Goal: Task Accomplishment & Management: Manage account settings

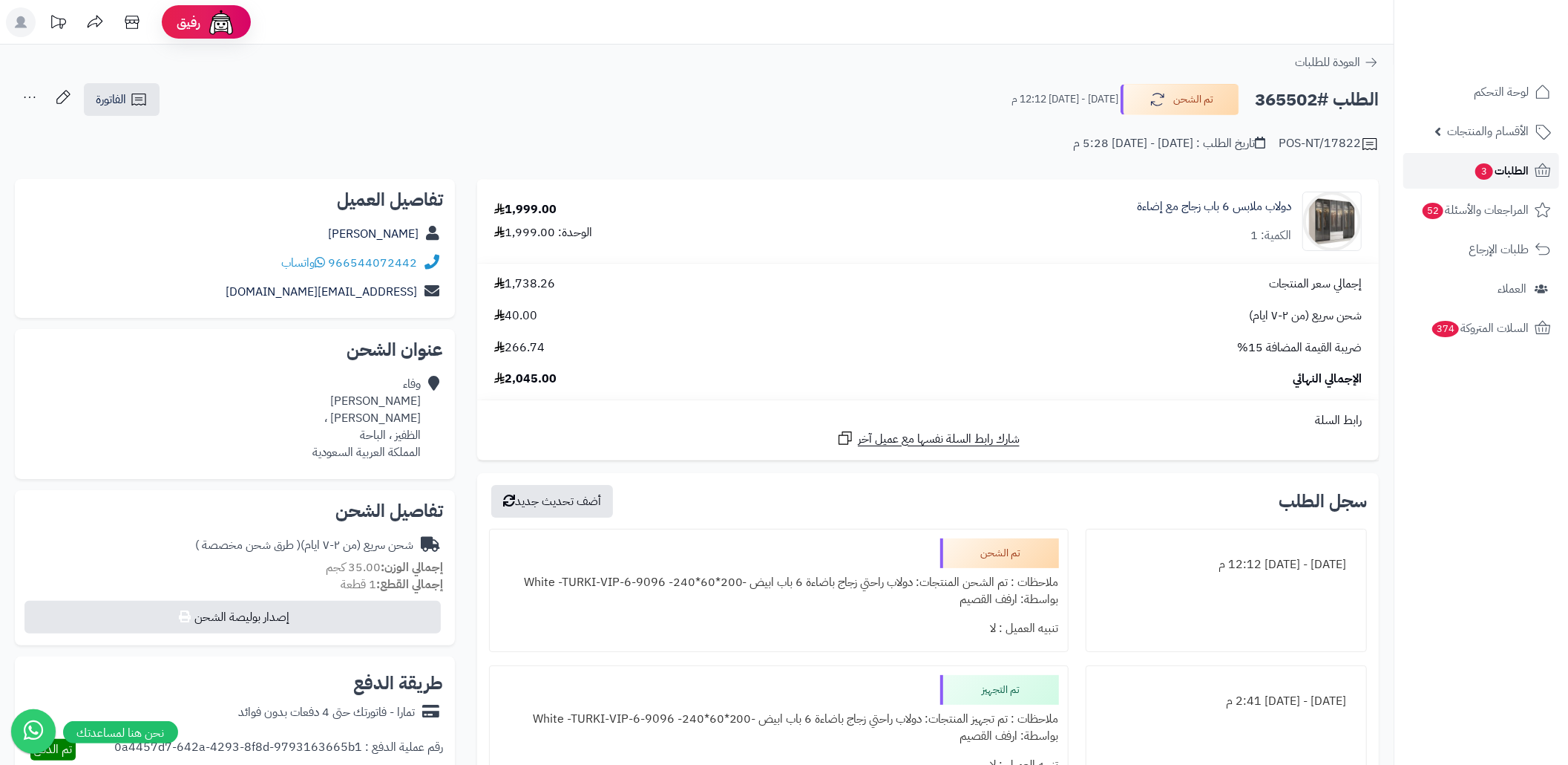
click at [1463, 176] on link "الطلبات 3" at bounding box center [1481, 171] width 155 height 36
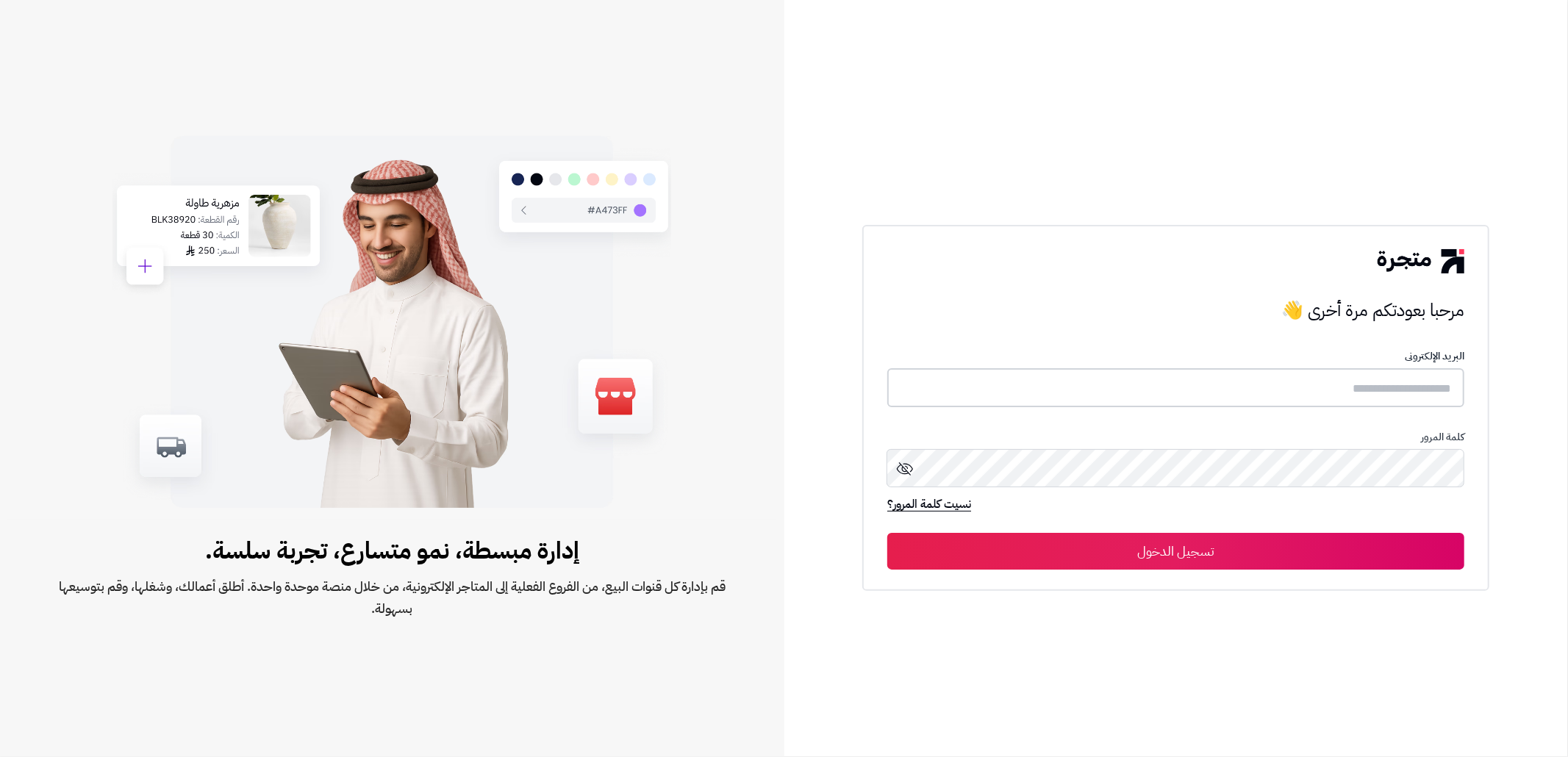
type input "**********"
click at [1280, 547] on button "تسجيل الدخول" at bounding box center [1175, 550] width 577 height 37
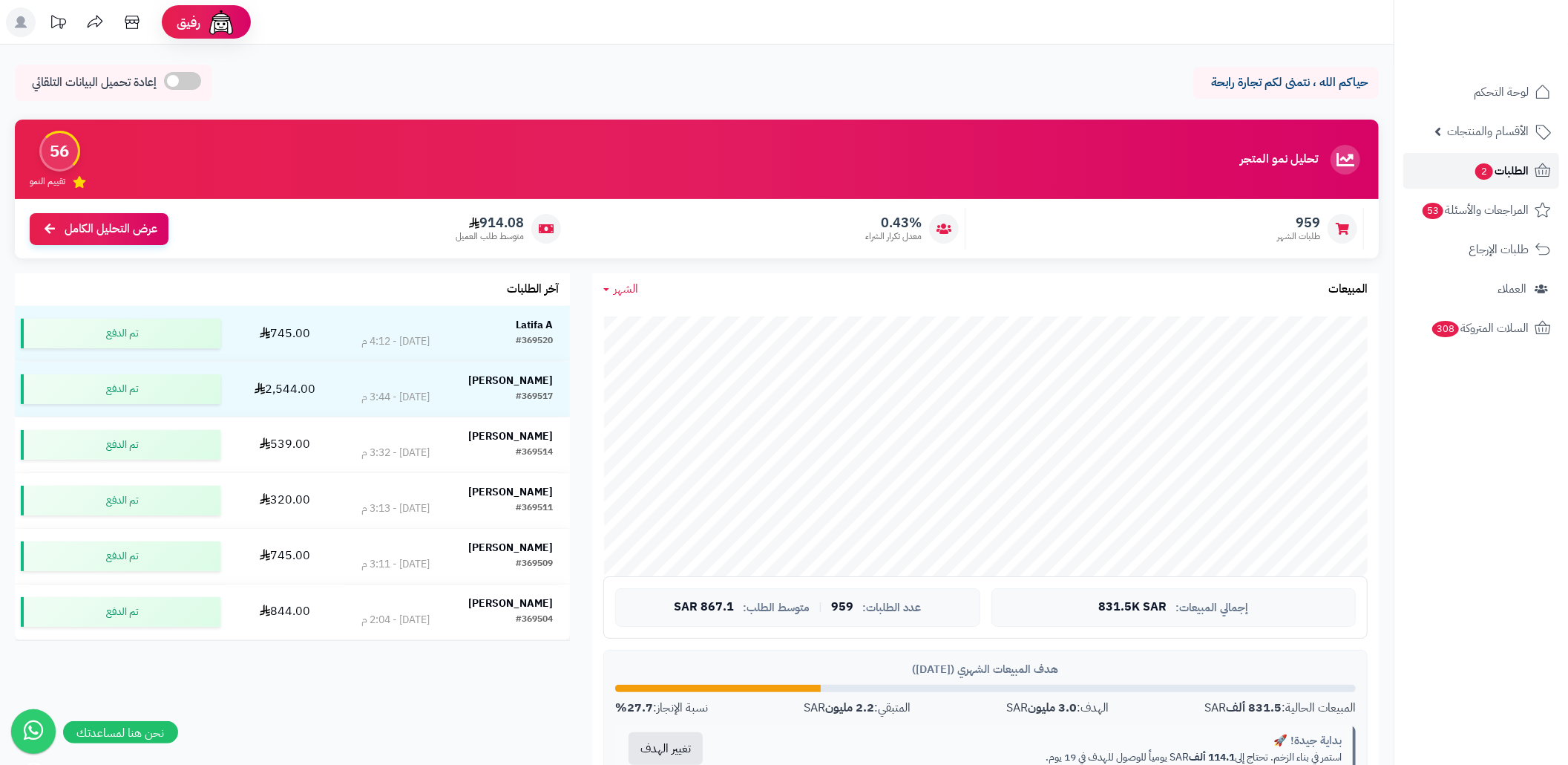
click at [1460, 174] on link "الطلبات 2" at bounding box center [1481, 171] width 155 height 36
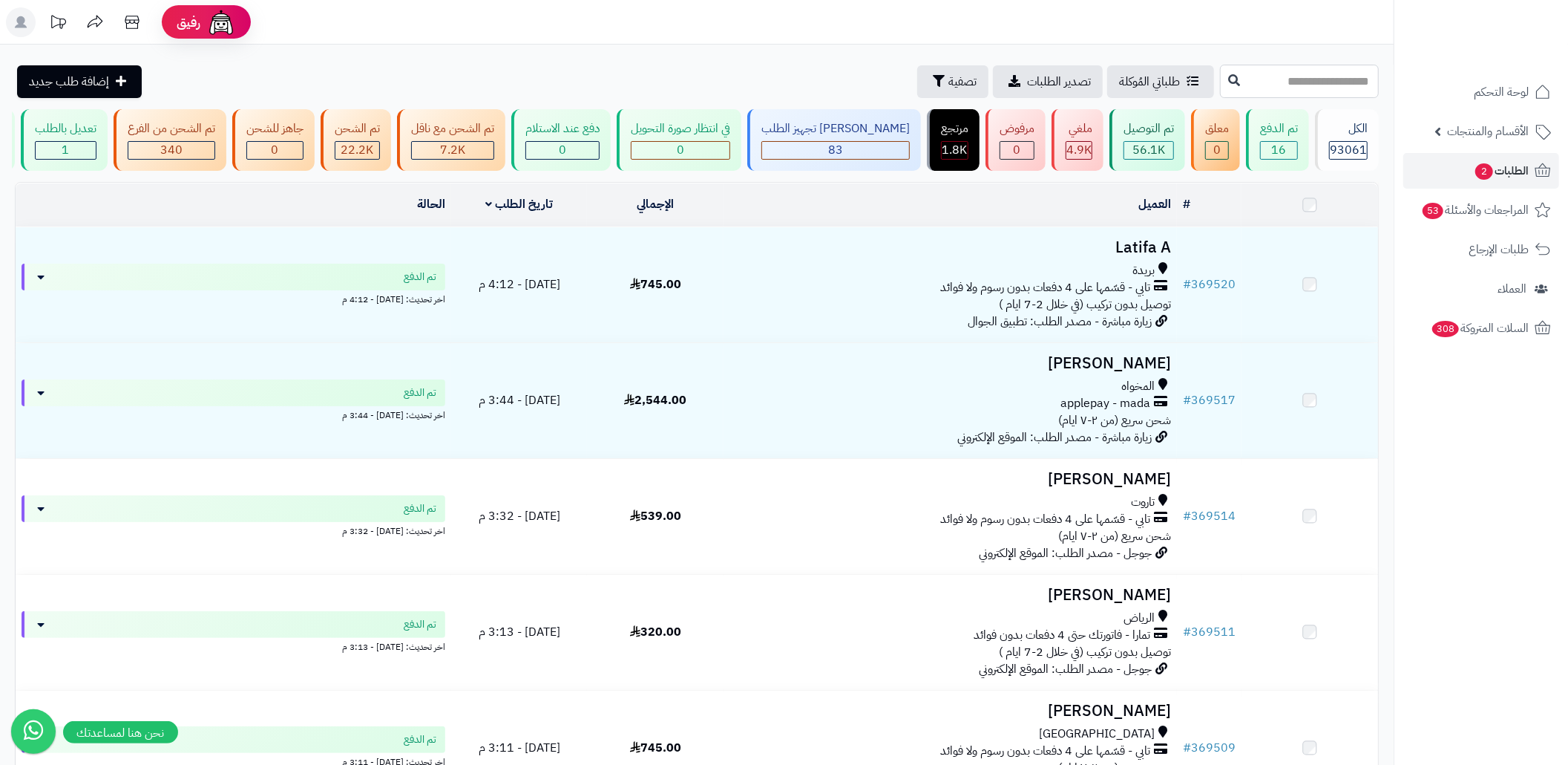
click at [1294, 69] on input "text" at bounding box center [1299, 81] width 159 height 33
paste input "******"
type input "******"
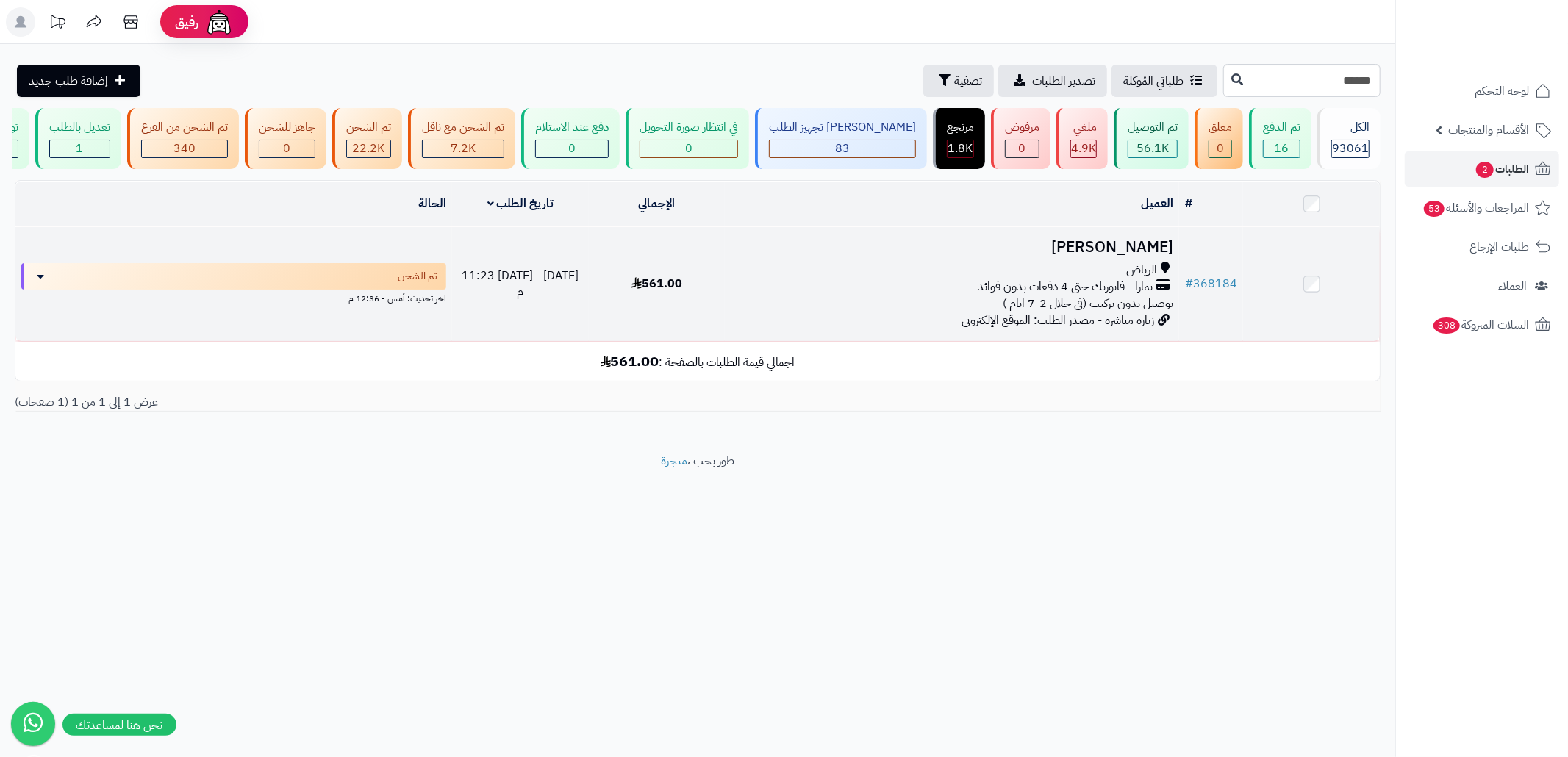
click at [892, 279] on div "الرياض" at bounding box center [951, 270] width 442 height 17
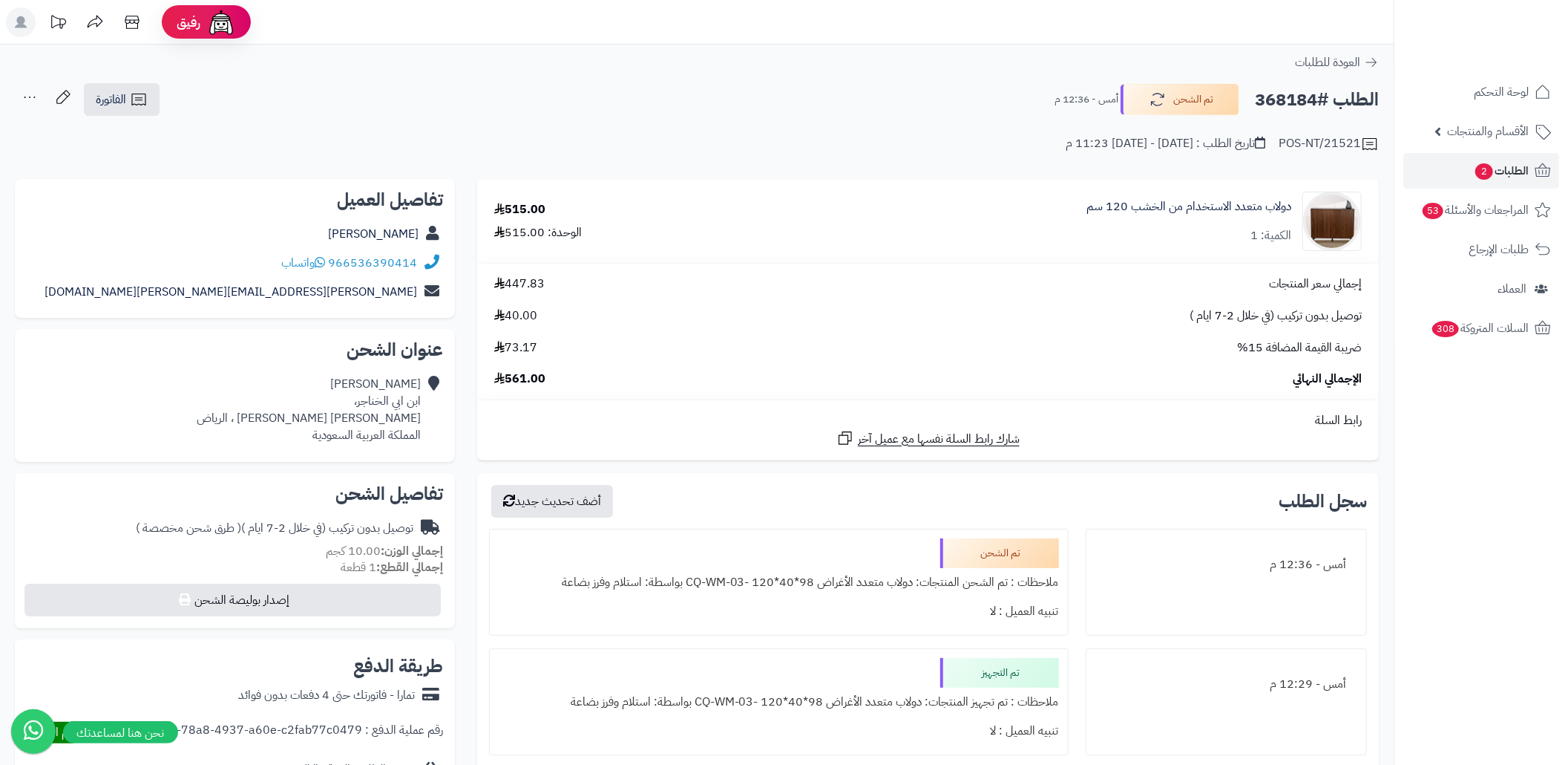
click at [1275, 102] on h2 "الطلب #368184" at bounding box center [1317, 100] width 124 height 30
copy h2 "368184"
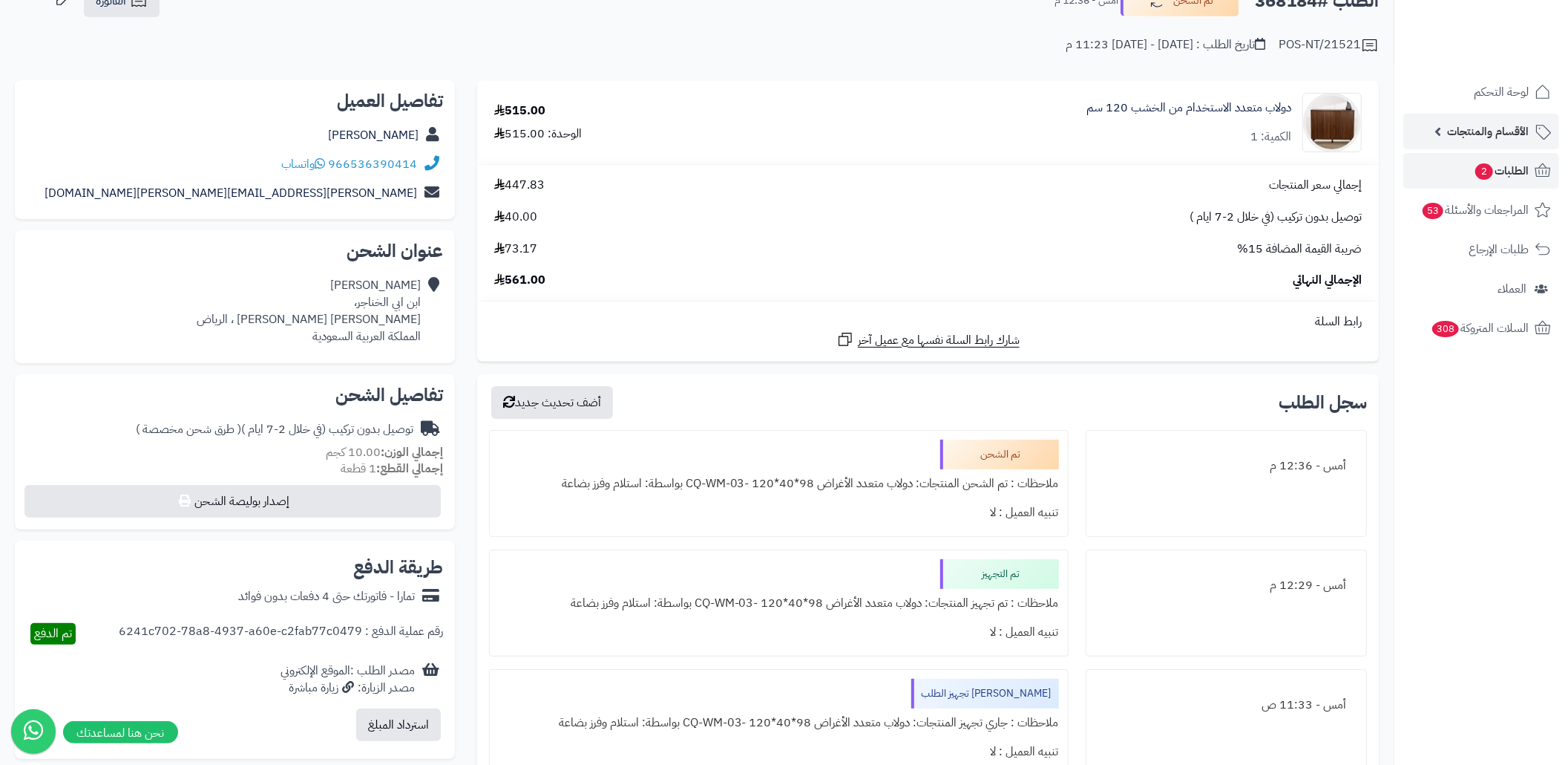
click at [1480, 125] on span "الأقسام والمنتجات" at bounding box center [1487, 132] width 82 height 21
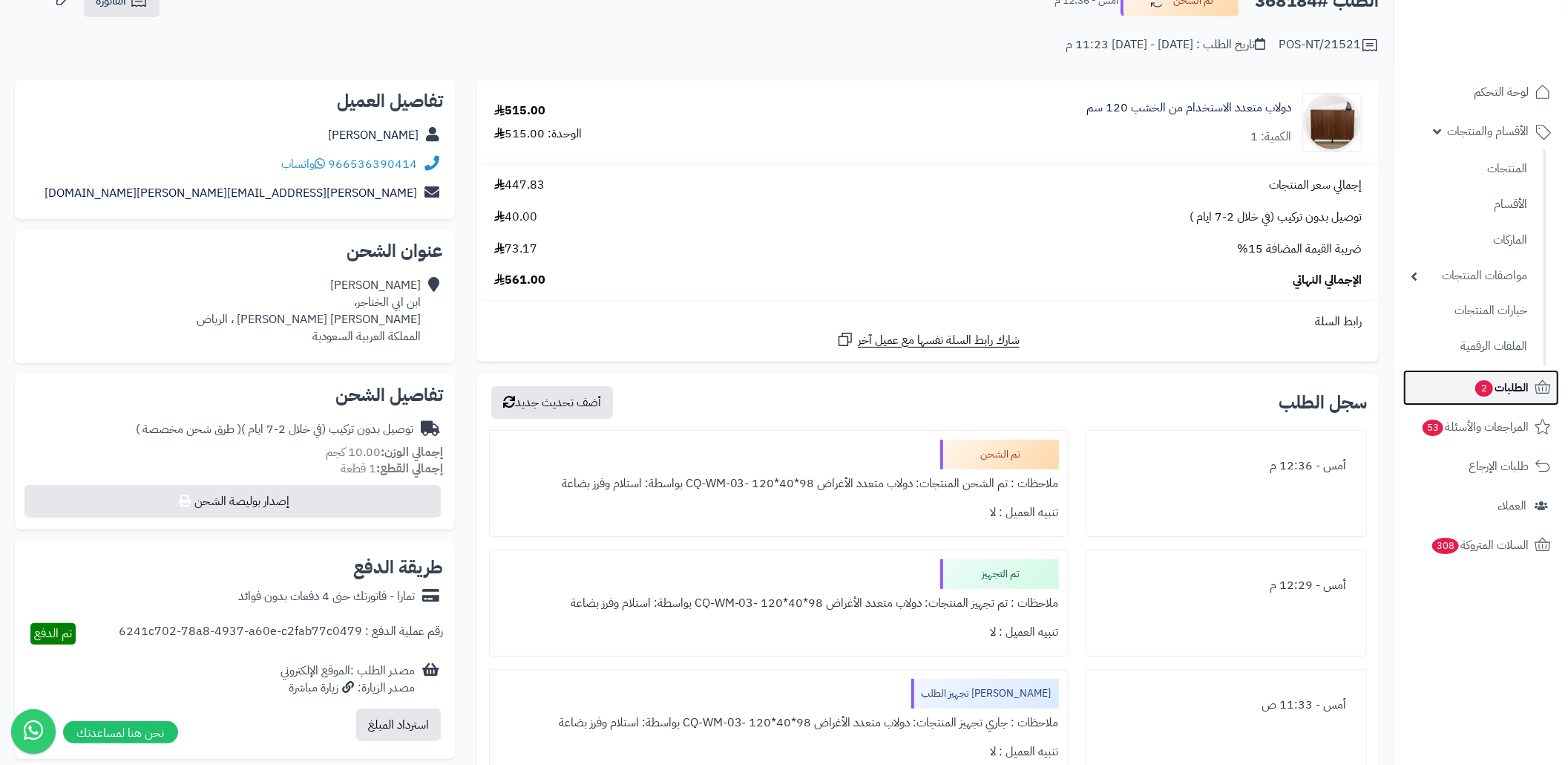
click at [1500, 383] on span "الطلبات 2" at bounding box center [1501, 387] width 55 height 21
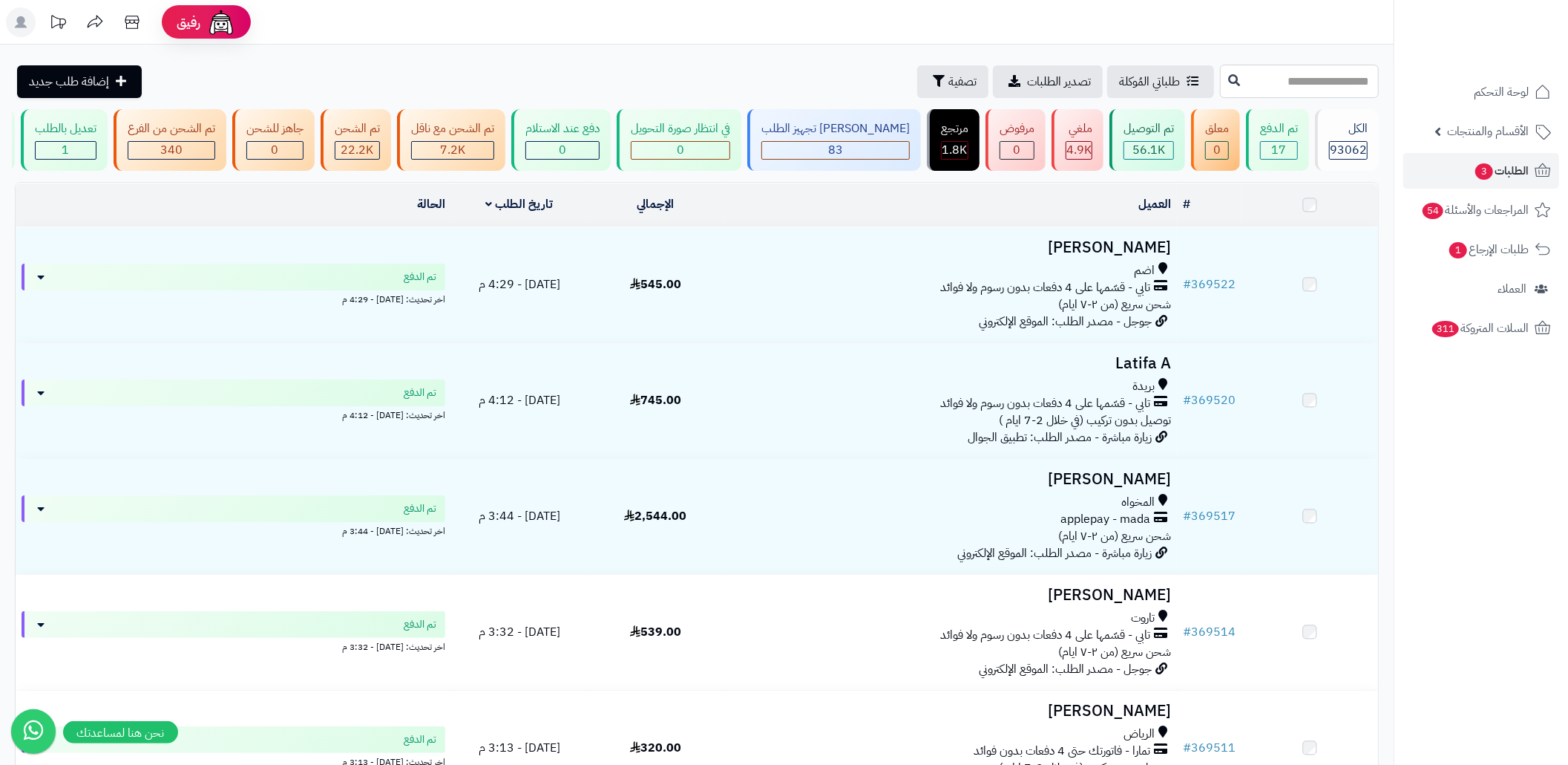
click at [1220, 75] on input "text" at bounding box center [1299, 81] width 159 height 33
paste input "******"
type input "******"
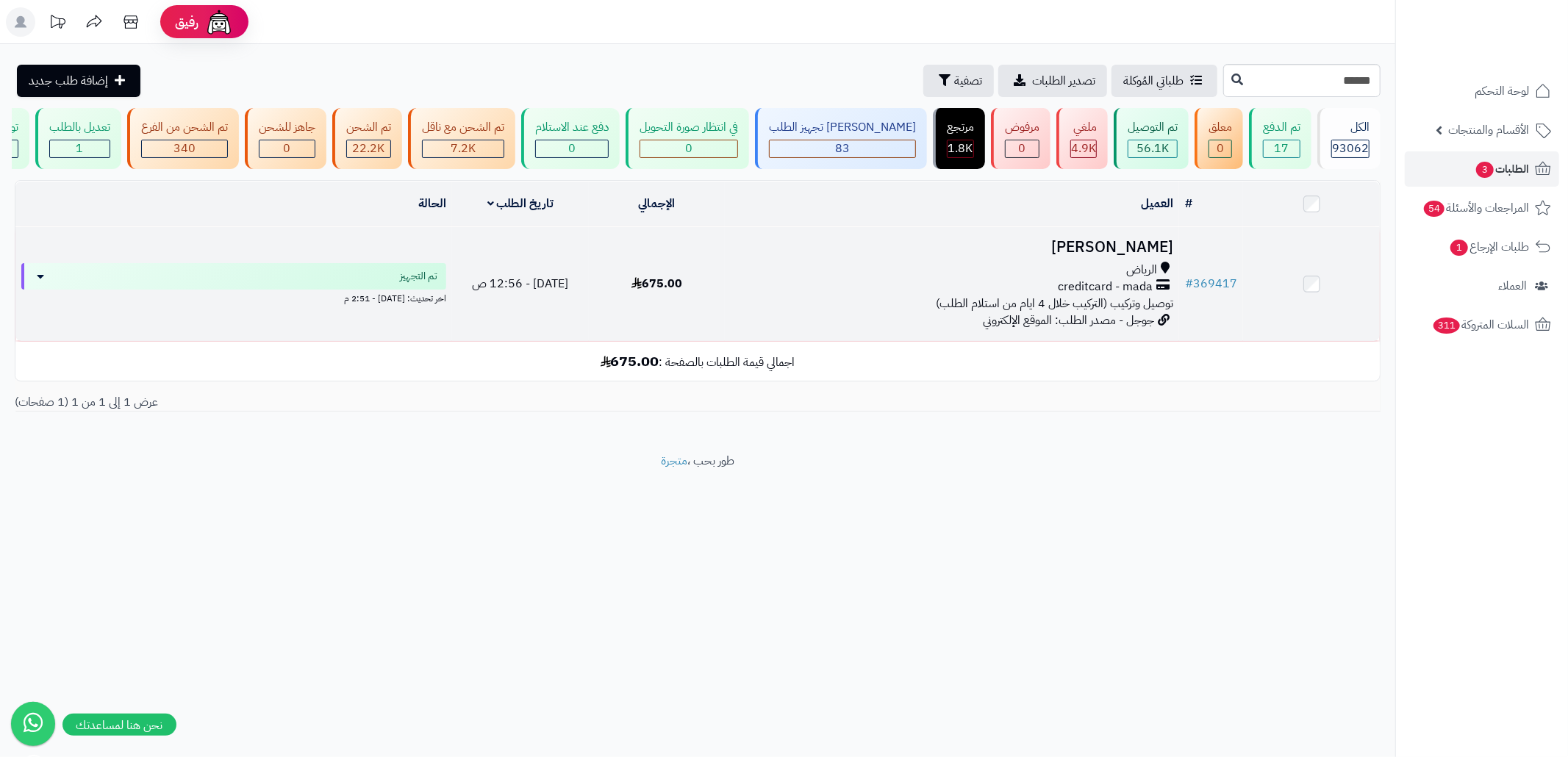
click at [793, 338] on td "بندر فهد الرياض creditcard - mada توصيل وتركيب (التركيب خلال 4 ايام من استلام ا…" at bounding box center [951, 283] width 454 height 114
click at [1101, 256] on h3 "[PERSON_NAME]" at bounding box center [951, 247] width 442 height 17
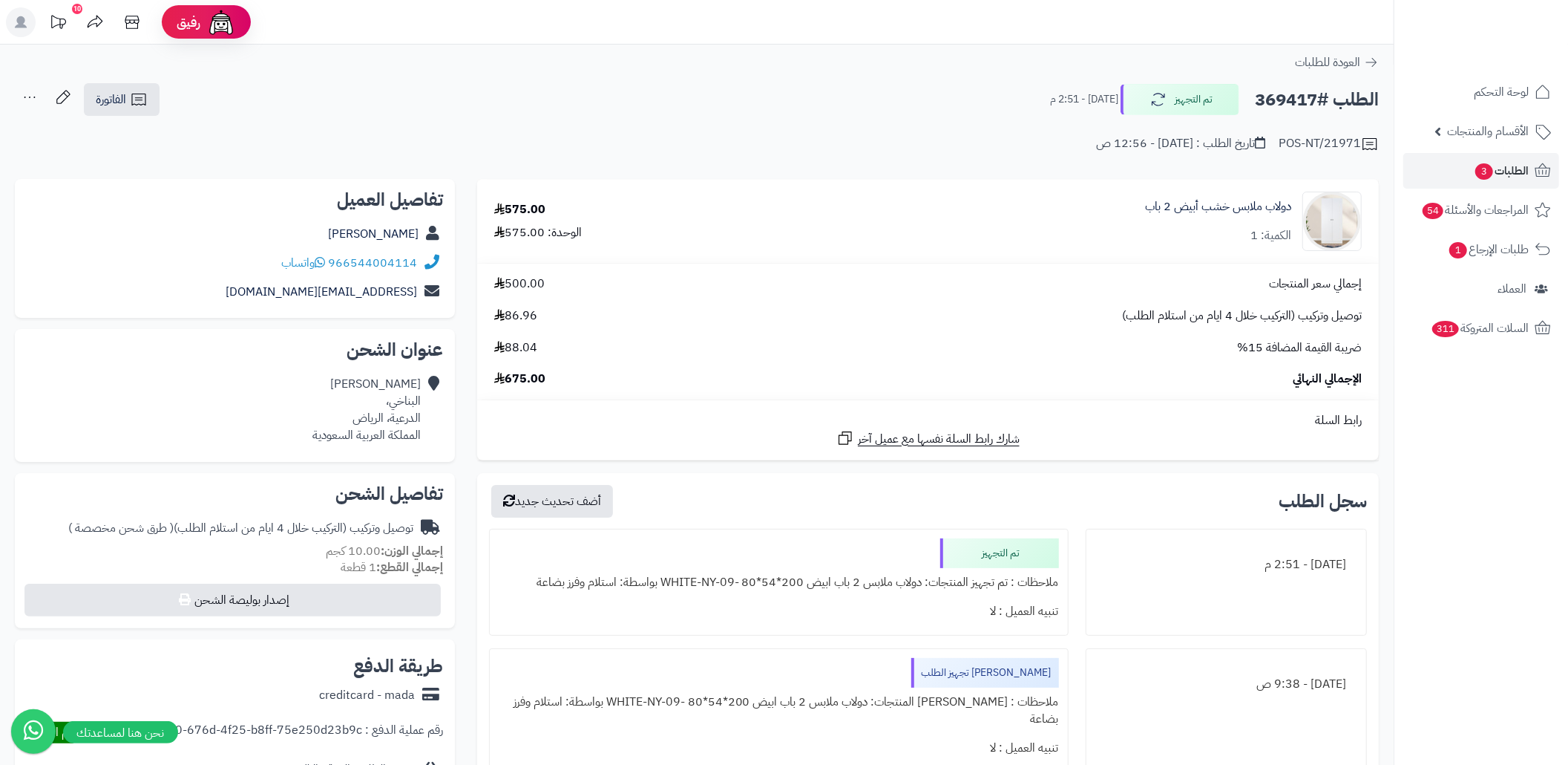
click at [1267, 105] on h2 "الطلب #369417" at bounding box center [1317, 100] width 124 height 30
copy h2 "369417"
drag, startPoint x: 420, startPoint y: 265, endPoint x: 334, endPoint y: 271, distance: 86.2
click at [334, 271] on div "966544004114 واتساب" at bounding box center [235, 263] width 416 height 29
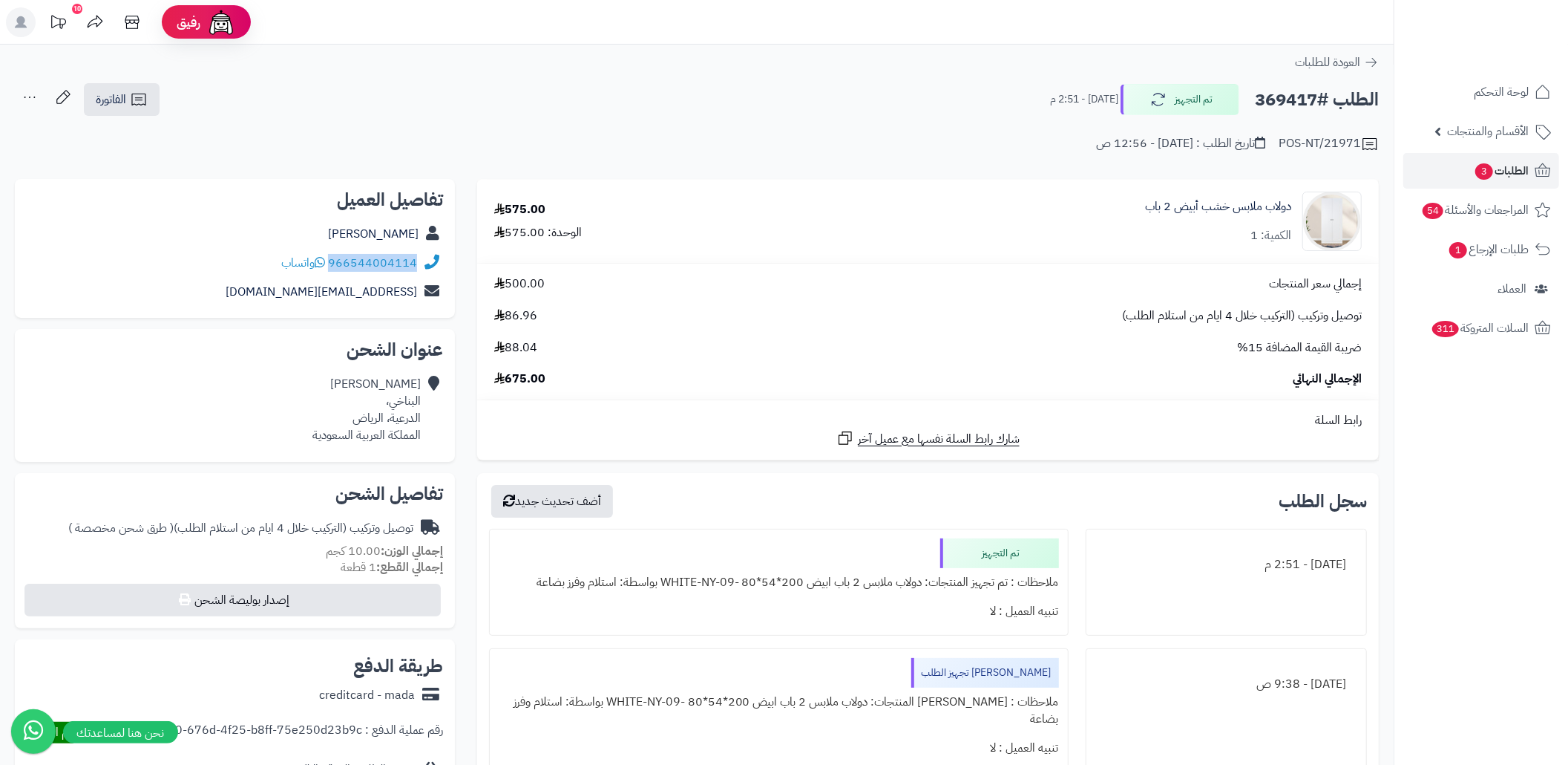
copy div "966544004114"
click at [1475, 156] on link "الطلبات 3" at bounding box center [1481, 171] width 155 height 36
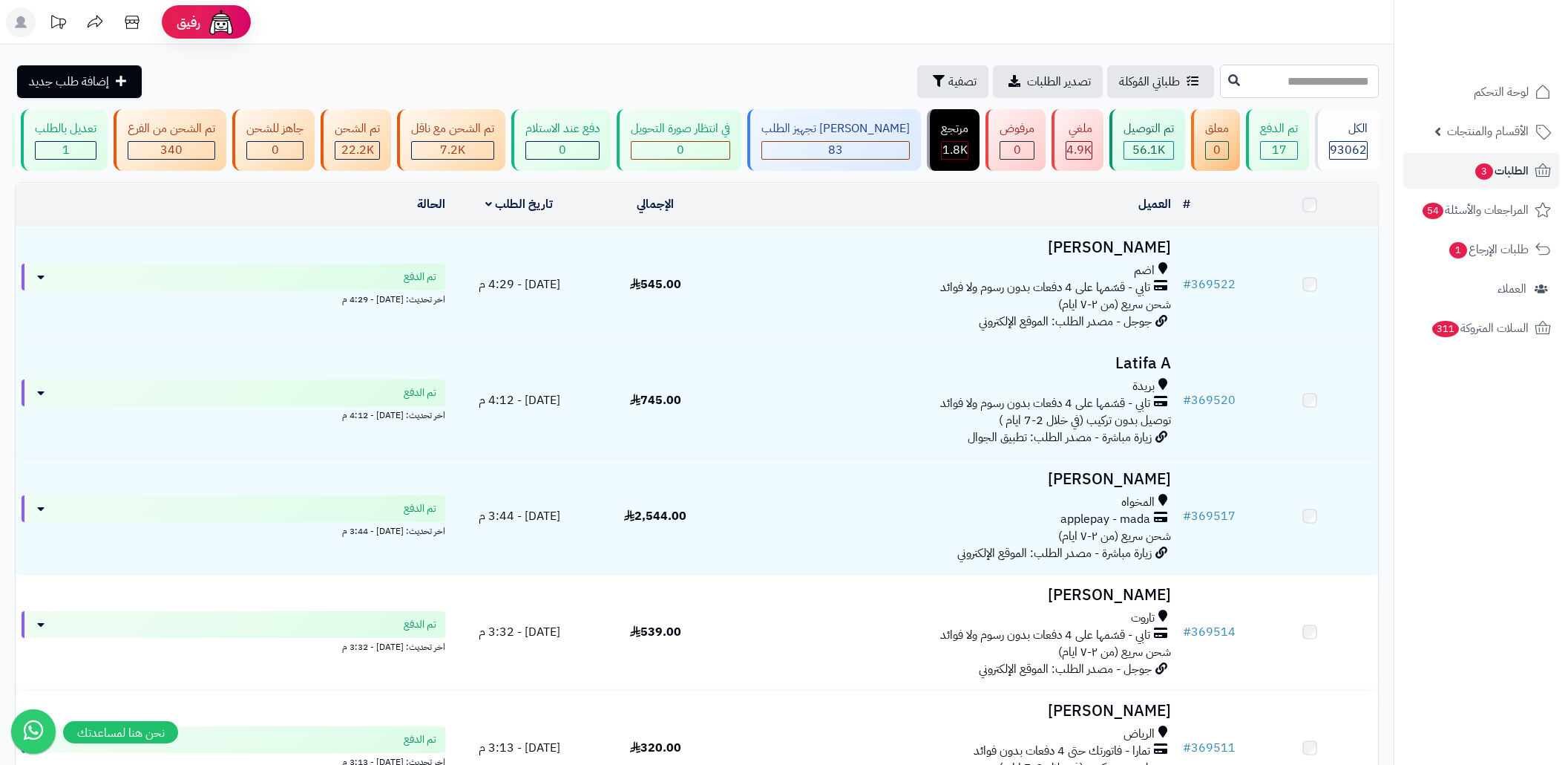
drag, startPoint x: 0, startPoint y: 0, endPoint x: 1292, endPoint y: 92, distance: 1295.3
click at [1291, 95] on input "text" at bounding box center [1299, 81] width 159 height 33
paste input "******"
type input "******"
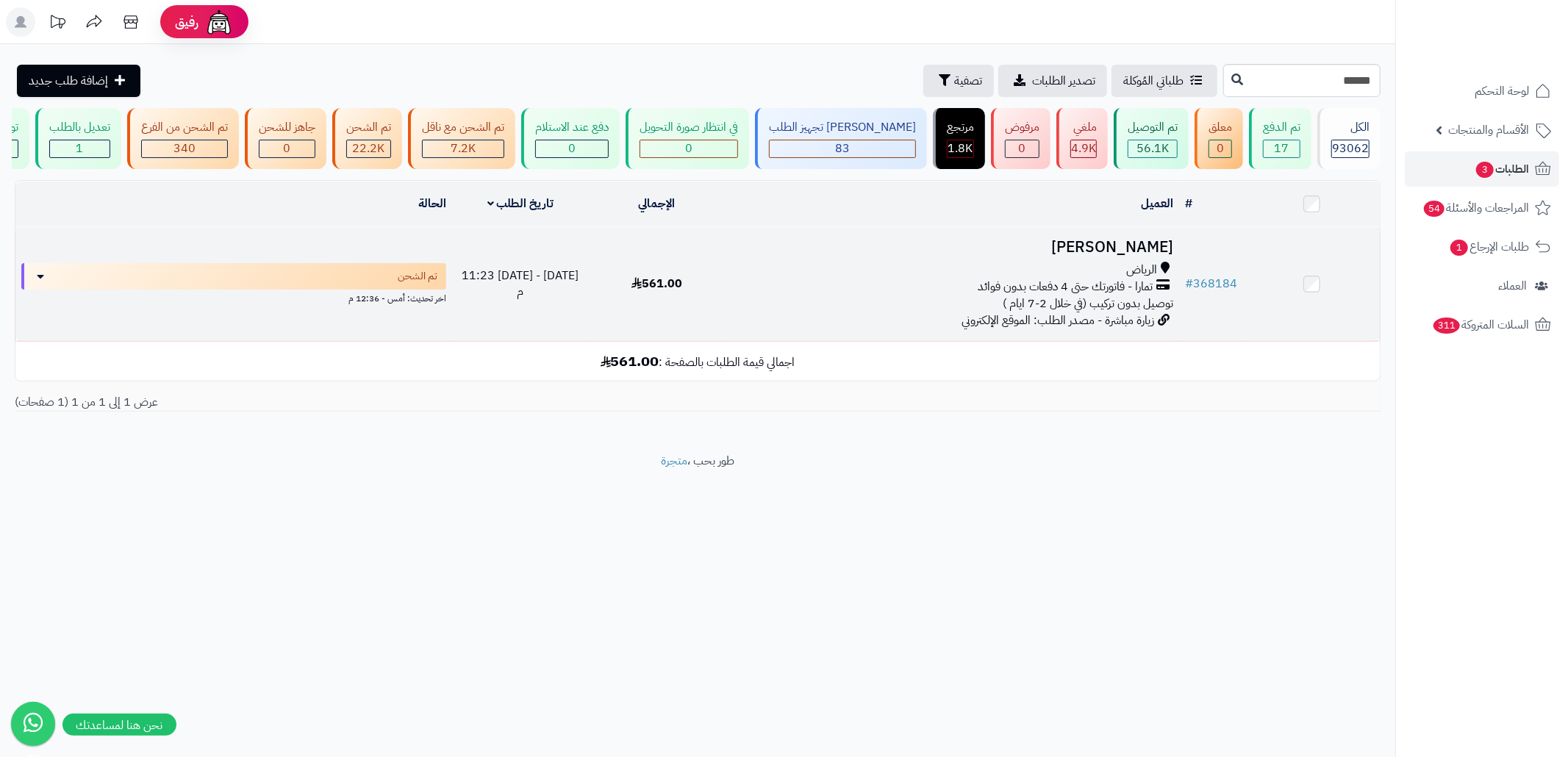
click at [757, 313] on div "الرياض تمارا - فاتورتك حتى 4 دفعات بدون فوائد توصيل بدون تركيب (في خلال 2-7 ايا…" at bounding box center [951, 287] width 442 height 51
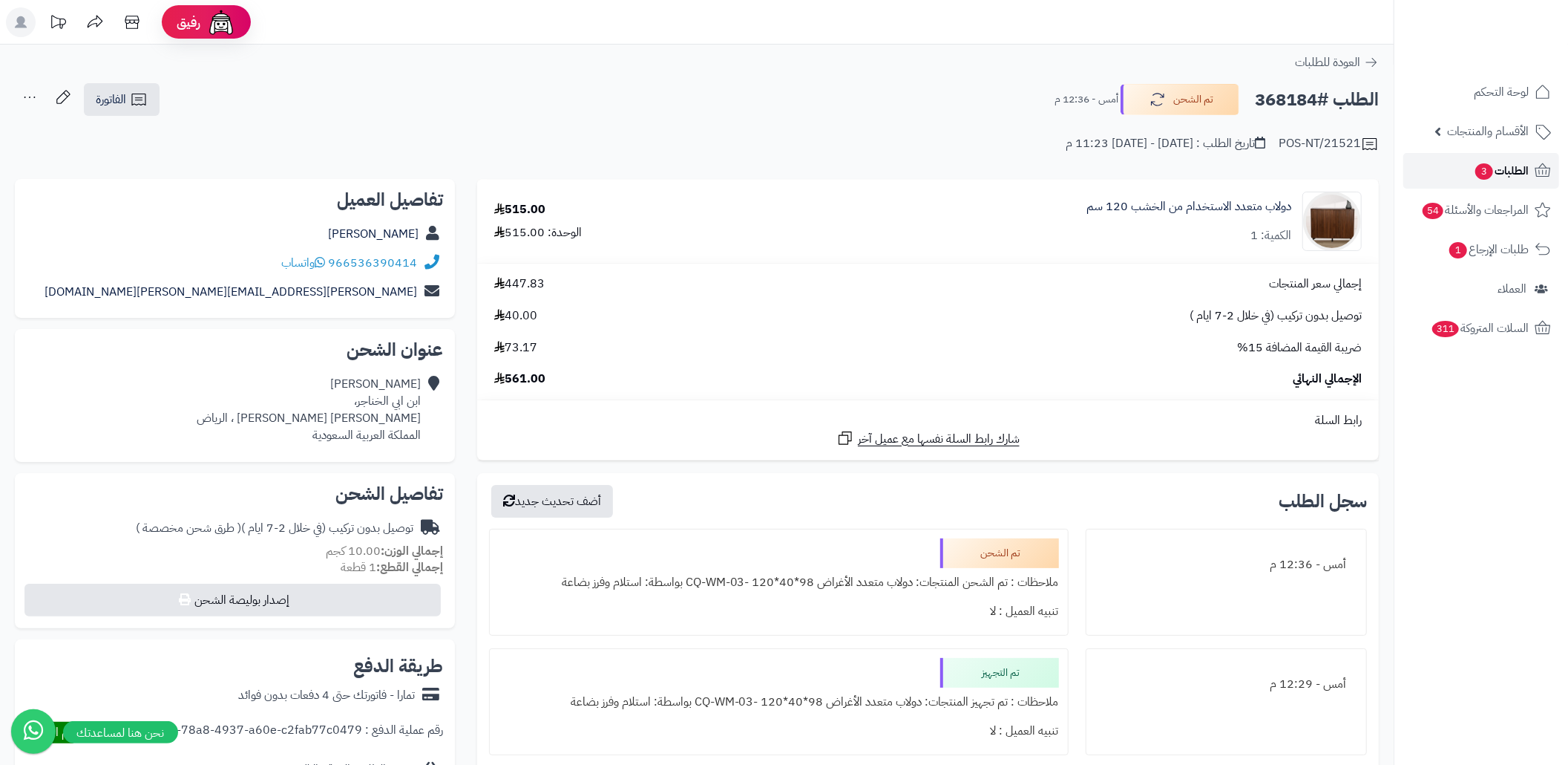
click at [1462, 179] on link "الطلبات 3" at bounding box center [1481, 171] width 155 height 36
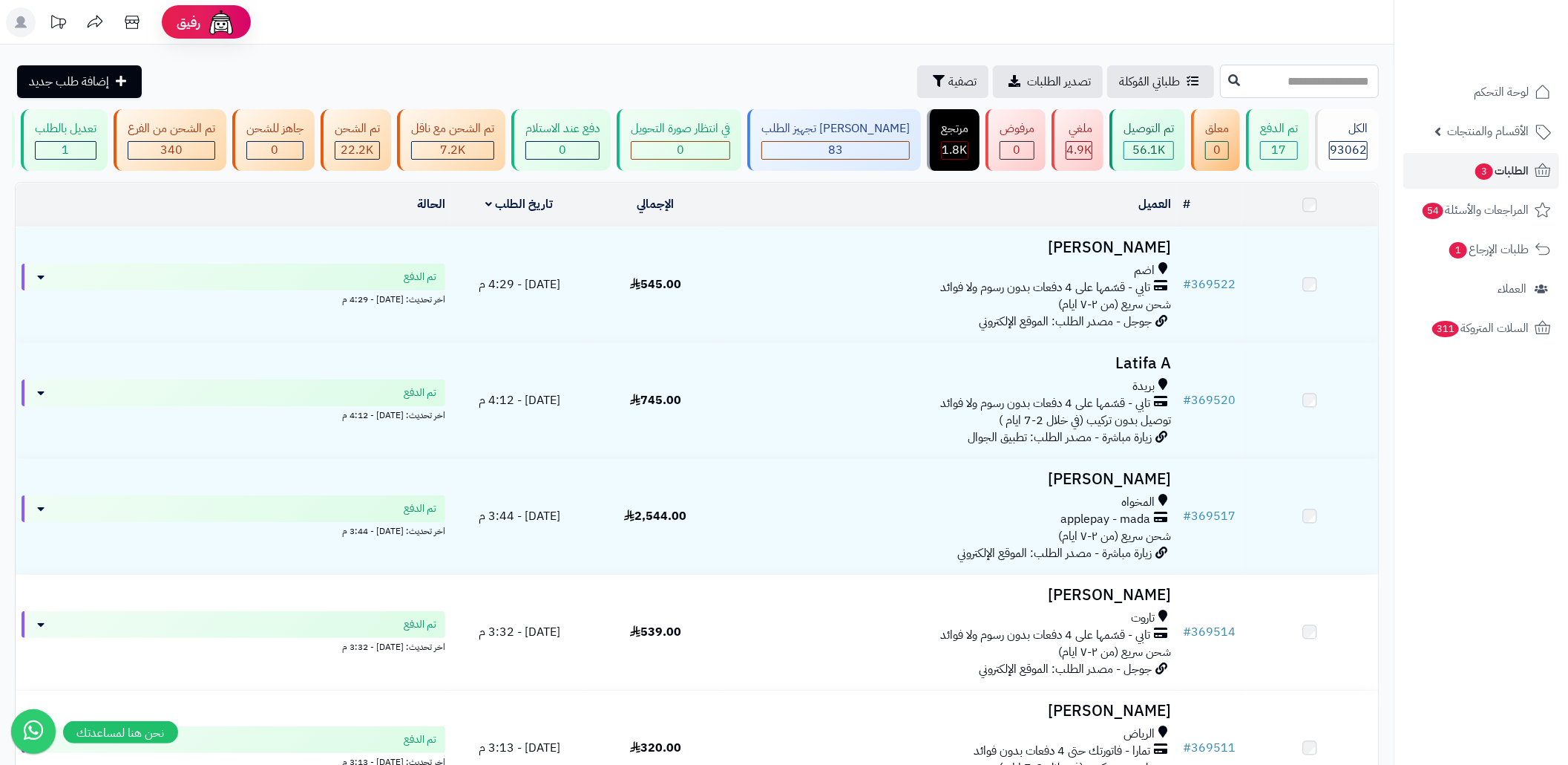
click at [1290, 83] on input "text" at bounding box center [1299, 81] width 159 height 33
paste input "******"
type input "******"
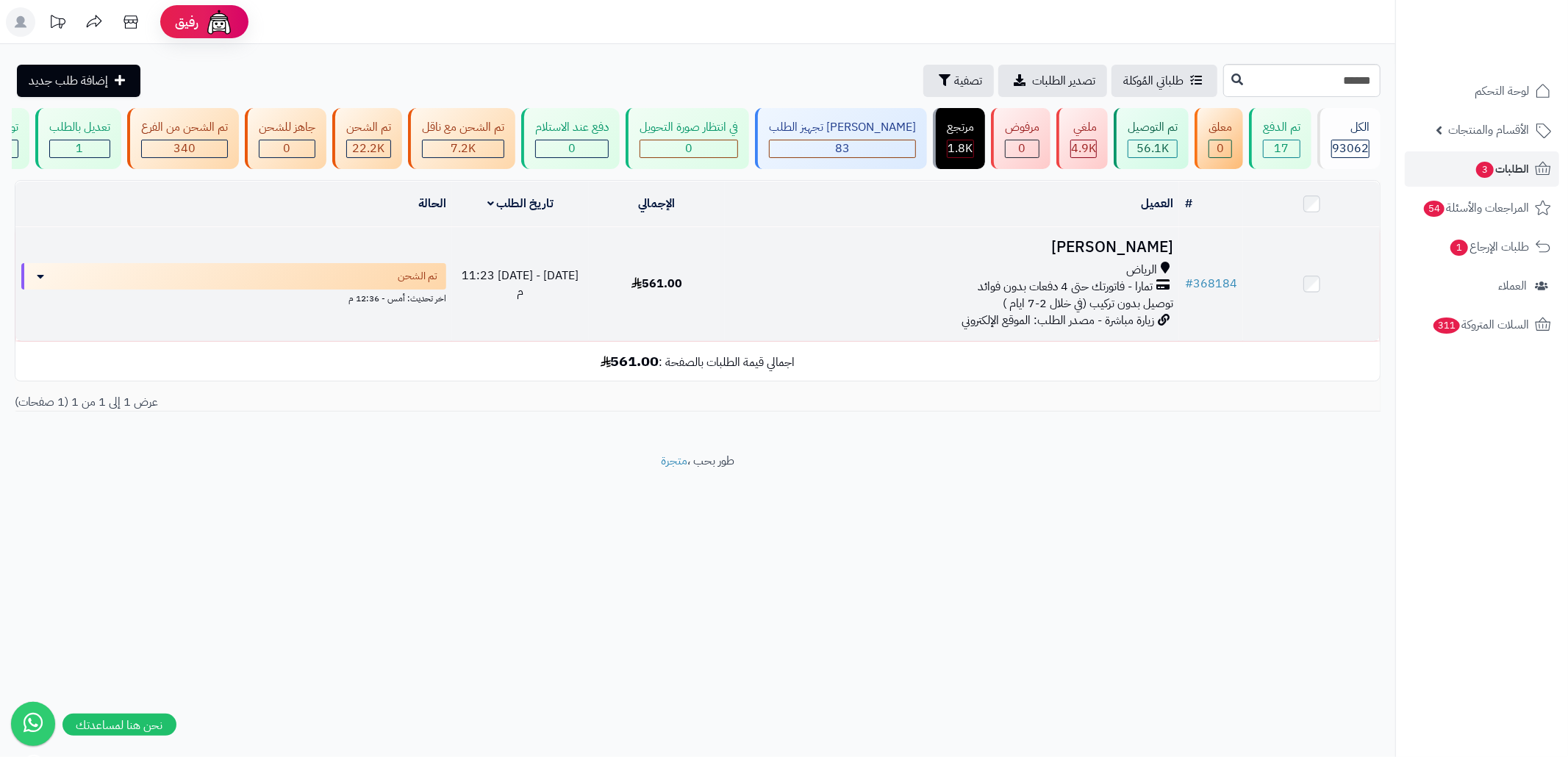
click at [992, 295] on span "تمارا - فاتورتك حتى 4 دفعات بدون فوائد" at bounding box center [1064, 287] width 175 height 17
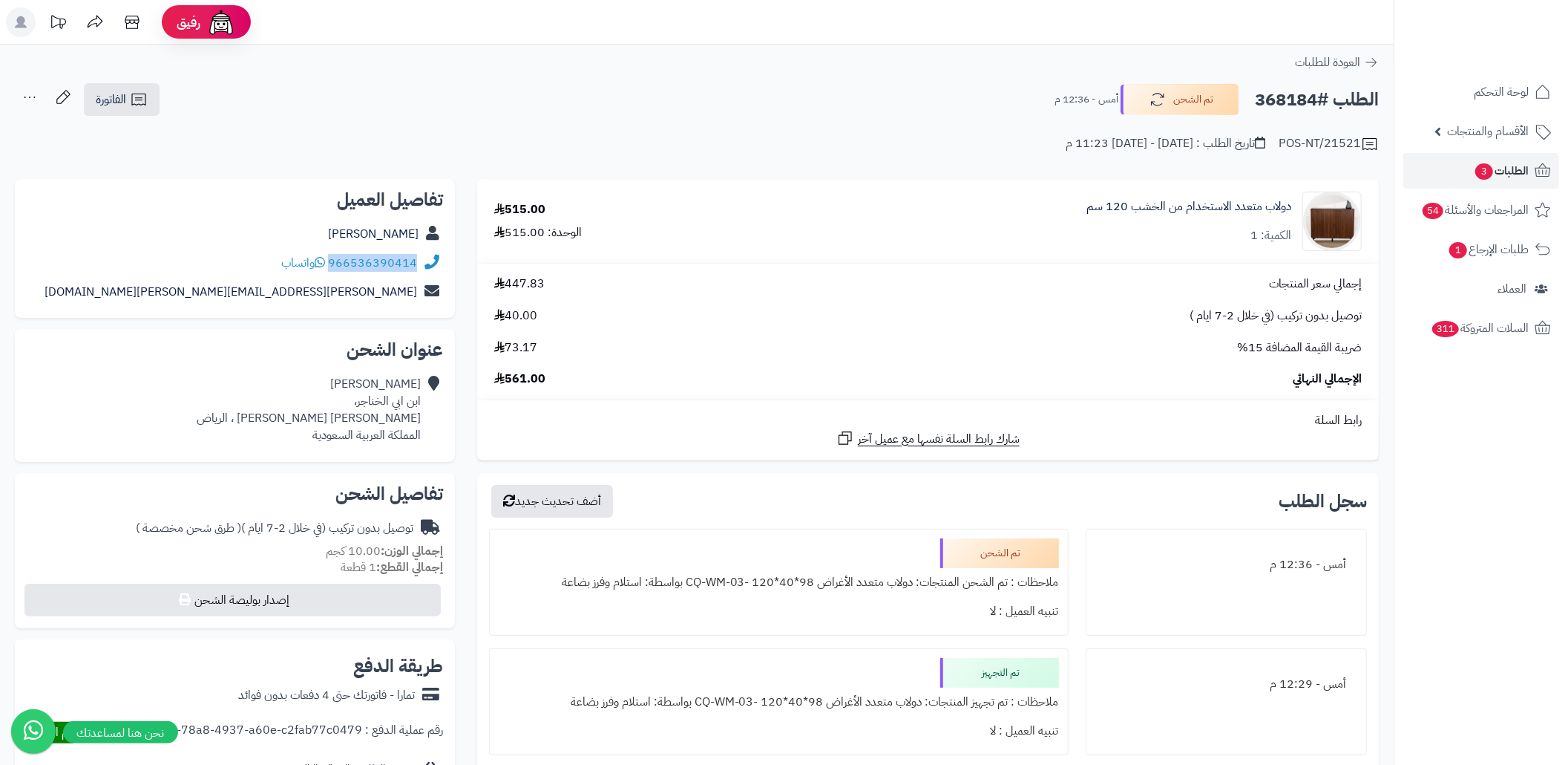
copy div "966536390414"
drag, startPoint x: 420, startPoint y: 267, endPoint x: 331, endPoint y: 269, distance: 89.0
click at [331, 269] on div "966536390414 واتساب" at bounding box center [235, 263] width 416 height 29
click at [1434, 170] on link "الطلبات 3" at bounding box center [1481, 171] width 155 height 36
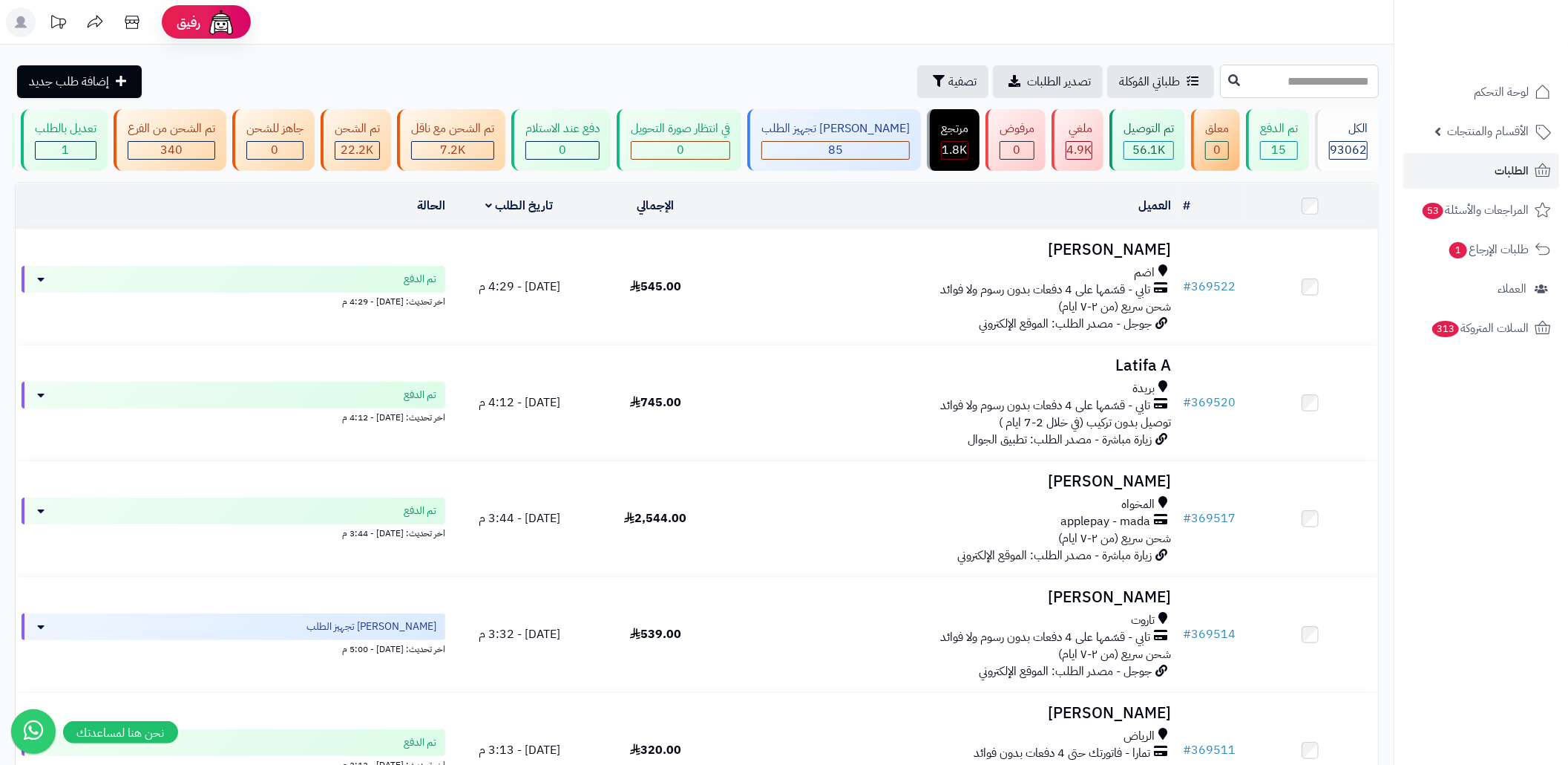
click at [1276, 75] on input "text" at bounding box center [1299, 81] width 159 height 33
paste input "******"
type input "******"
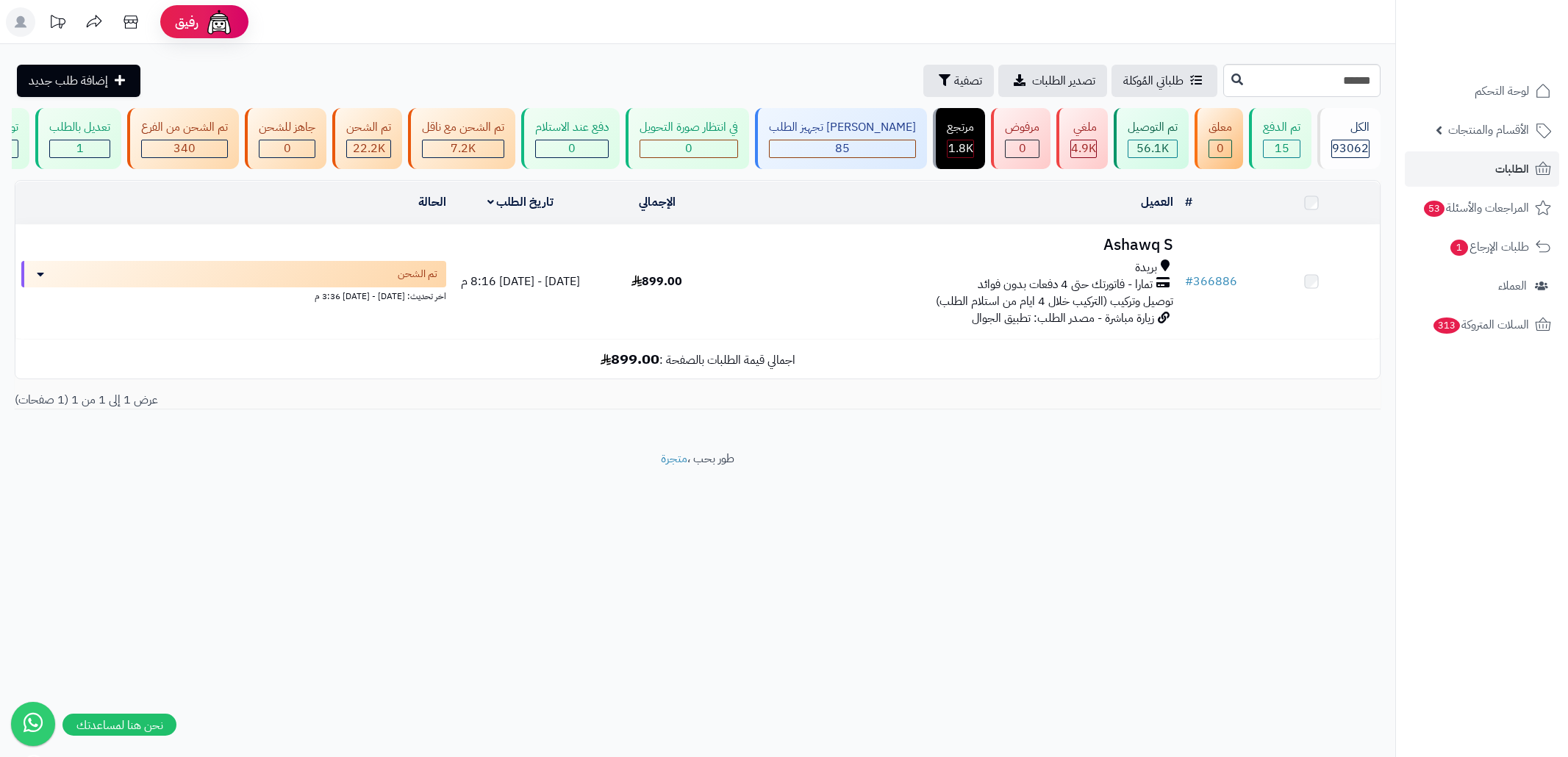
click at [881, 293] on div "تمارا - فاتورتك حتى 4 دفعات بدون فوائد" at bounding box center [951, 285] width 442 height 17
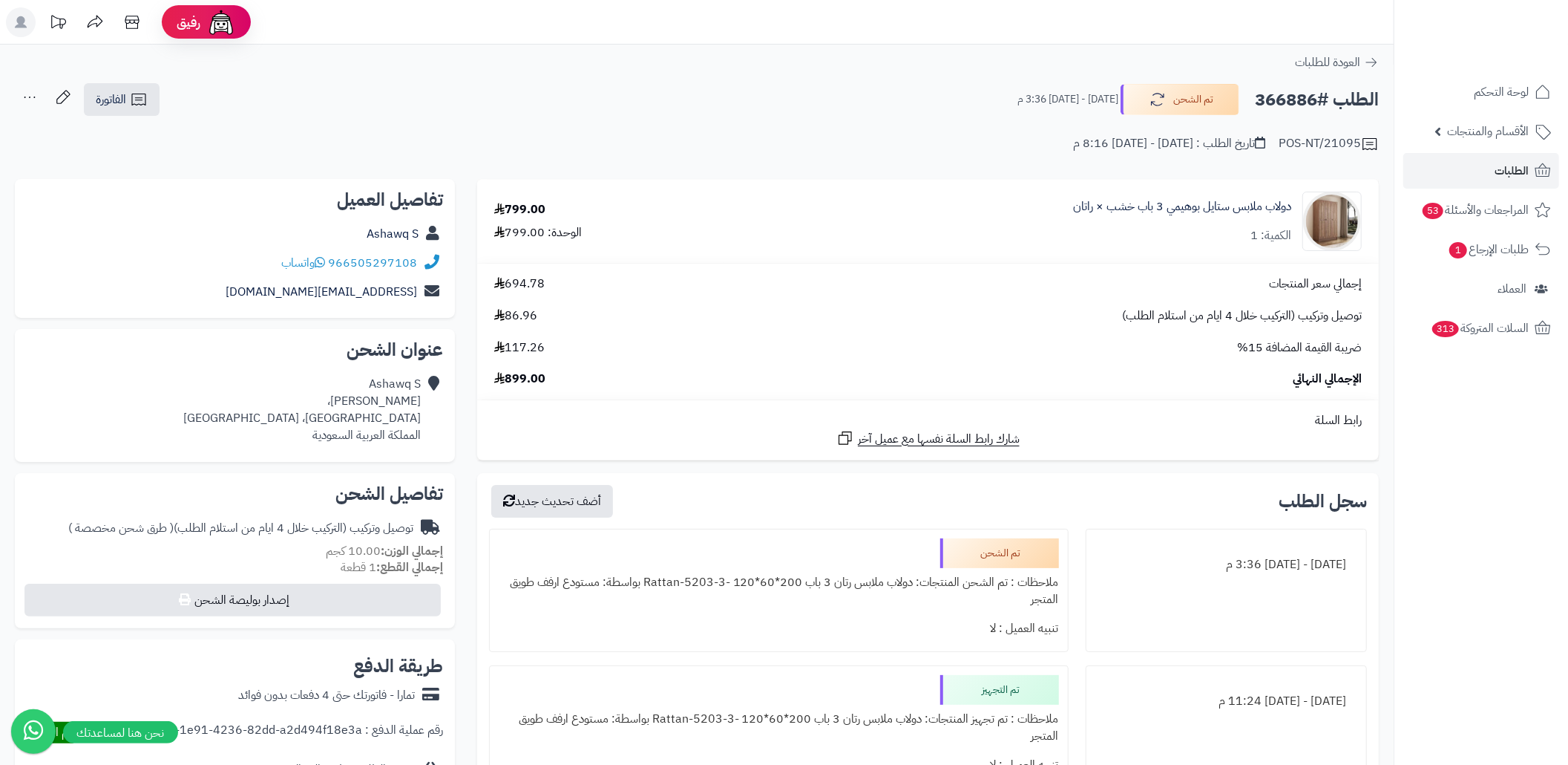
click at [1300, 105] on h2 "الطلب #366886" at bounding box center [1317, 100] width 124 height 30
copy h2 "366886"
click at [653, 120] on div "POS-NT/21095 تاريخ الطلب : [DATE] - [DATE] 8:16 م" at bounding box center [697, 135] width 1364 height 36
click at [1281, 96] on h2 "الطلب #366886" at bounding box center [1317, 100] width 124 height 30
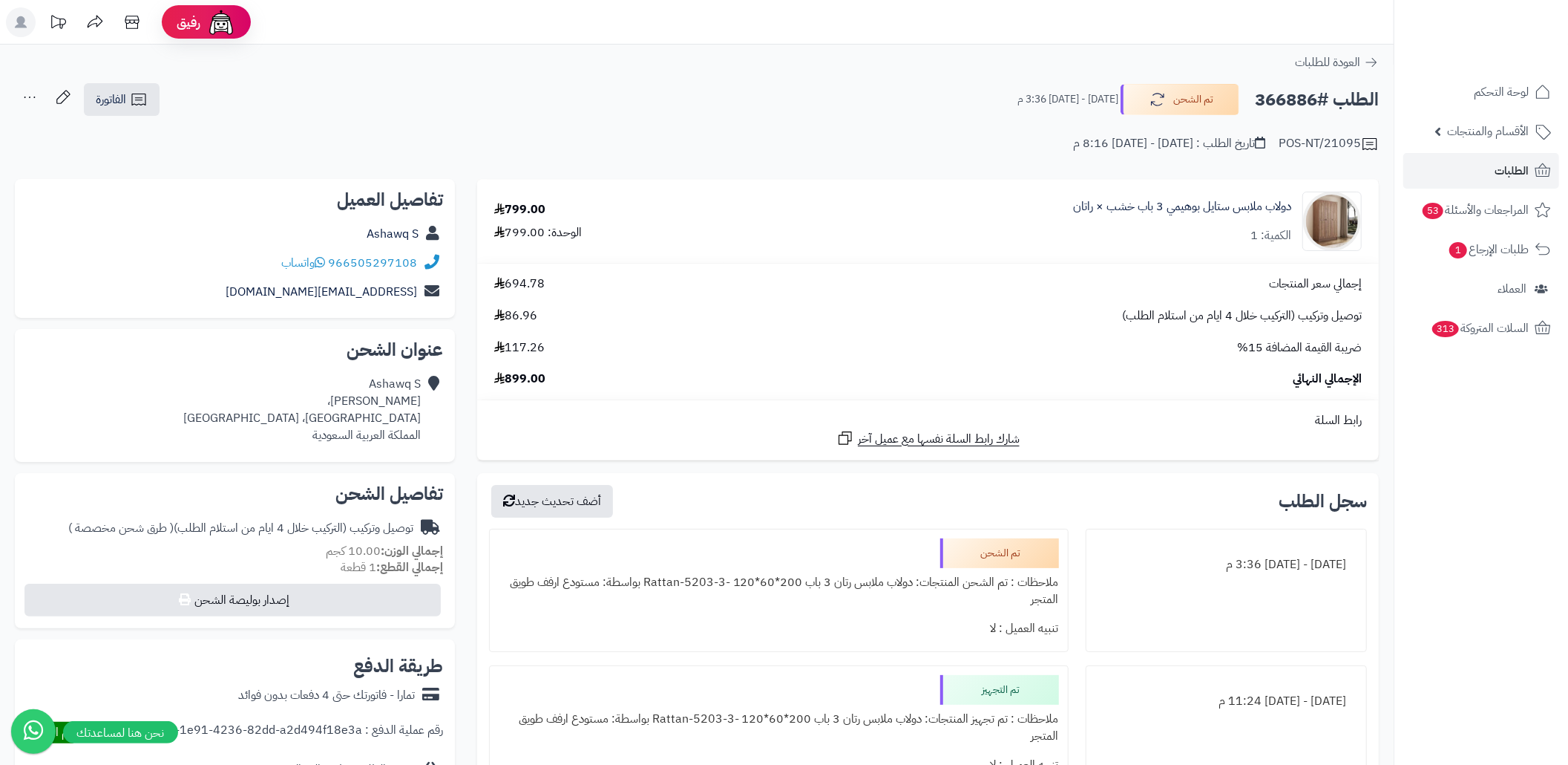
click at [1281, 96] on h2 "الطلب #366886" at bounding box center [1317, 100] width 124 height 30
copy h2 "366886"
click at [758, 69] on div "العودة للطلبات" at bounding box center [696, 62] width 1394 height 17
click at [1451, 172] on link "الطلبات" at bounding box center [1481, 171] width 155 height 36
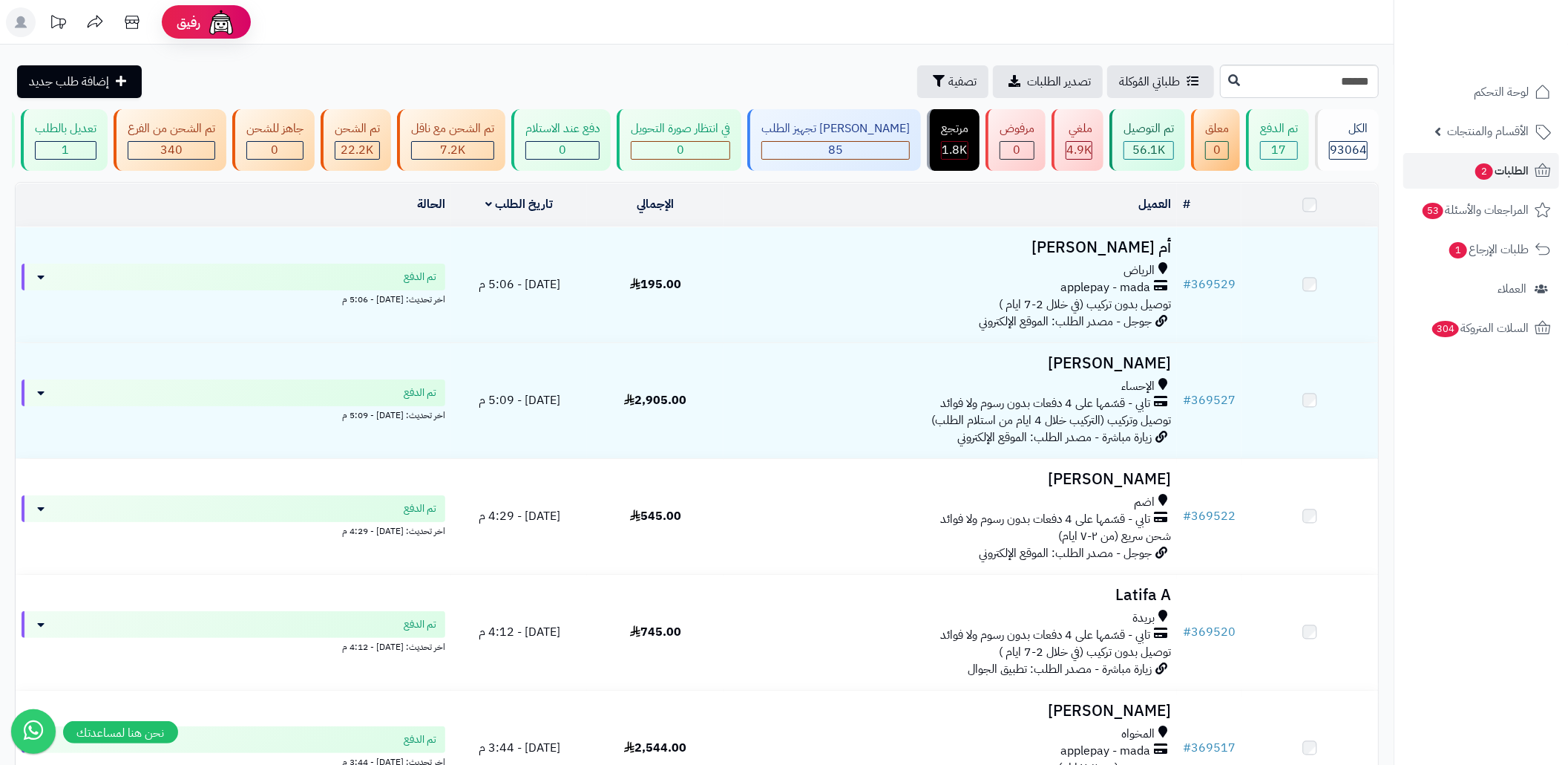
type input "******"
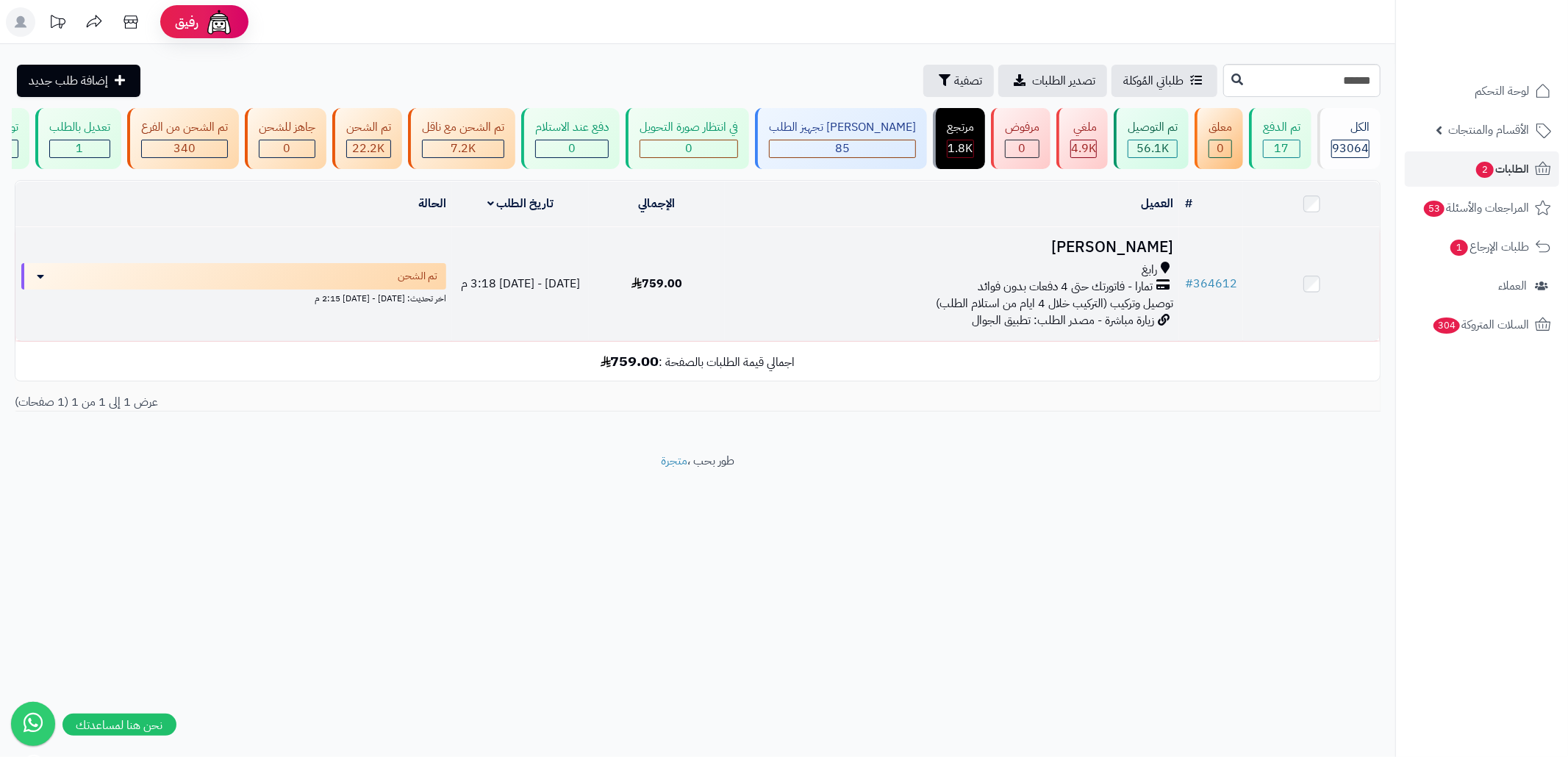
click at [1026, 313] on span "توصيل وتركيب (التركيب خلال 4 ايام من استلام الطلب)" at bounding box center [1054, 303] width 237 height 17
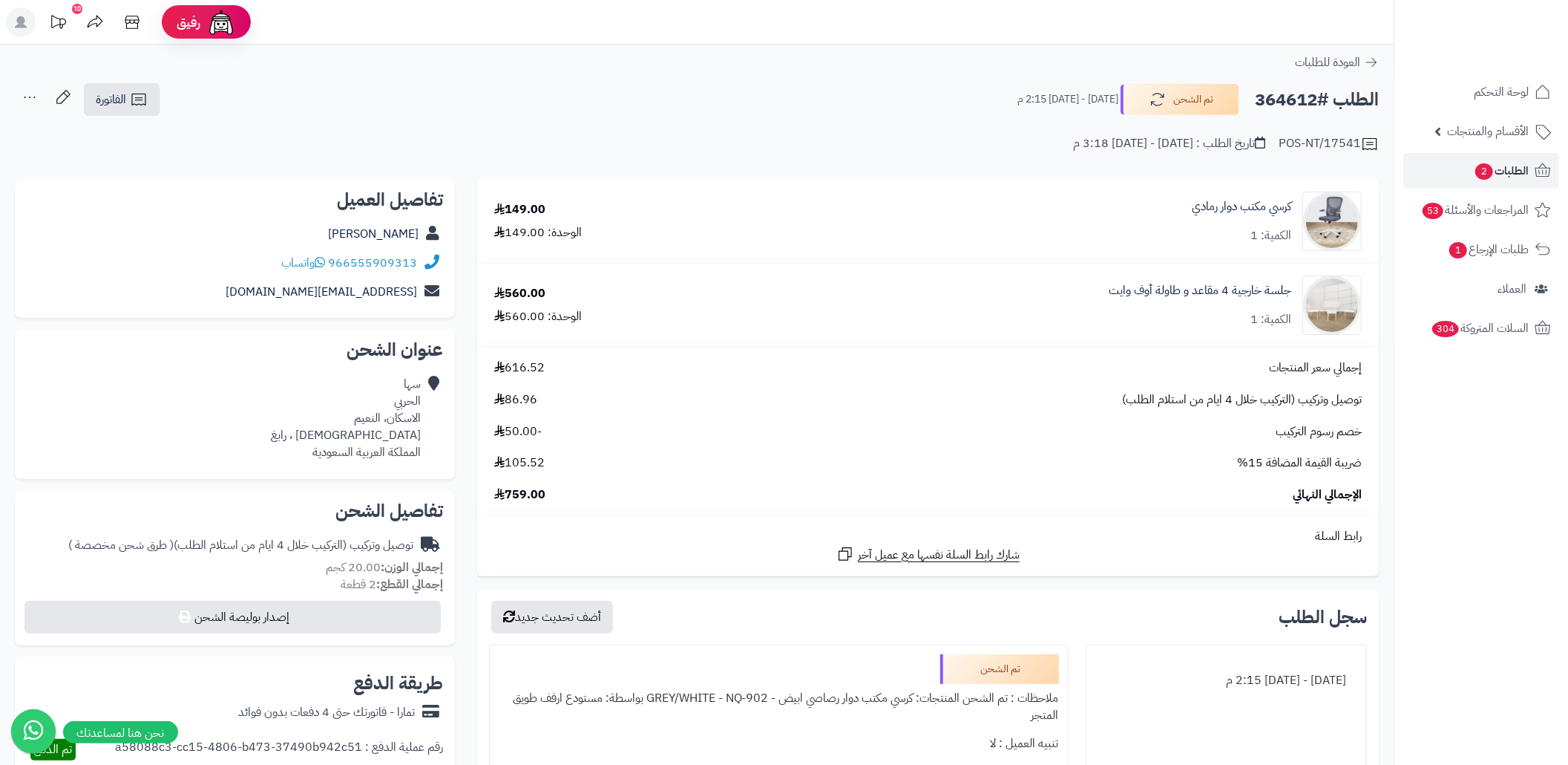
click at [1271, 95] on h2 "الطلب #364612" at bounding box center [1317, 100] width 124 height 30
copy h2 "364612"
click at [1271, 95] on h2 "الطلب #364612" at bounding box center [1317, 100] width 124 height 30
click at [1447, 182] on link "الطلبات 2" at bounding box center [1481, 171] width 155 height 36
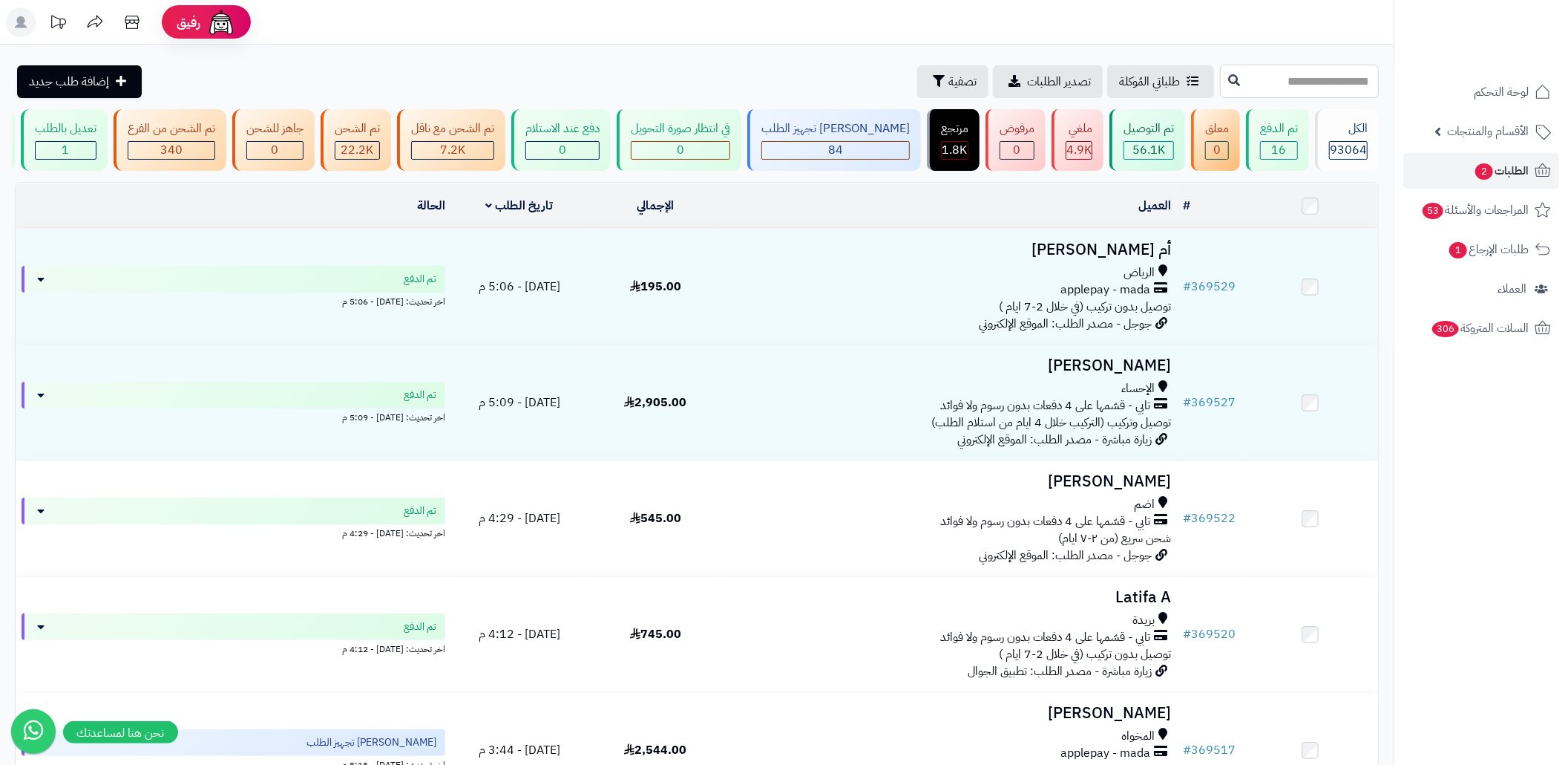
drag, startPoint x: 0, startPoint y: 0, endPoint x: 1218, endPoint y: 83, distance: 1220.8
click at [1220, 83] on input "text" at bounding box center [1299, 81] width 159 height 33
paste input "******"
type input "******"
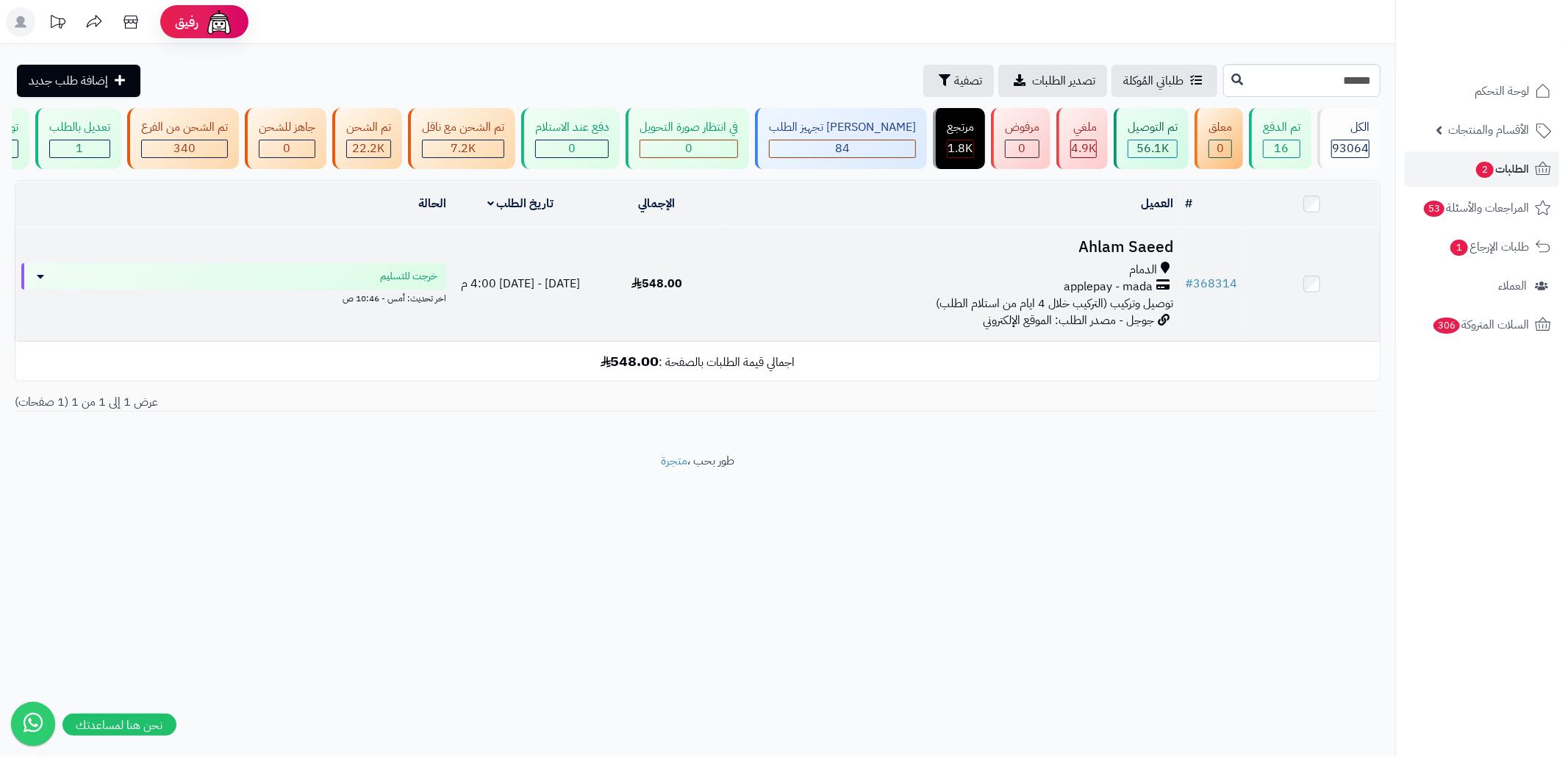
click at [929, 309] on div "الدمام applepay - mada توصيل وتركيب (التركيب خلال 4 ايام من استلام الطلب)" at bounding box center [951, 287] width 442 height 51
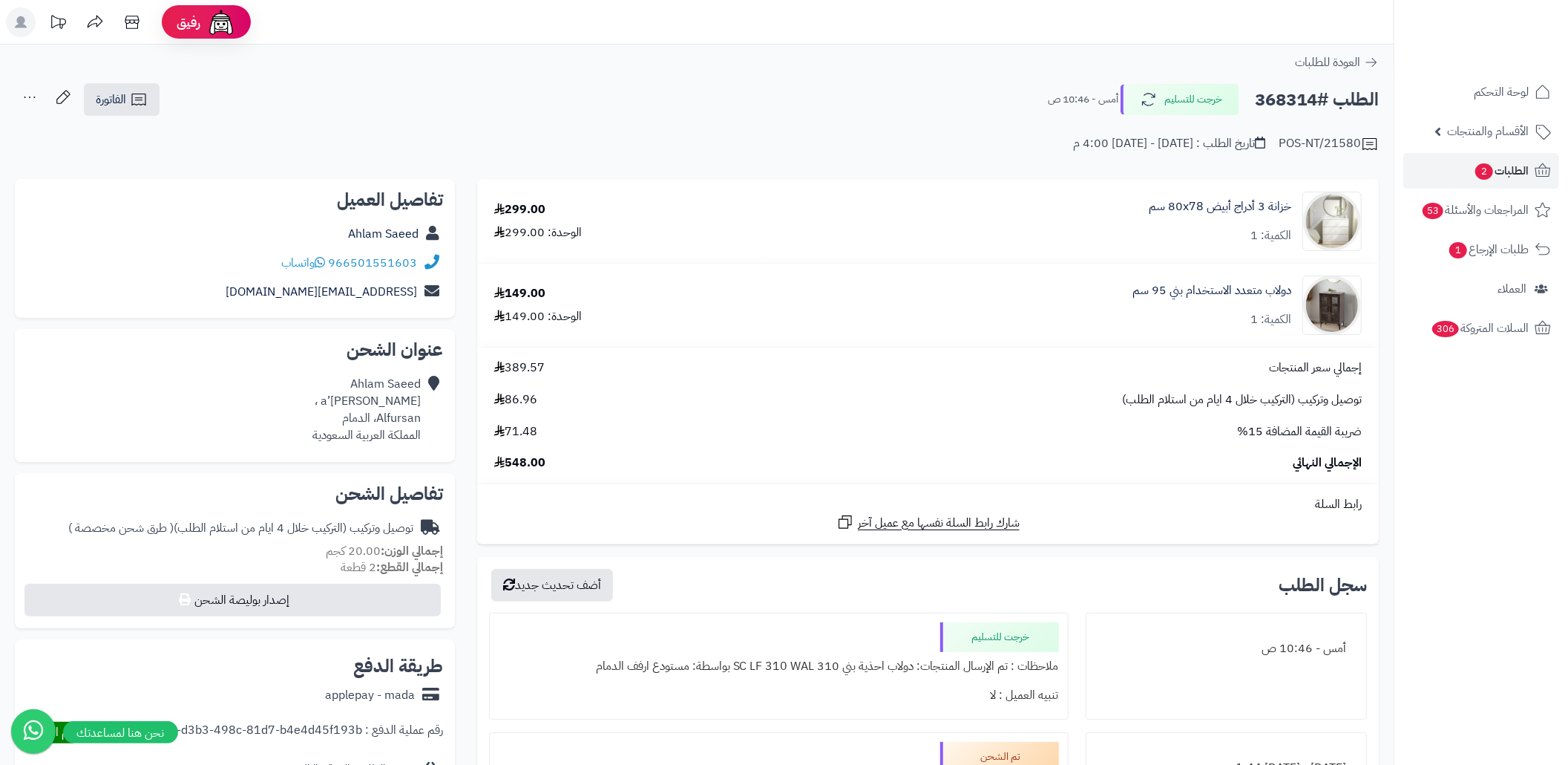
click at [1279, 105] on h2 "الطلب #368314" at bounding box center [1317, 100] width 124 height 30
copy h2 "368314"
click at [1279, 105] on h2 "الطلب #368314" at bounding box center [1317, 100] width 124 height 30
click at [133, 89] on link "الفاتورة" at bounding box center [121, 99] width 75 height 33
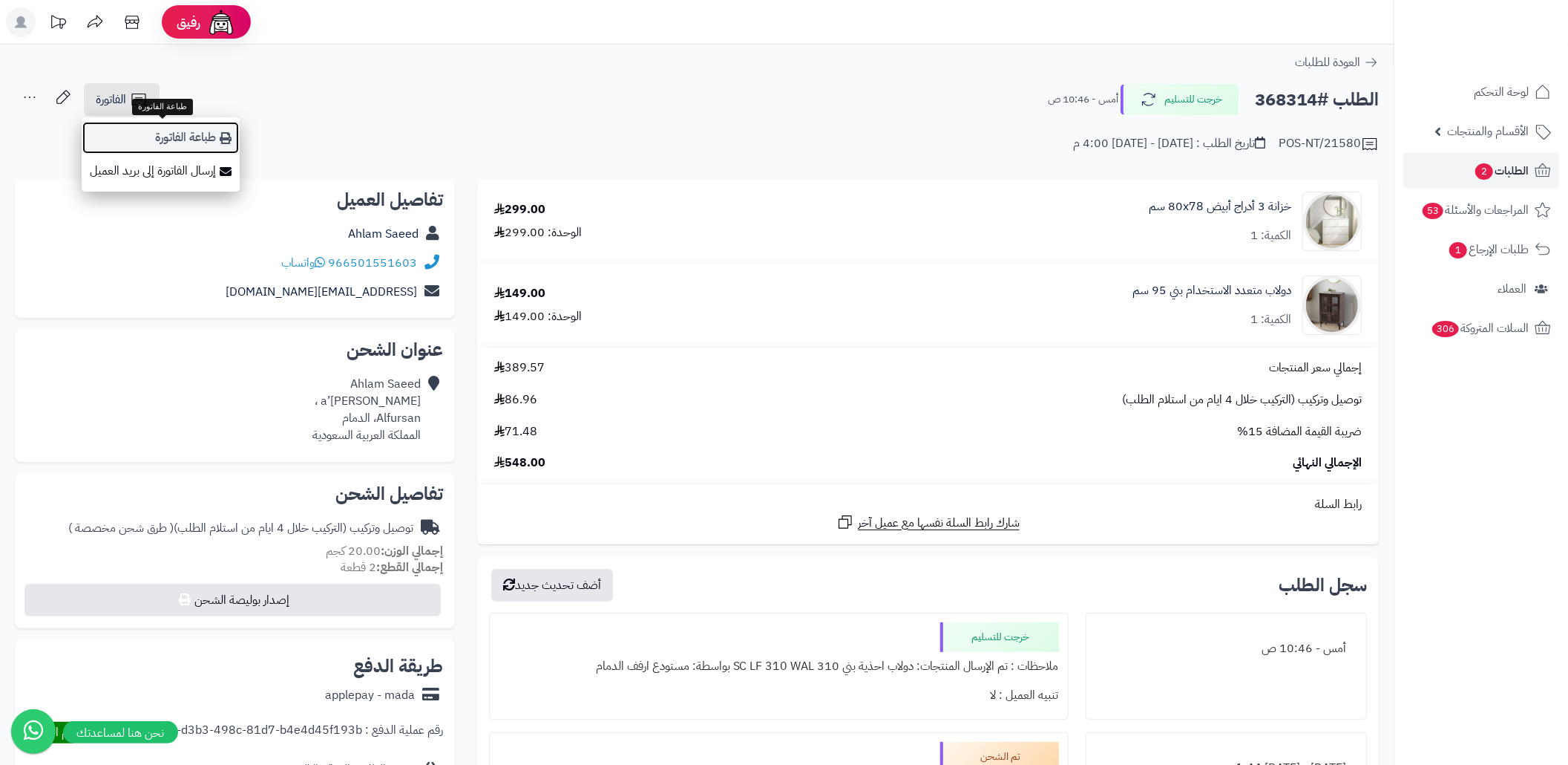
click at [201, 140] on link "طباعة الفاتورة" at bounding box center [160, 138] width 158 height 33
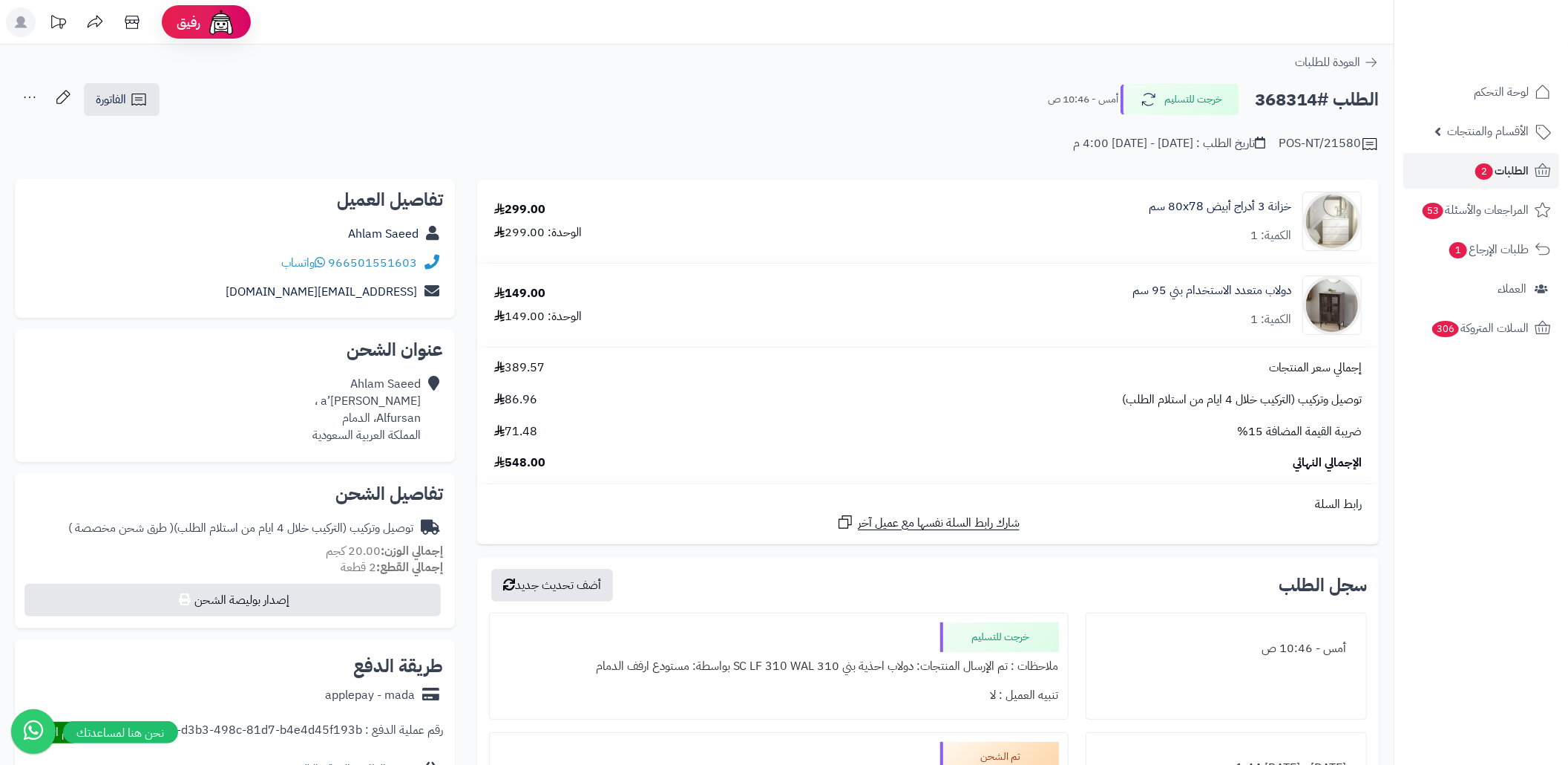
copy h2 "368314"
click at [1475, 167] on span "2" at bounding box center [1484, 171] width 17 height 17
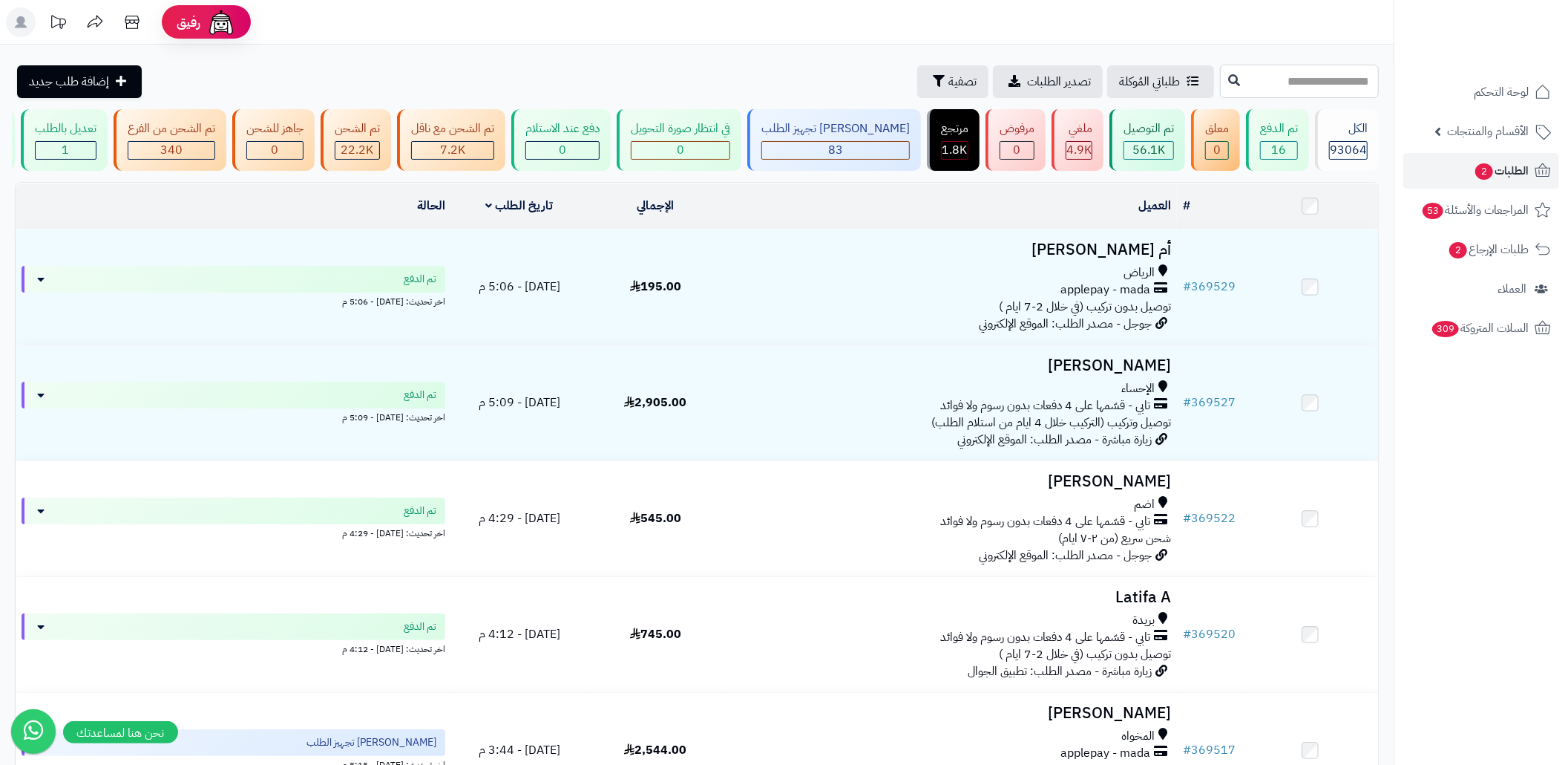
click at [1266, 90] on input "text" at bounding box center [1299, 81] width 159 height 33
paste input "******"
type input "******"
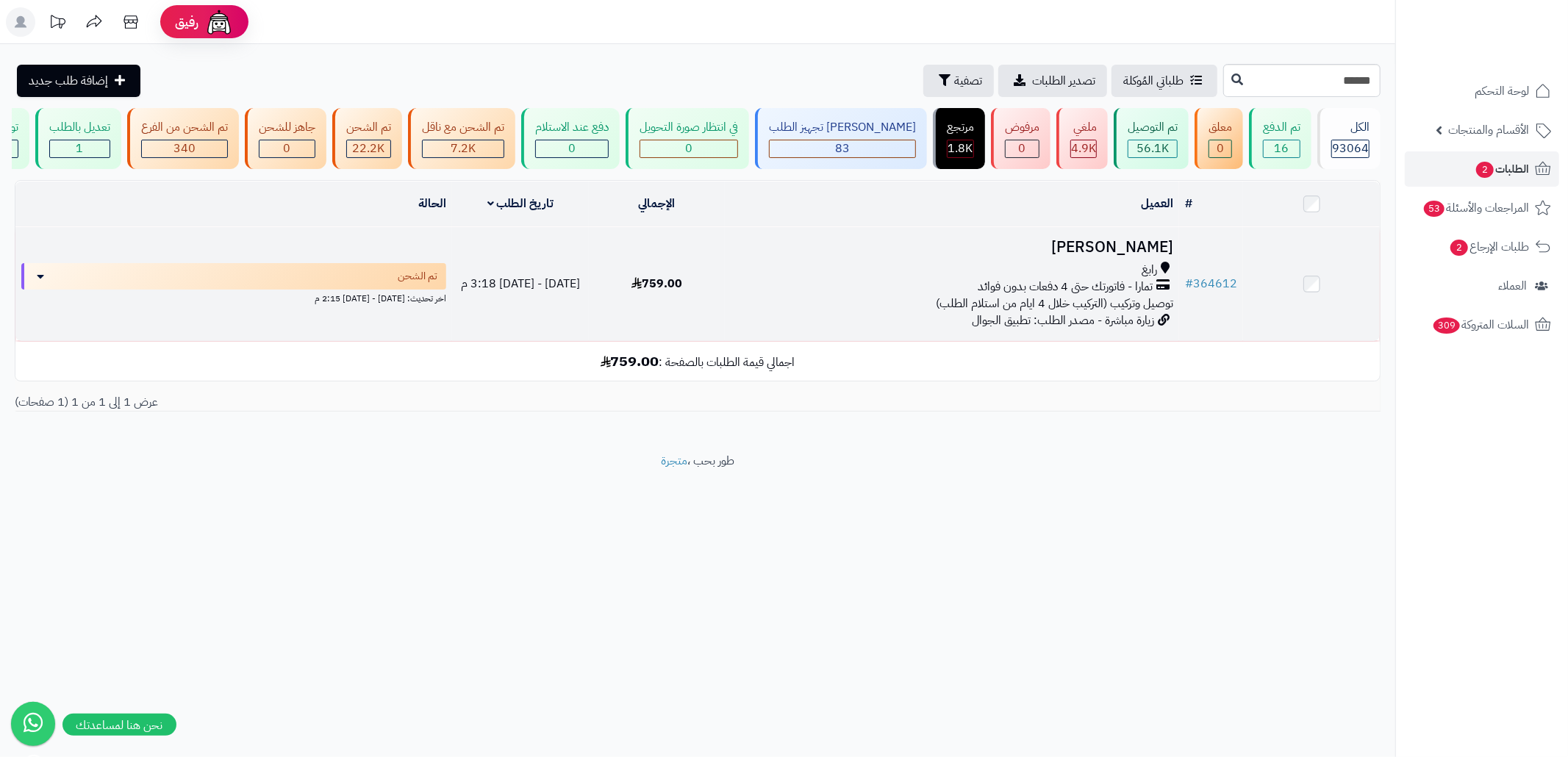
click at [1041, 256] on h3 "سها الحربي" at bounding box center [951, 247] width 442 height 17
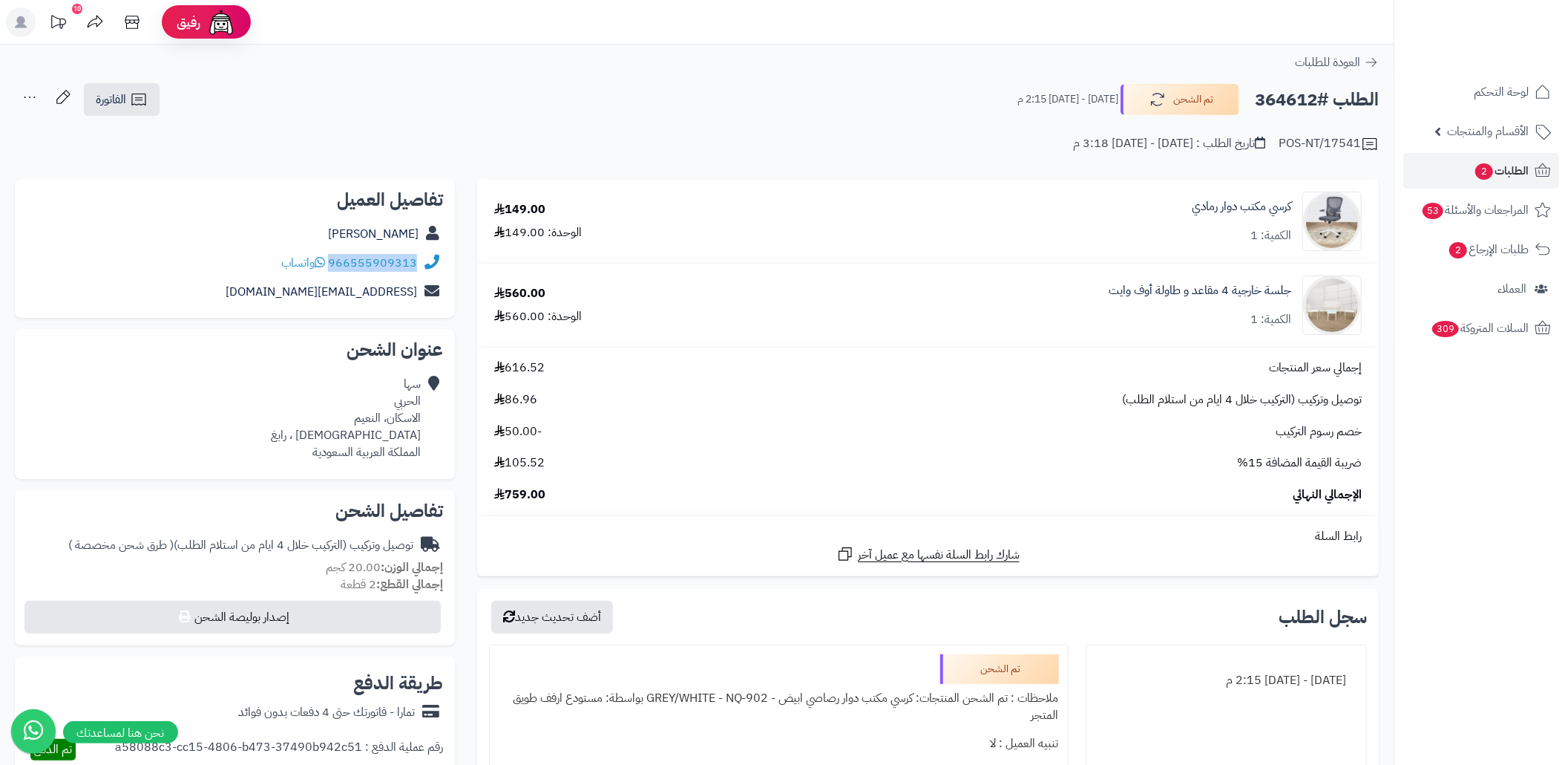
copy div "966555909313"
drag, startPoint x: 422, startPoint y: 265, endPoint x: 333, endPoint y: 265, distance: 89.0
click at [333, 265] on div "966555909313 واتساب" at bounding box center [235, 263] width 416 height 29
click at [1456, 174] on link "الطلبات 2" at bounding box center [1481, 171] width 155 height 36
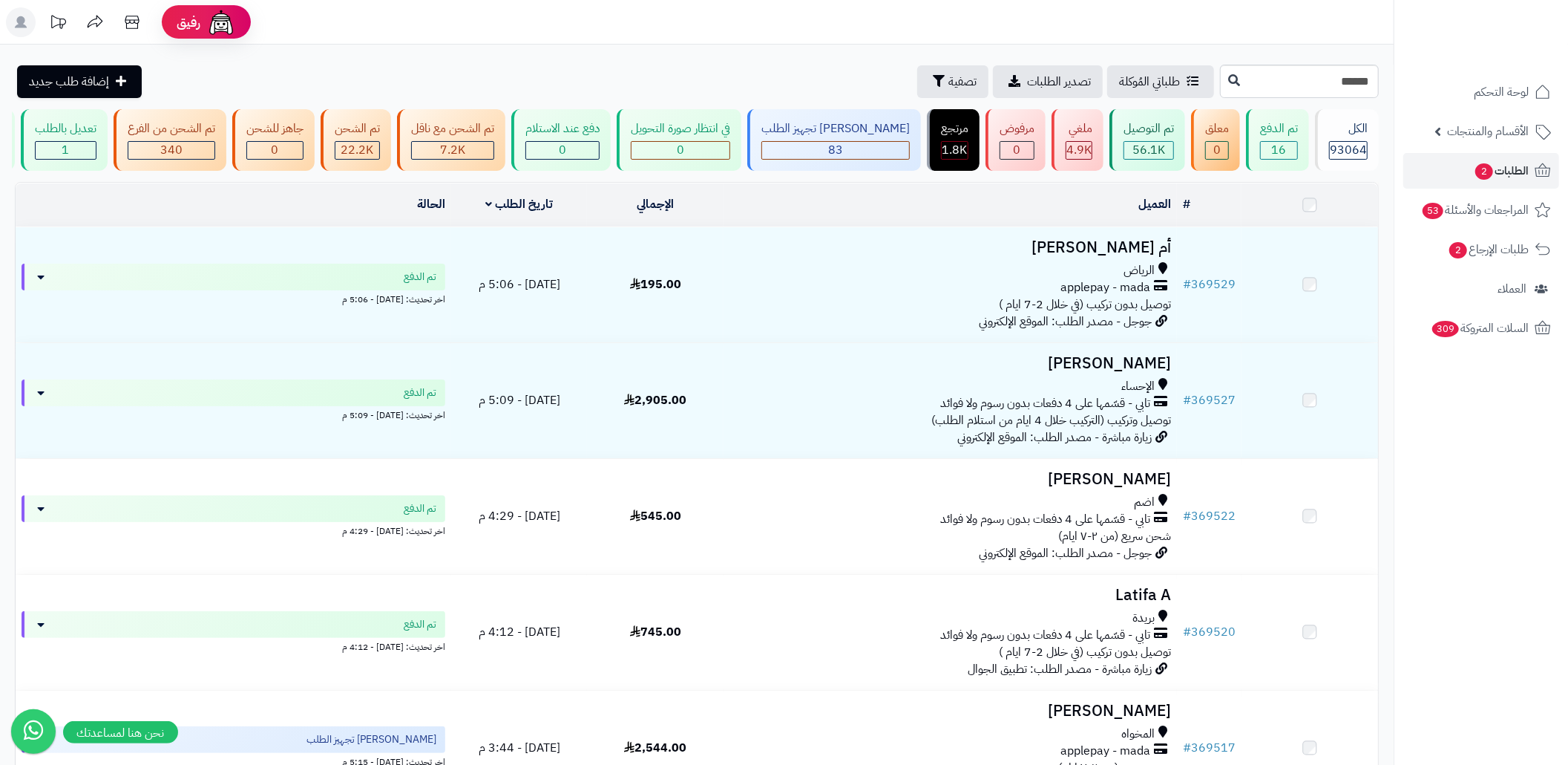
type input "******"
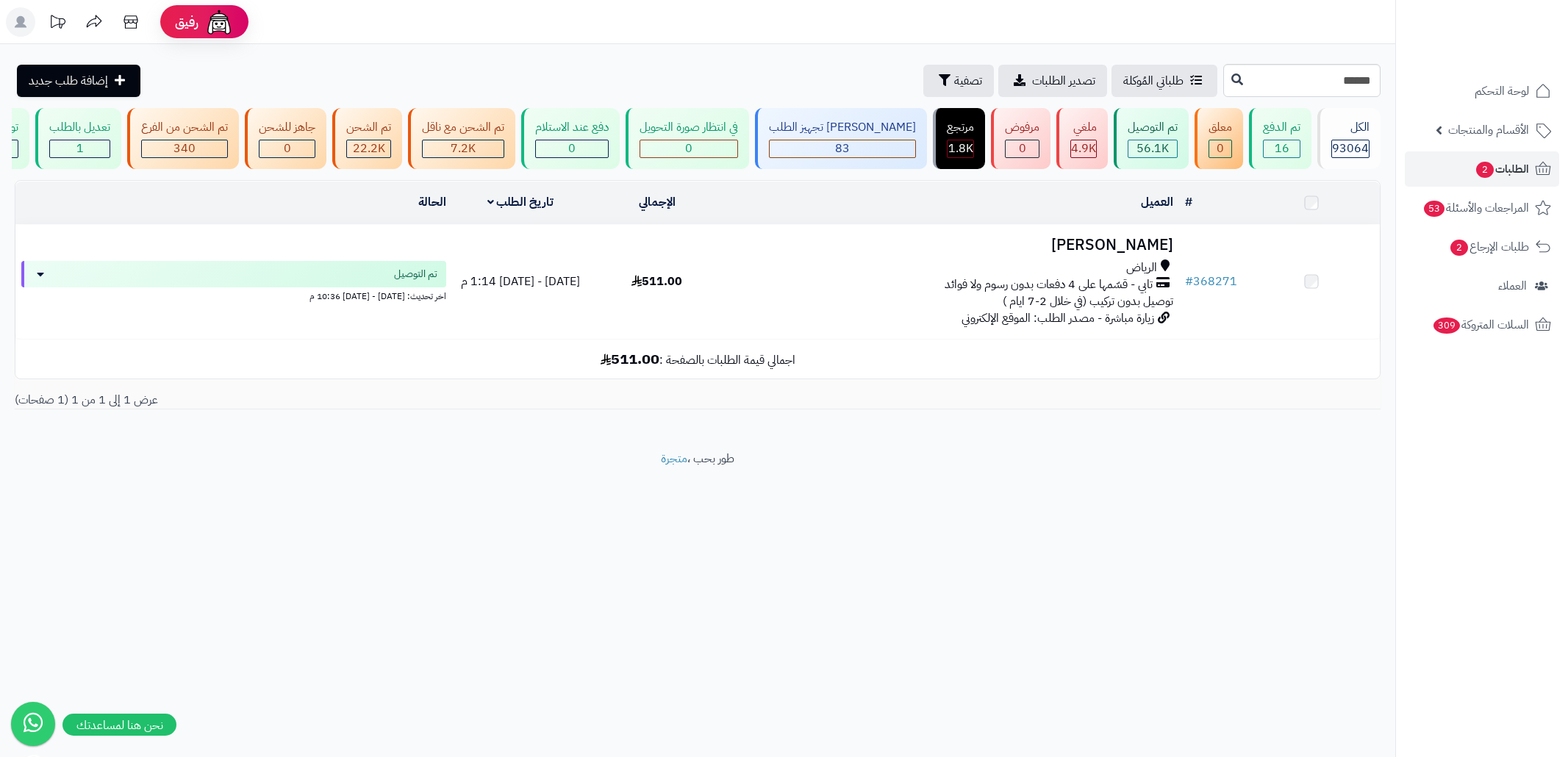
click at [738, 293] on div "تابي - قسّمها على 4 دفعات بدون رسوم ولا فوائد" at bounding box center [951, 285] width 442 height 17
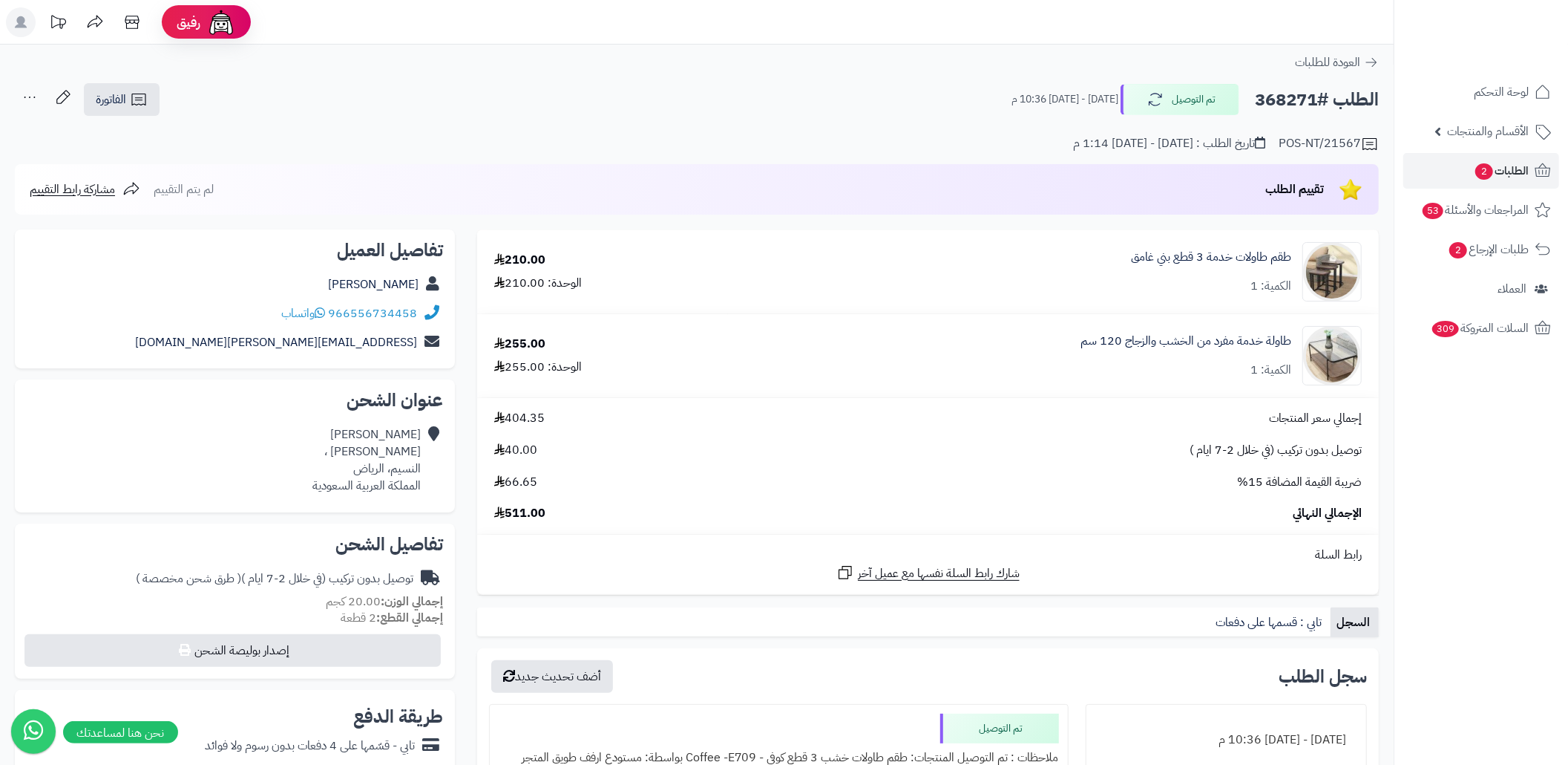
click at [1271, 90] on h2 "الطلب #368271" at bounding box center [1317, 100] width 124 height 30
copy h2 "368271"
click at [408, 469] on div "العنود العنزي أبي محجن الثقفي ، النسيم، الرياض المملكة العربية السعودية" at bounding box center [366, 459] width 109 height 67
copy div "النسيم"
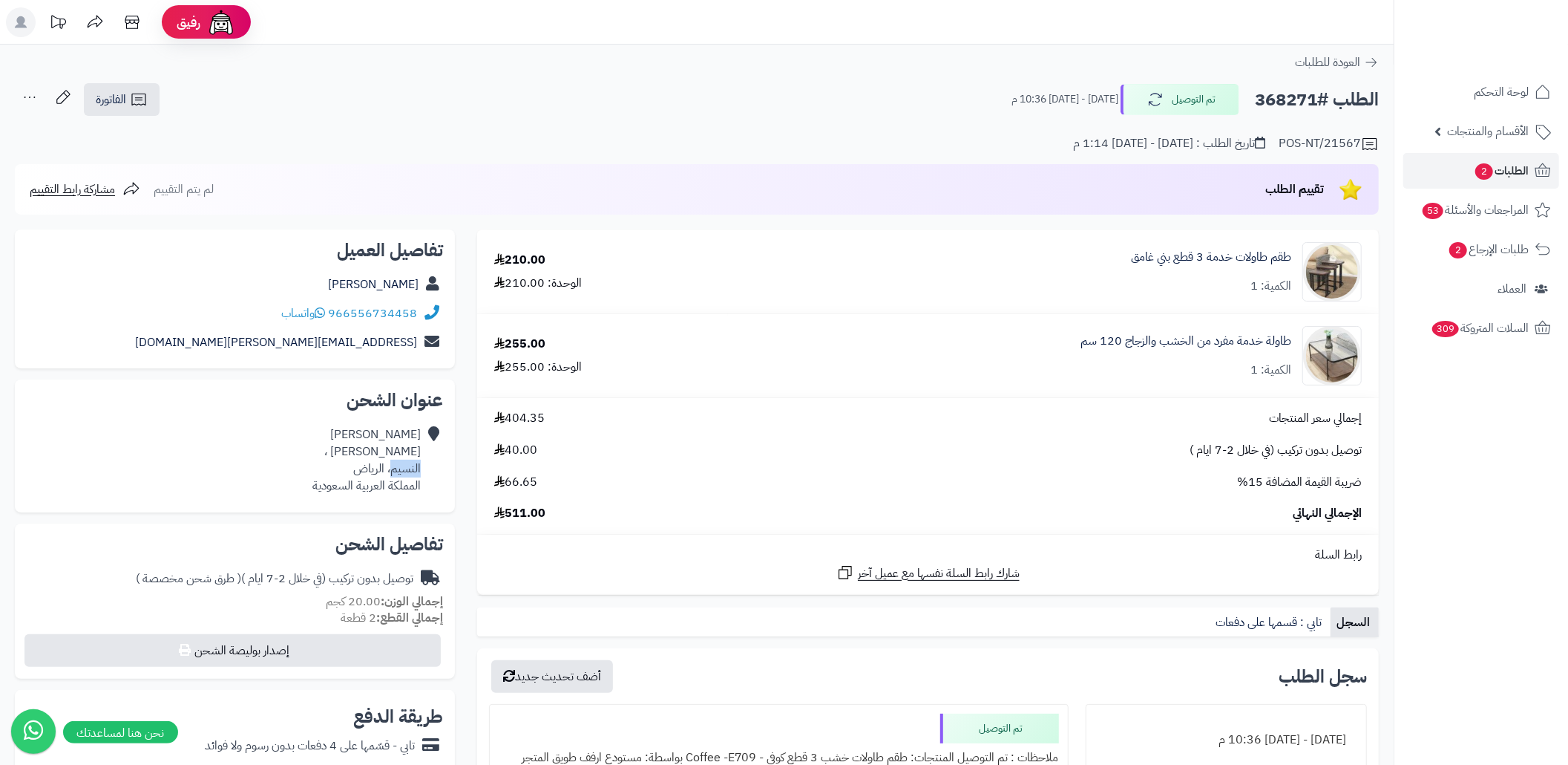
click at [408, 469] on div "العنود العنزي أبي محجن الثقفي ، النسيم، الرياض المملكة العربية السعودية" at bounding box center [366, 459] width 109 height 67
click at [98, 106] on span "الفاتورة" at bounding box center [111, 99] width 30 height 17
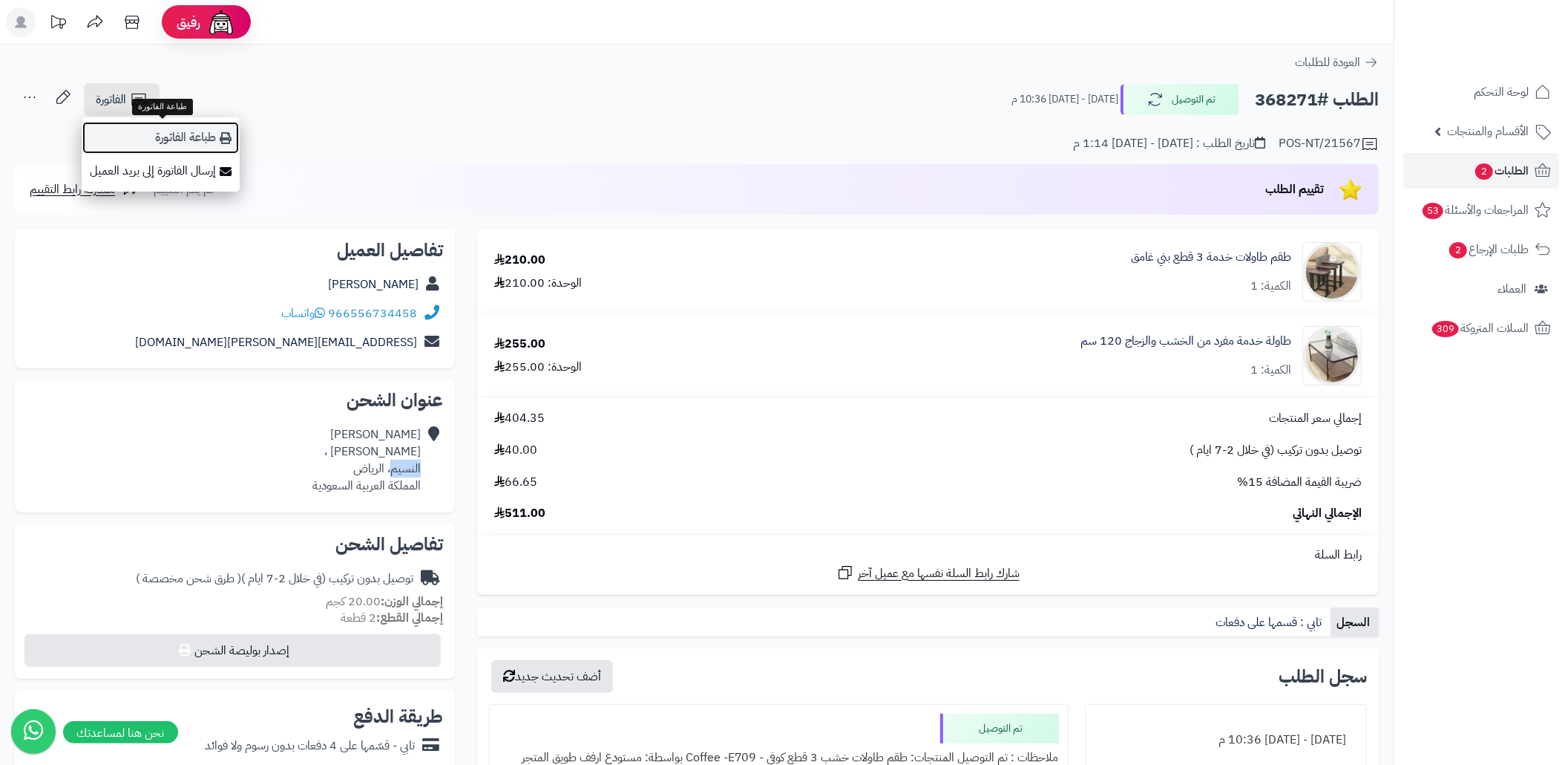
click at [182, 129] on link "طباعة الفاتورة" at bounding box center [160, 138] width 158 height 33
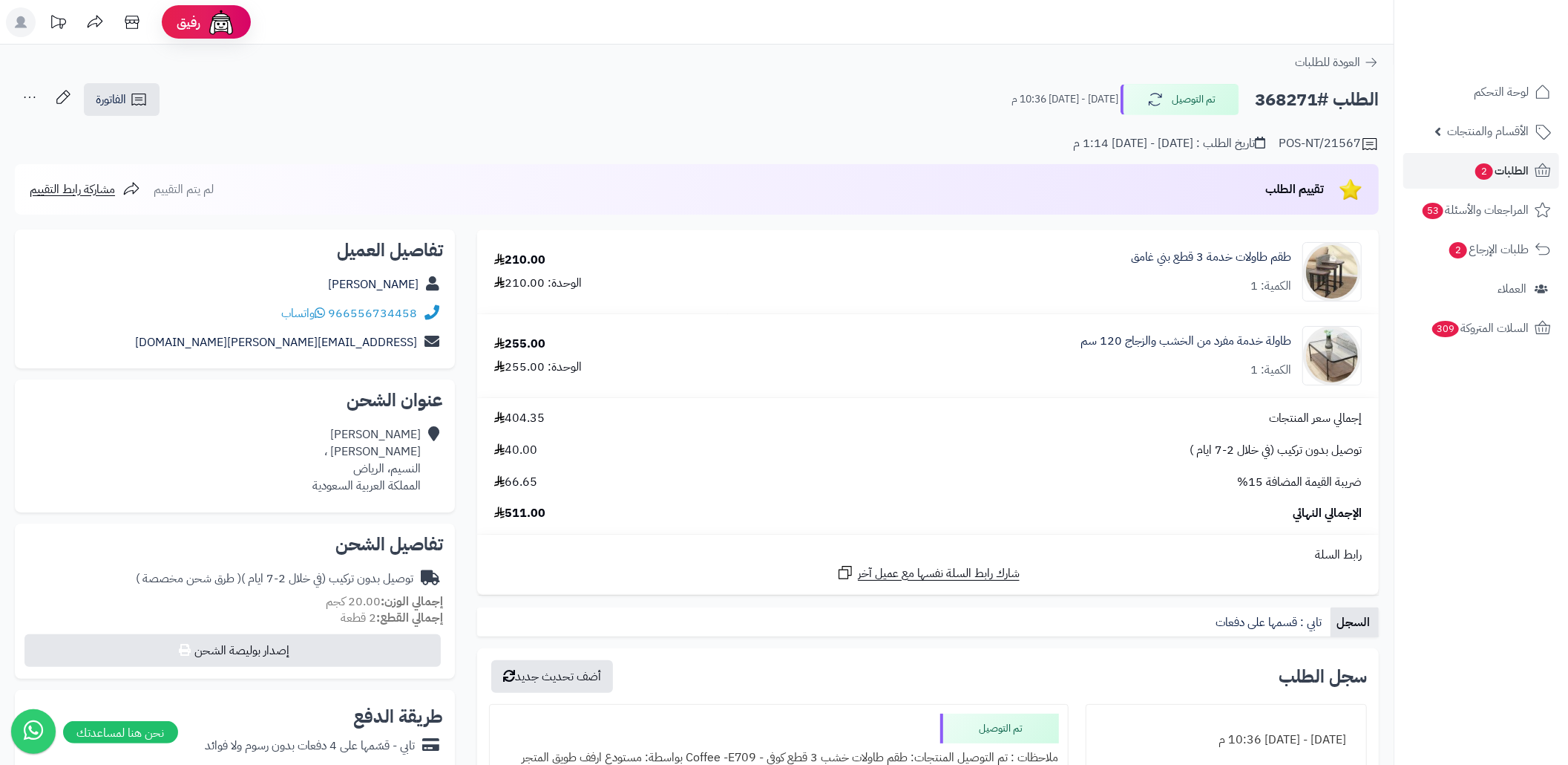
click at [1264, 104] on h2 "الطلب #368271" at bounding box center [1317, 100] width 124 height 30
copy h2 "368271"
click at [1475, 175] on span "2" at bounding box center [1484, 171] width 17 height 17
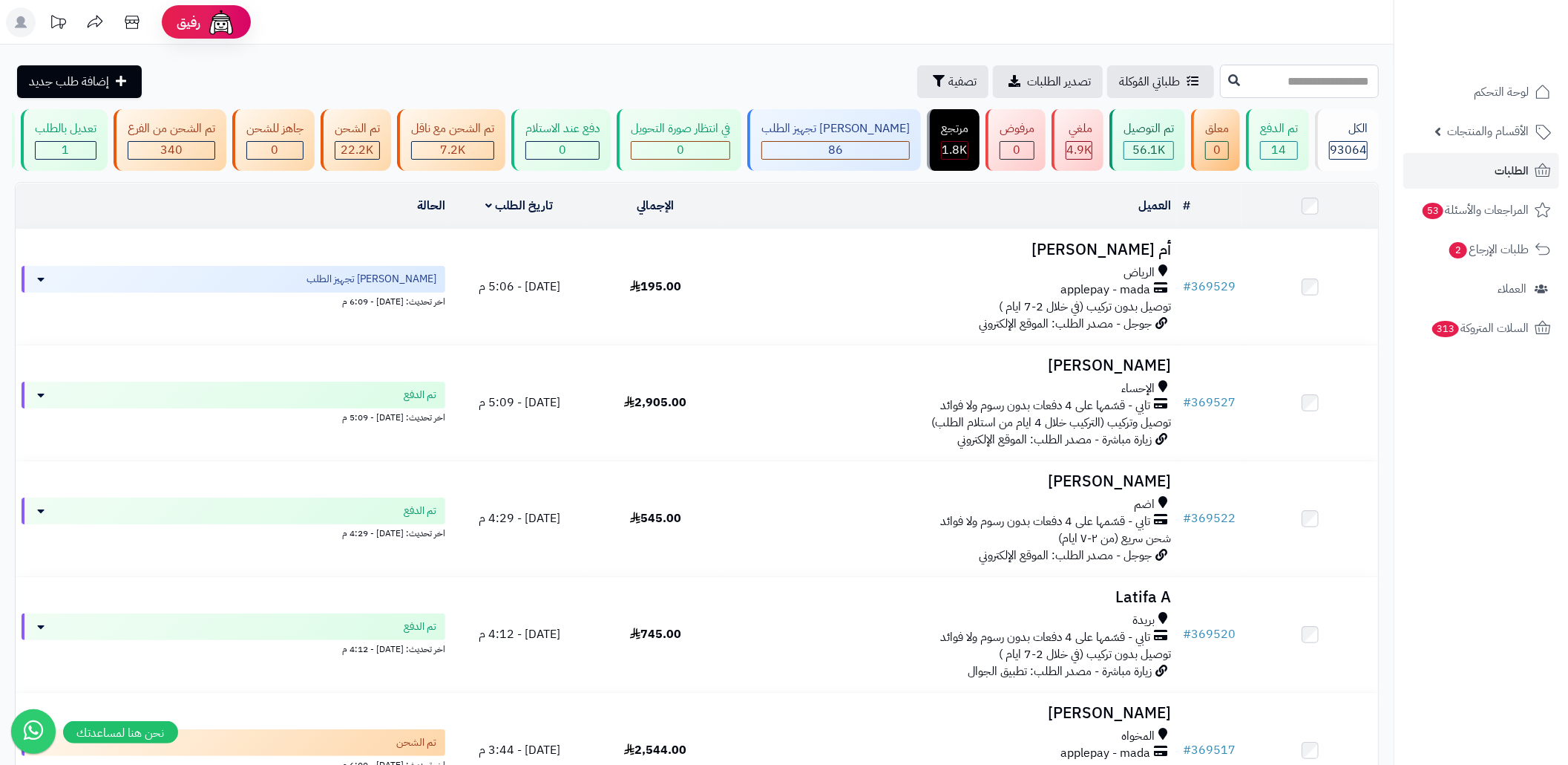
click at [1265, 67] on input "text" at bounding box center [1299, 81] width 159 height 33
paste input "******"
type input "******"
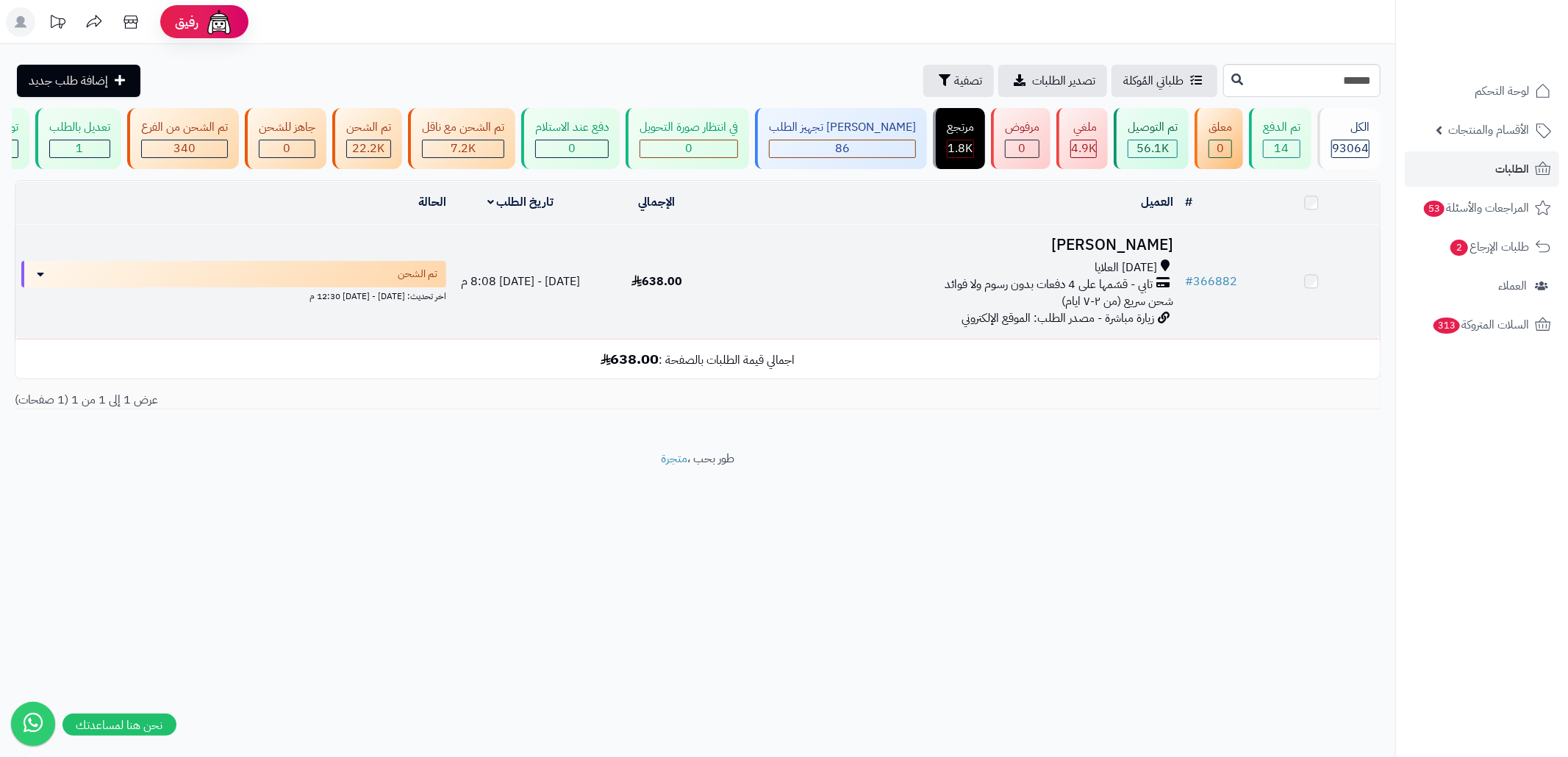
click at [933, 338] on td "[PERSON_NAME] [DATE] العلايا تابي - قسّمها على 4 دفعات بدون رسوم ولا فوائد شحن …" at bounding box center [951, 281] width 454 height 114
click at [959, 295] on span "تابي - قسّمها على 4 دفعات بدون رسوم ولا فوائد" at bounding box center [1048, 287] width 208 height 17
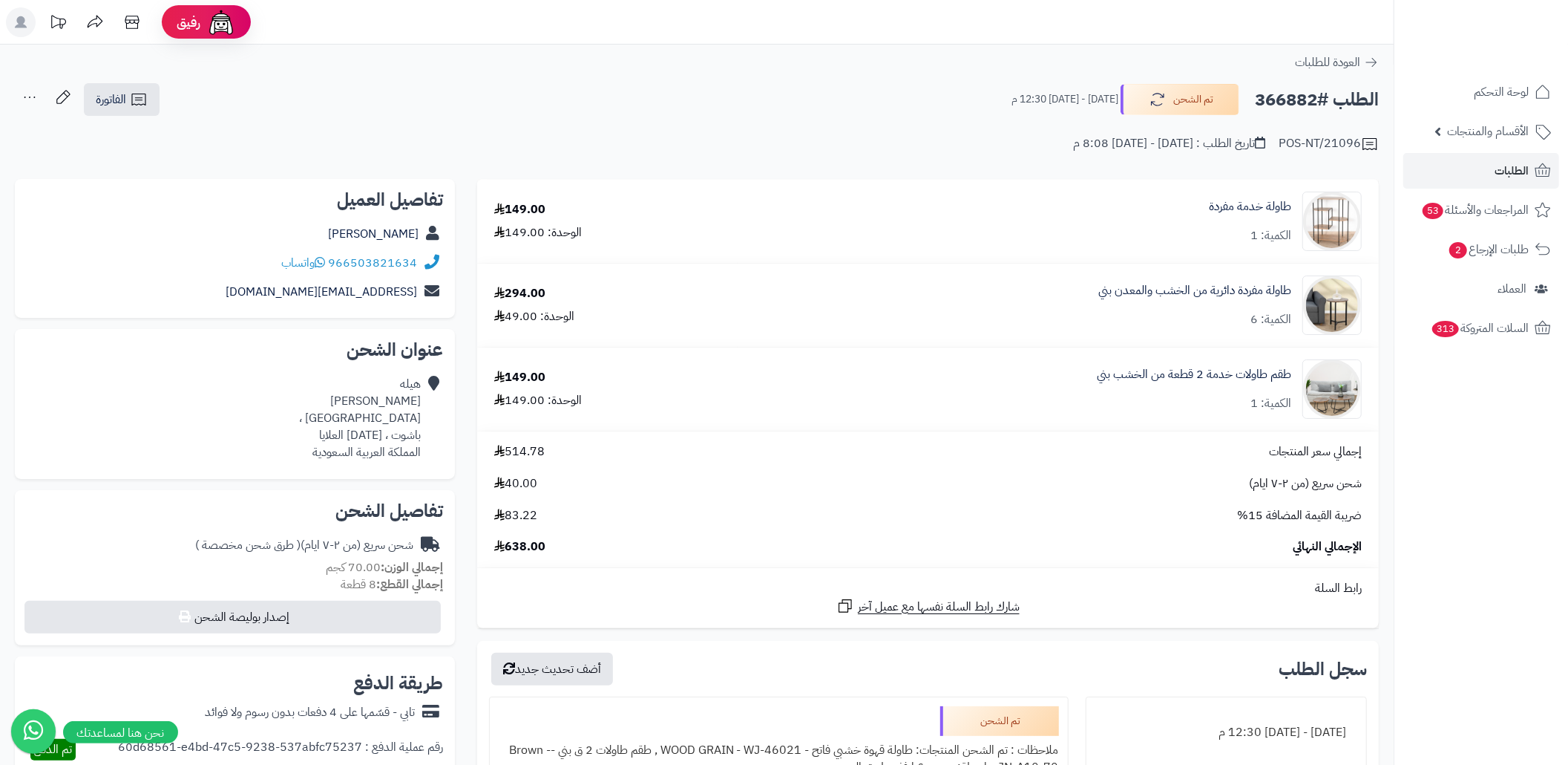
click at [1276, 102] on h2 "الطلب #366882" at bounding box center [1317, 100] width 124 height 30
copy h2 "366882"
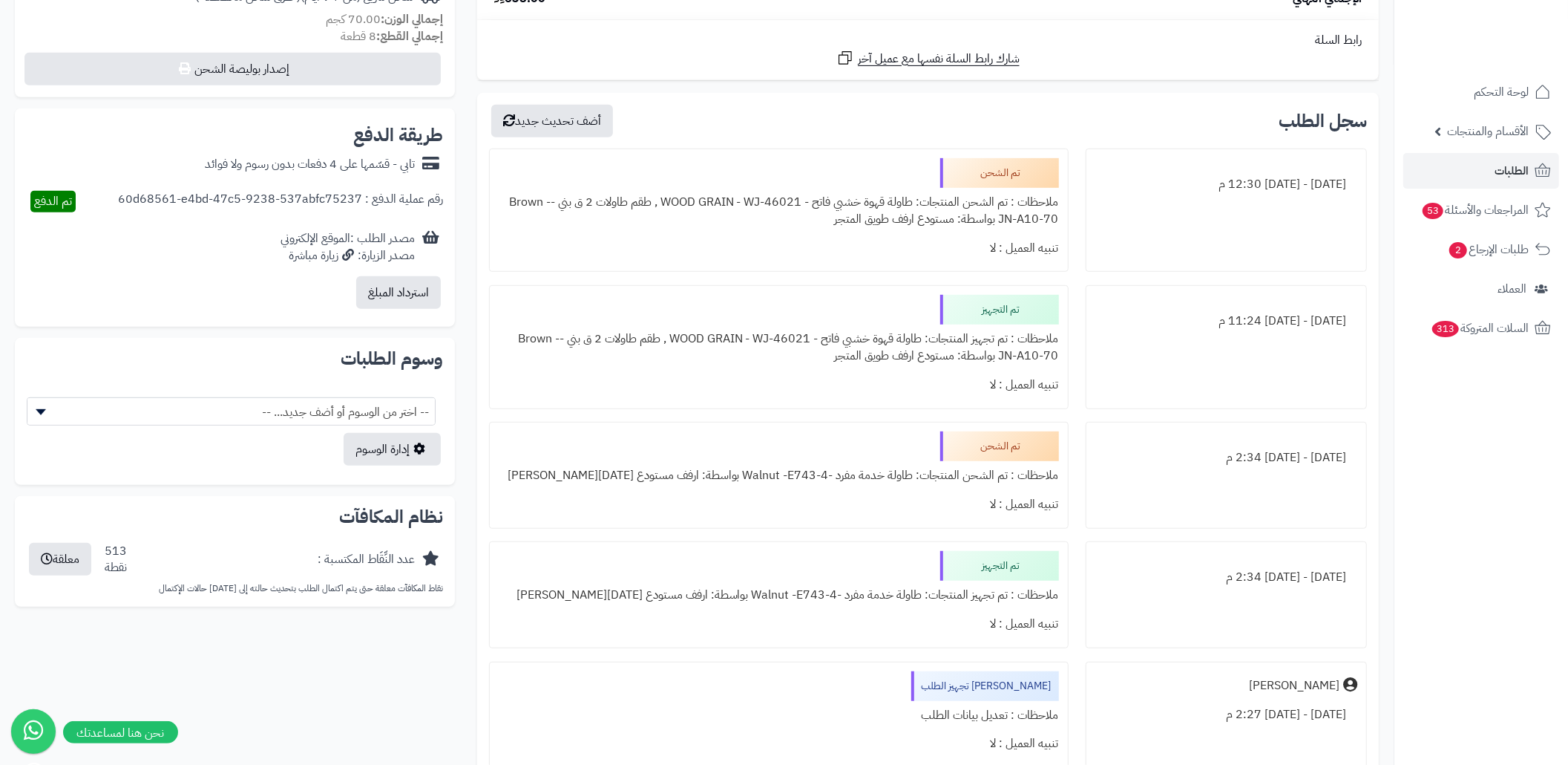
scroll to position [594, 0]
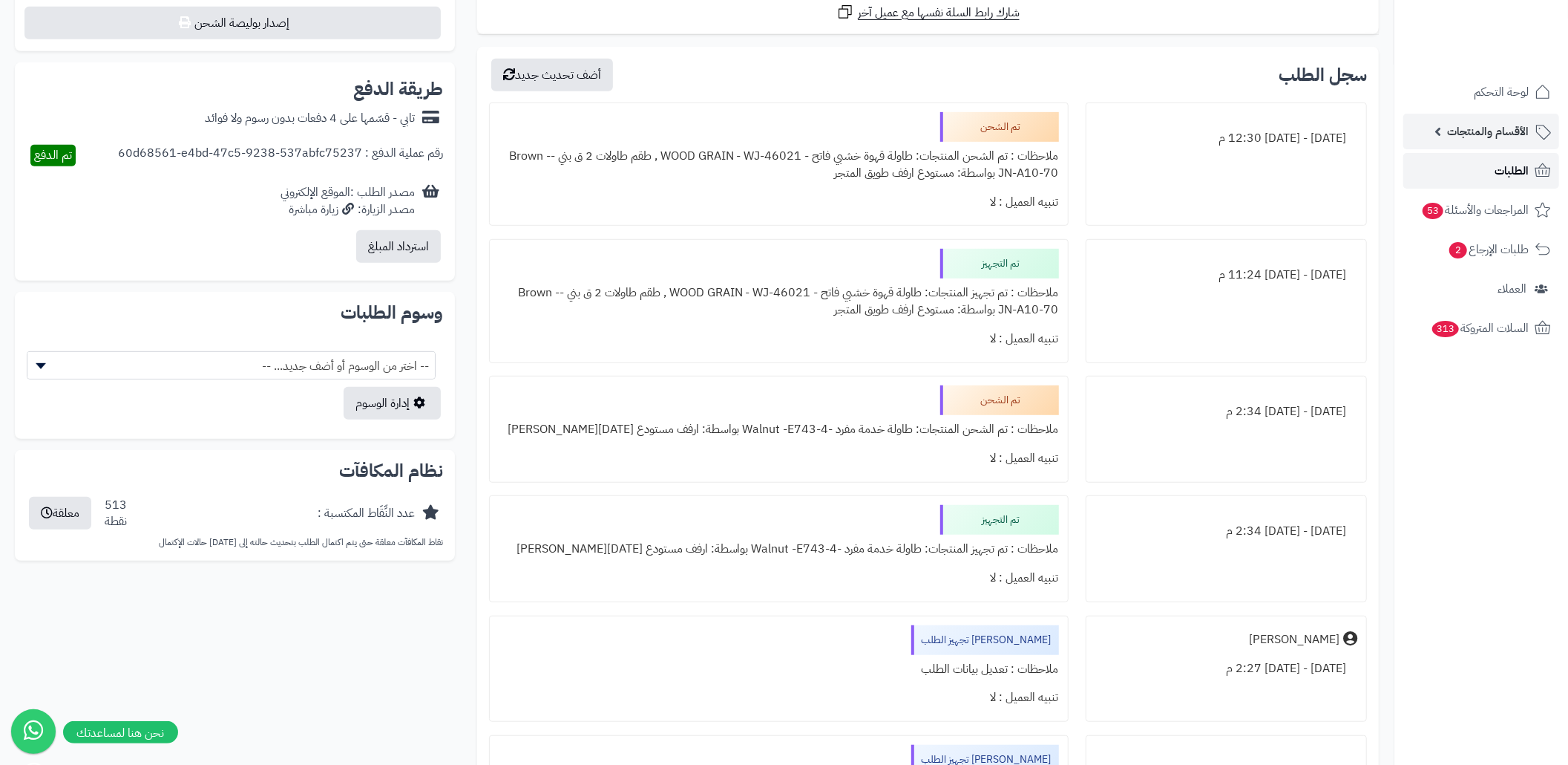
drag, startPoint x: 1446, startPoint y: 156, endPoint x: 1448, endPoint y: 146, distance: 10.2
click at [1448, 153] on link "الطلبات" at bounding box center [1481, 171] width 155 height 36
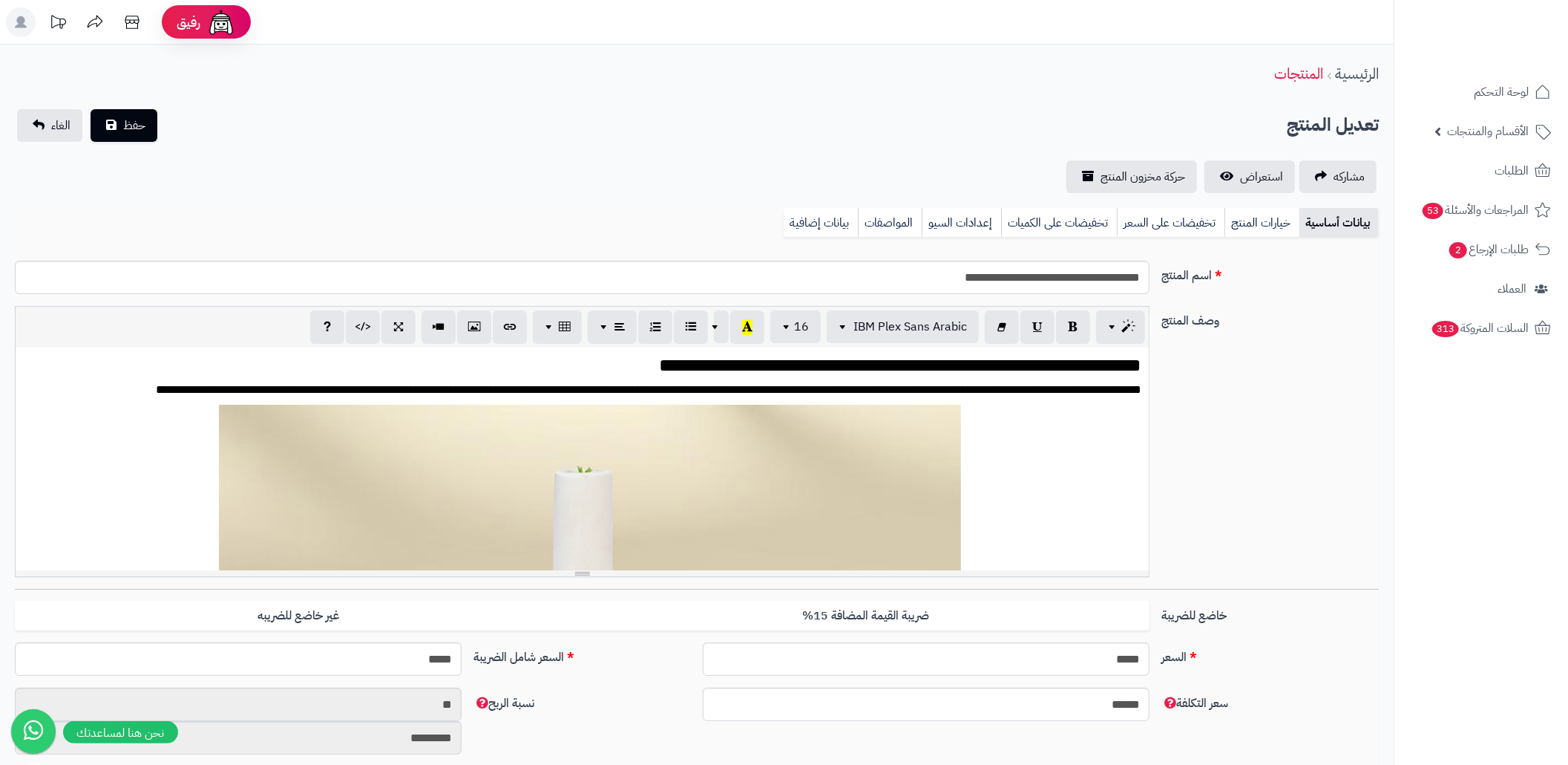
scroll to position [1774, 0]
click at [834, 221] on link "بيانات إضافية" at bounding box center [821, 222] width 75 height 29
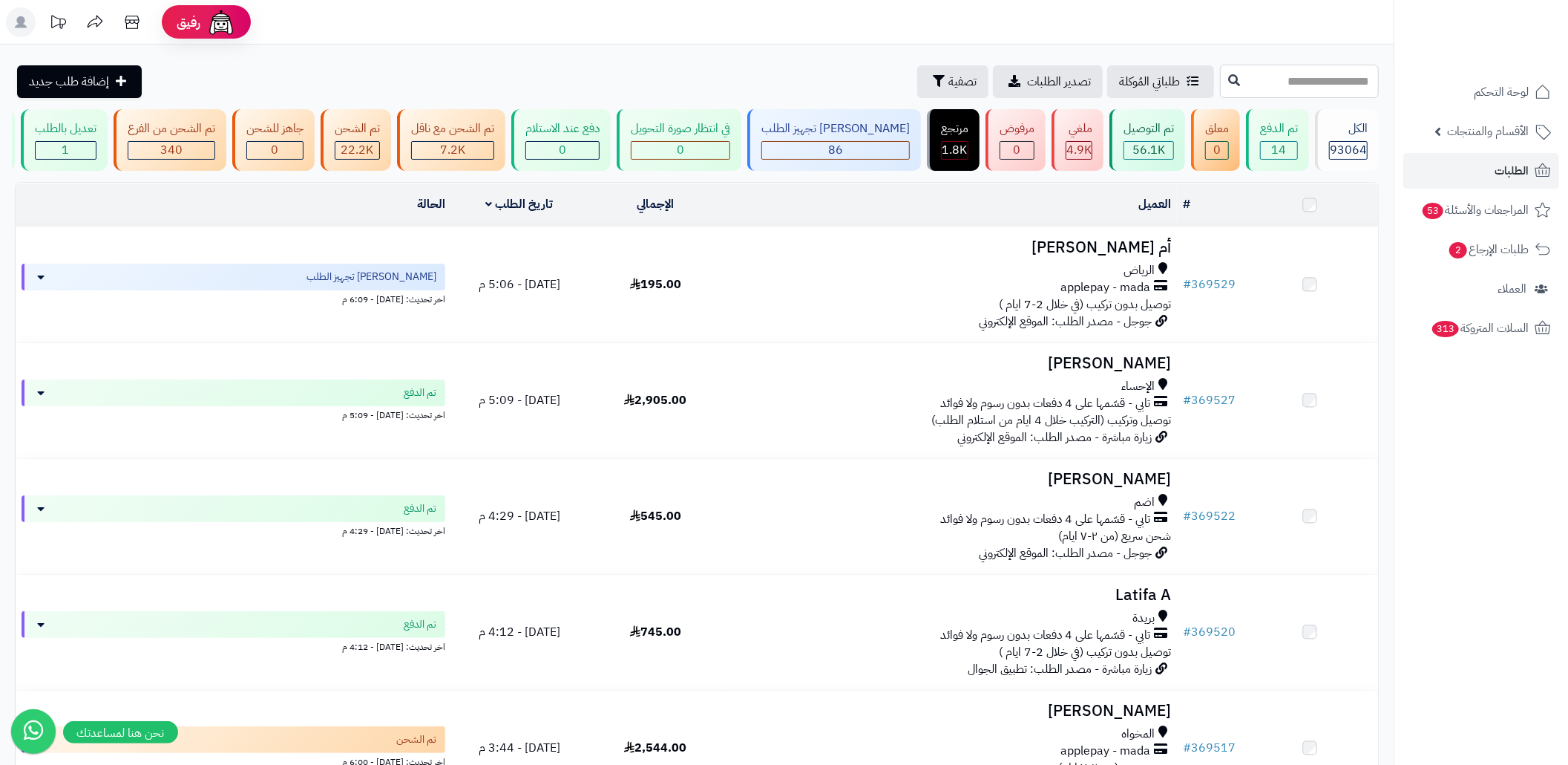
click at [1286, 83] on input "text" at bounding box center [1299, 81] width 159 height 33
paste input "******"
type input "******"
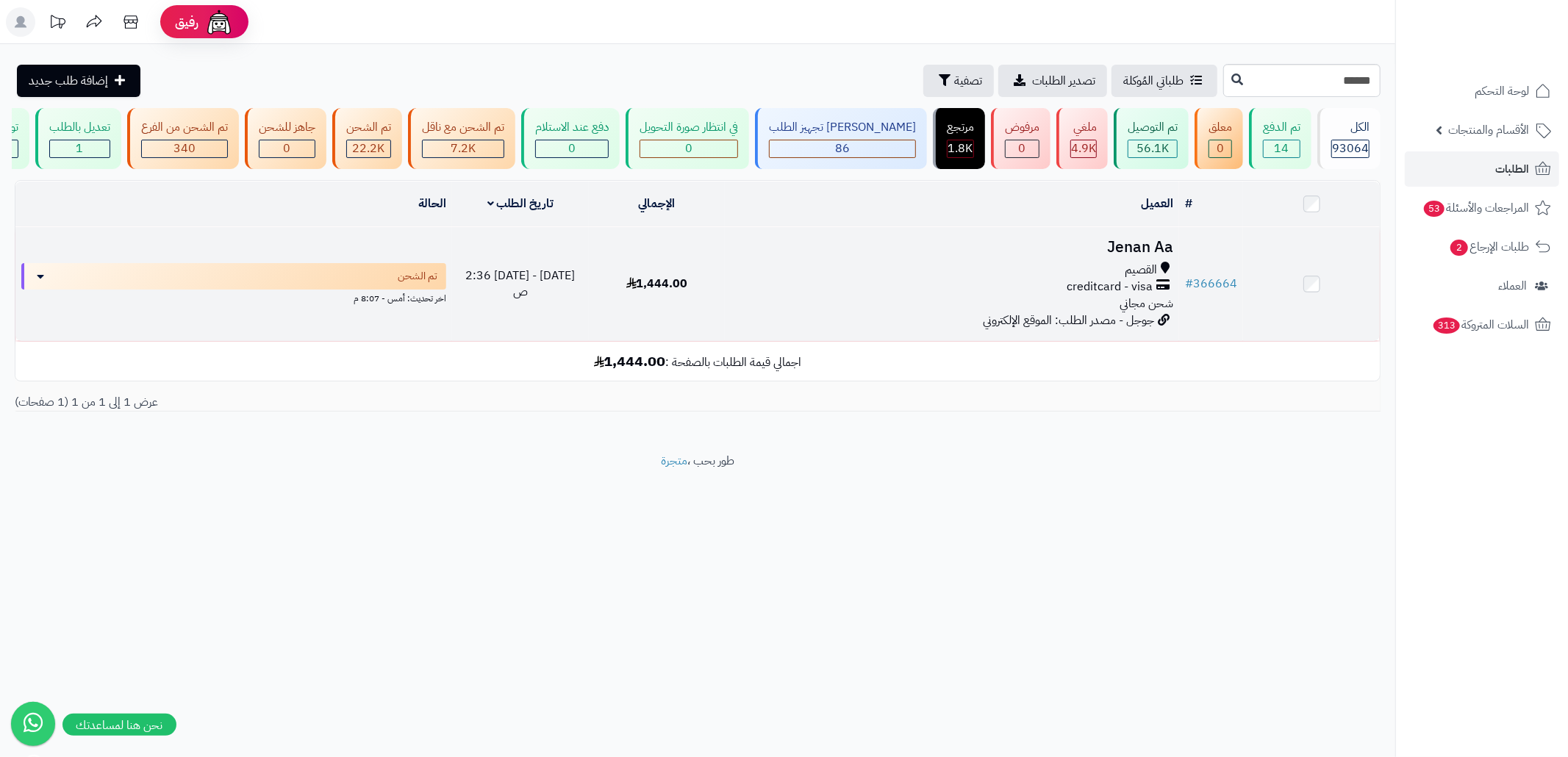
click at [932, 309] on div "القصيم creditcard - visa شحن مجاني" at bounding box center [951, 287] width 442 height 51
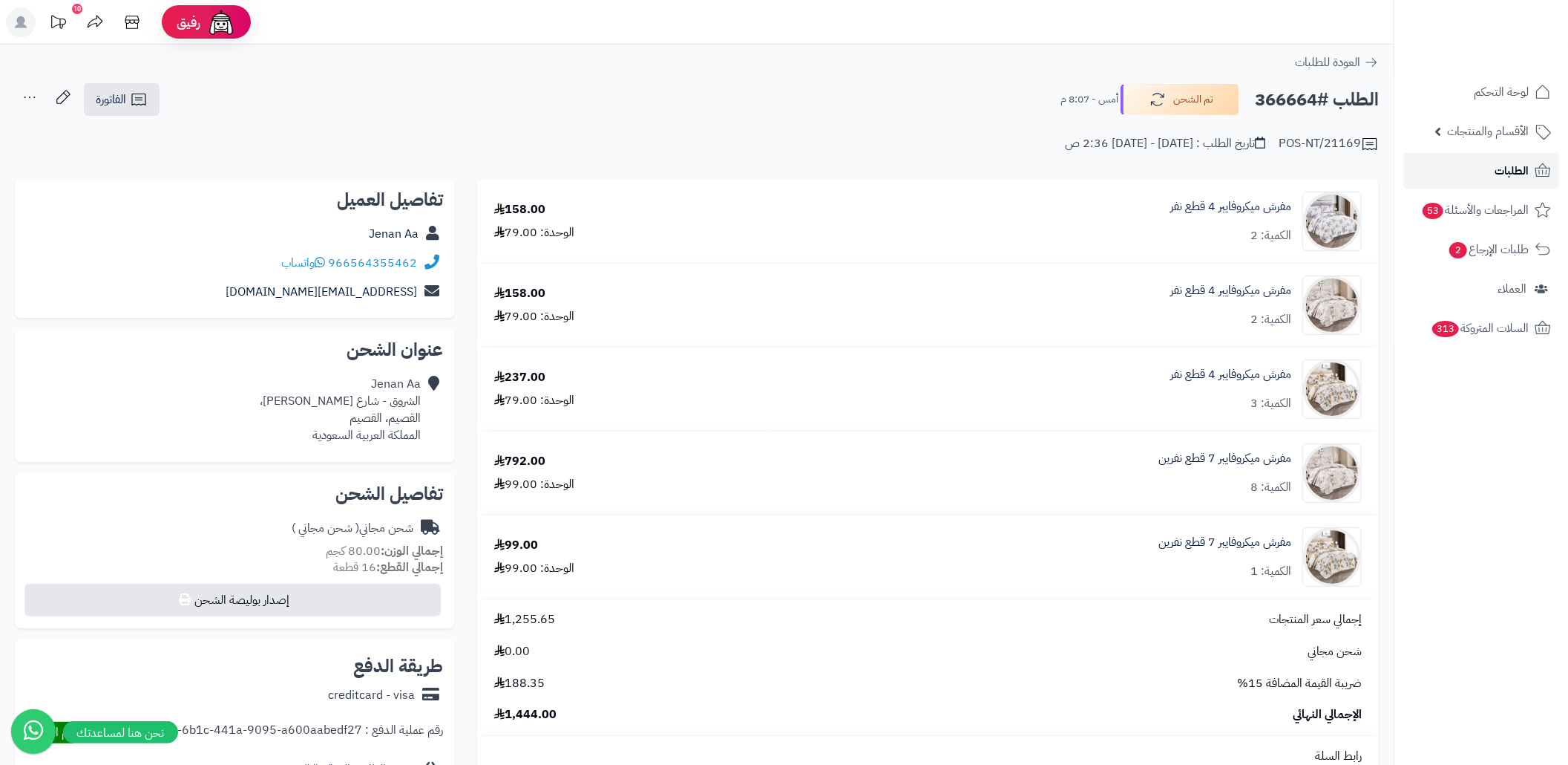
click at [1435, 172] on link "الطلبات" at bounding box center [1481, 171] width 155 height 36
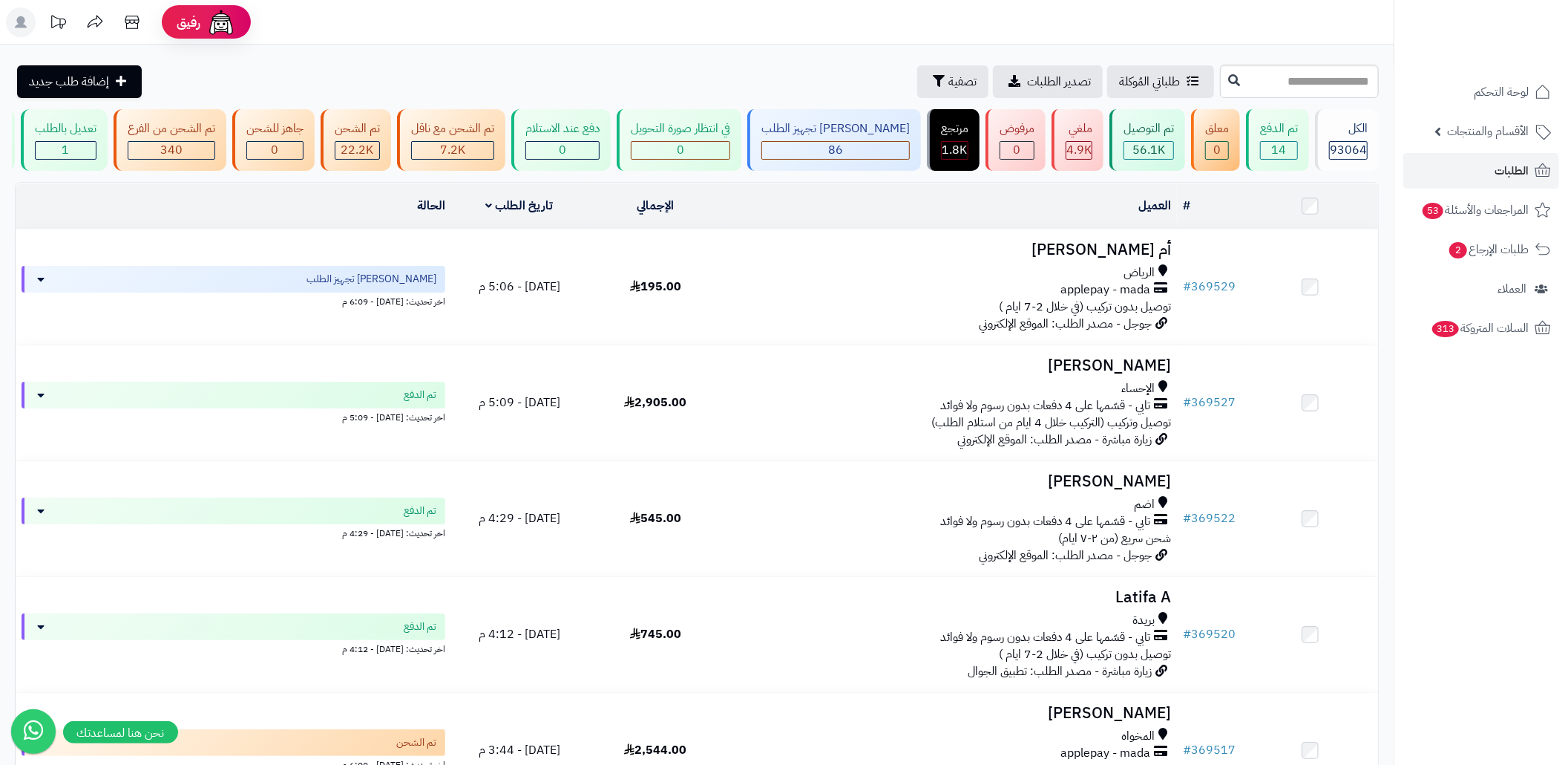
drag, startPoint x: 1327, startPoint y: 98, endPoint x: 1317, endPoint y: 89, distance: 13.5
click at [1317, 89] on input "text" at bounding box center [1299, 81] width 159 height 33
paste input "******"
type input "******"
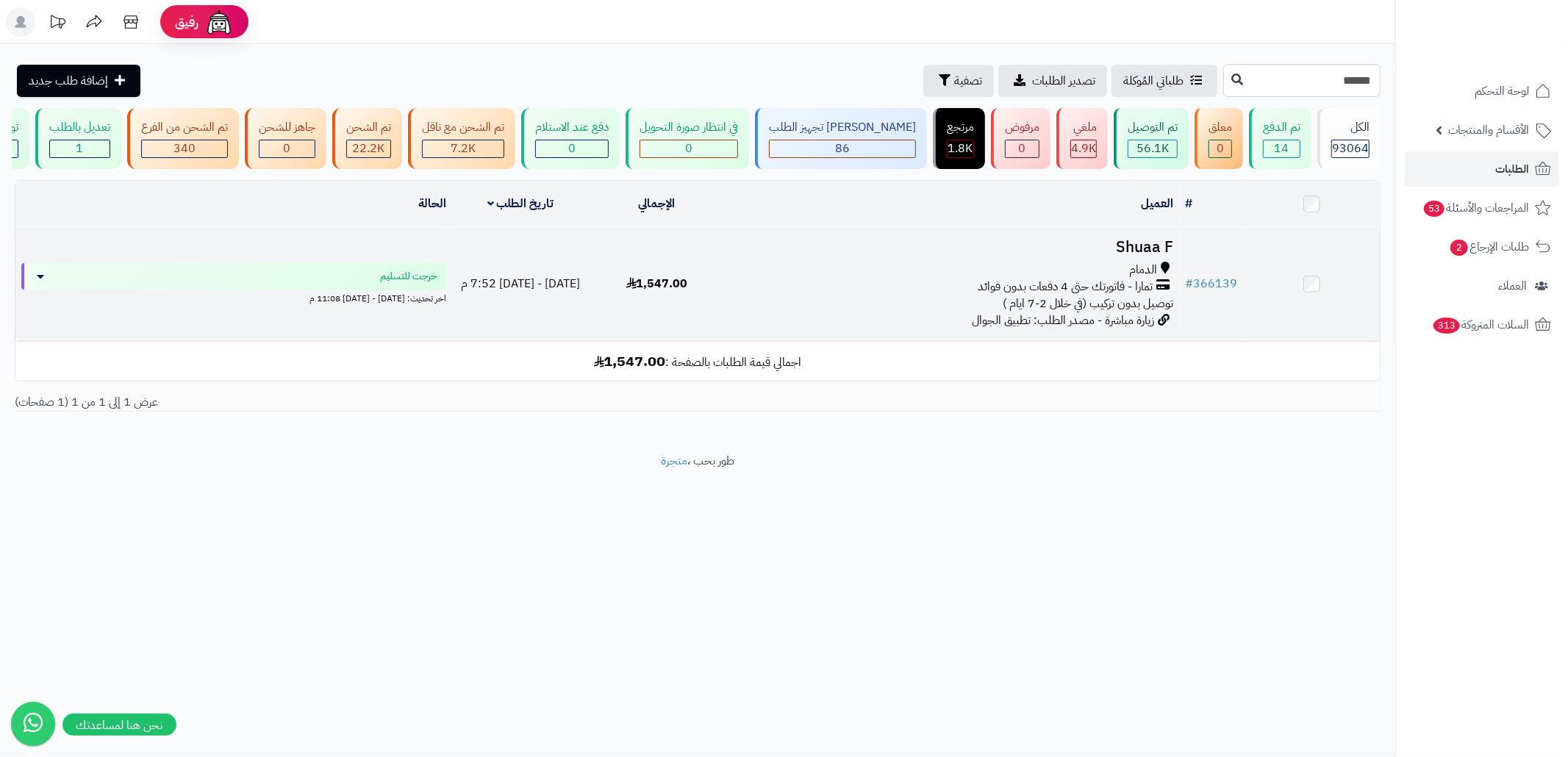
click at [1120, 279] on div "الدمام" at bounding box center [951, 270] width 442 height 17
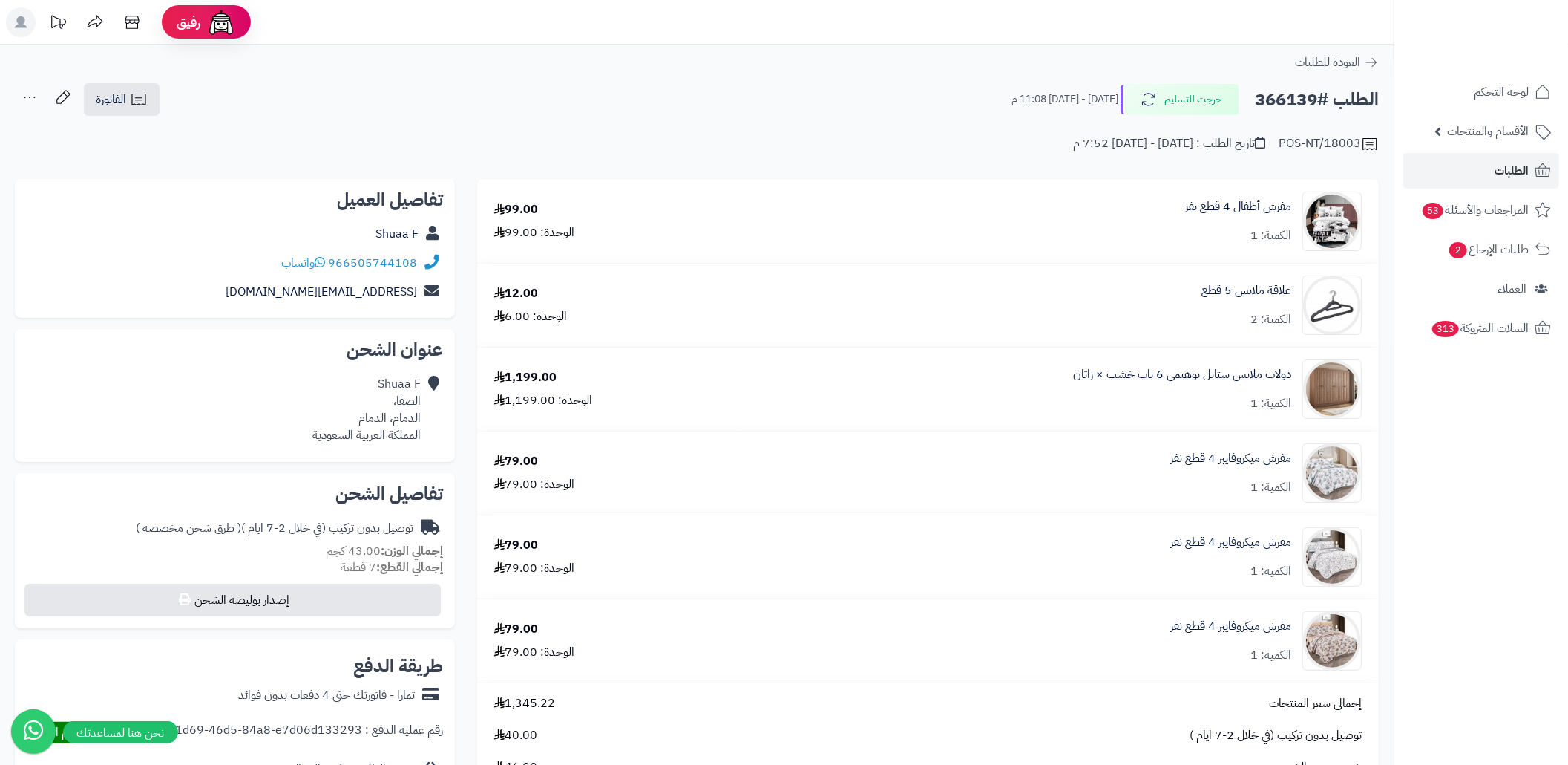
click at [1297, 109] on h2 "الطلب #366139" at bounding box center [1317, 100] width 124 height 30
copy h2 "366139"
click at [135, 98] on icon at bounding box center [139, 99] width 17 height 17
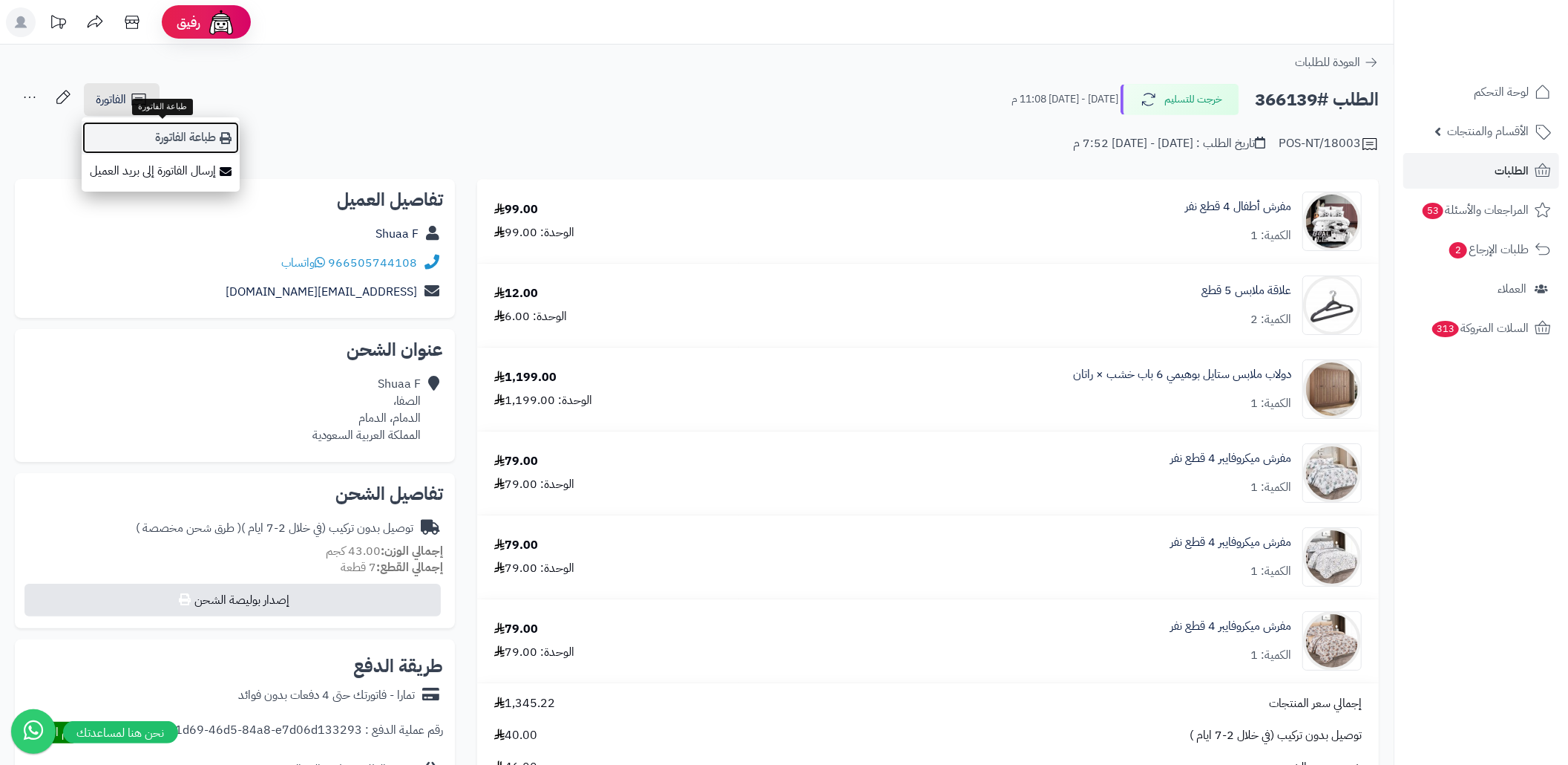
click at [200, 128] on link "طباعة الفاتورة" at bounding box center [160, 138] width 158 height 33
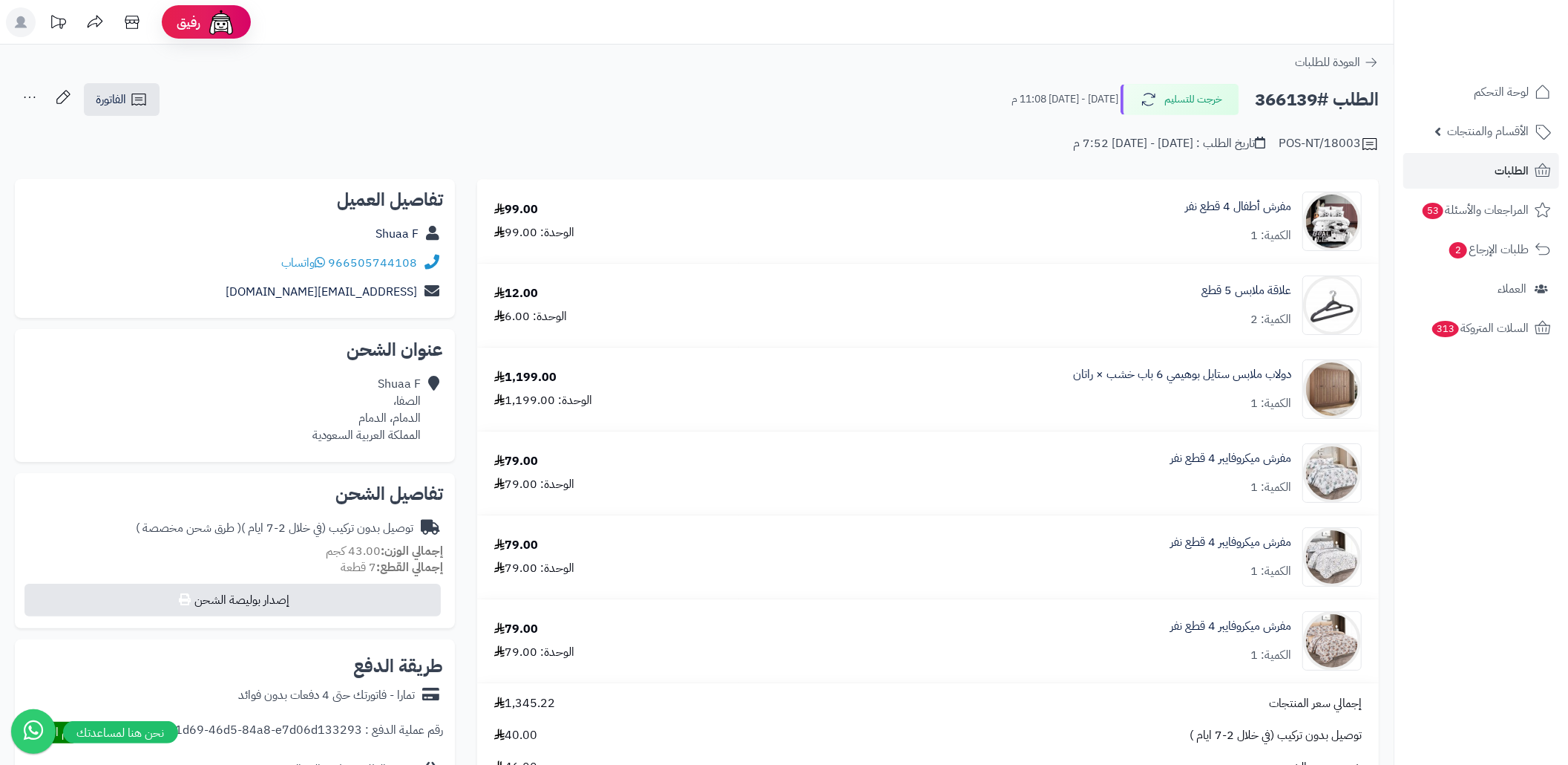
click at [1283, 101] on h2 "الطلب #366139" at bounding box center [1317, 100] width 124 height 30
copy h2 "366139"
click at [550, 110] on div "الطلب #366139 خرجت للتسليم [DATE] - [DATE] 11:08 م الفاتورة طباعة الفاتورة إرسا…" at bounding box center [697, 100] width 1364 height 35
click at [1294, 99] on h2 "الطلب #366139" at bounding box center [1317, 100] width 124 height 30
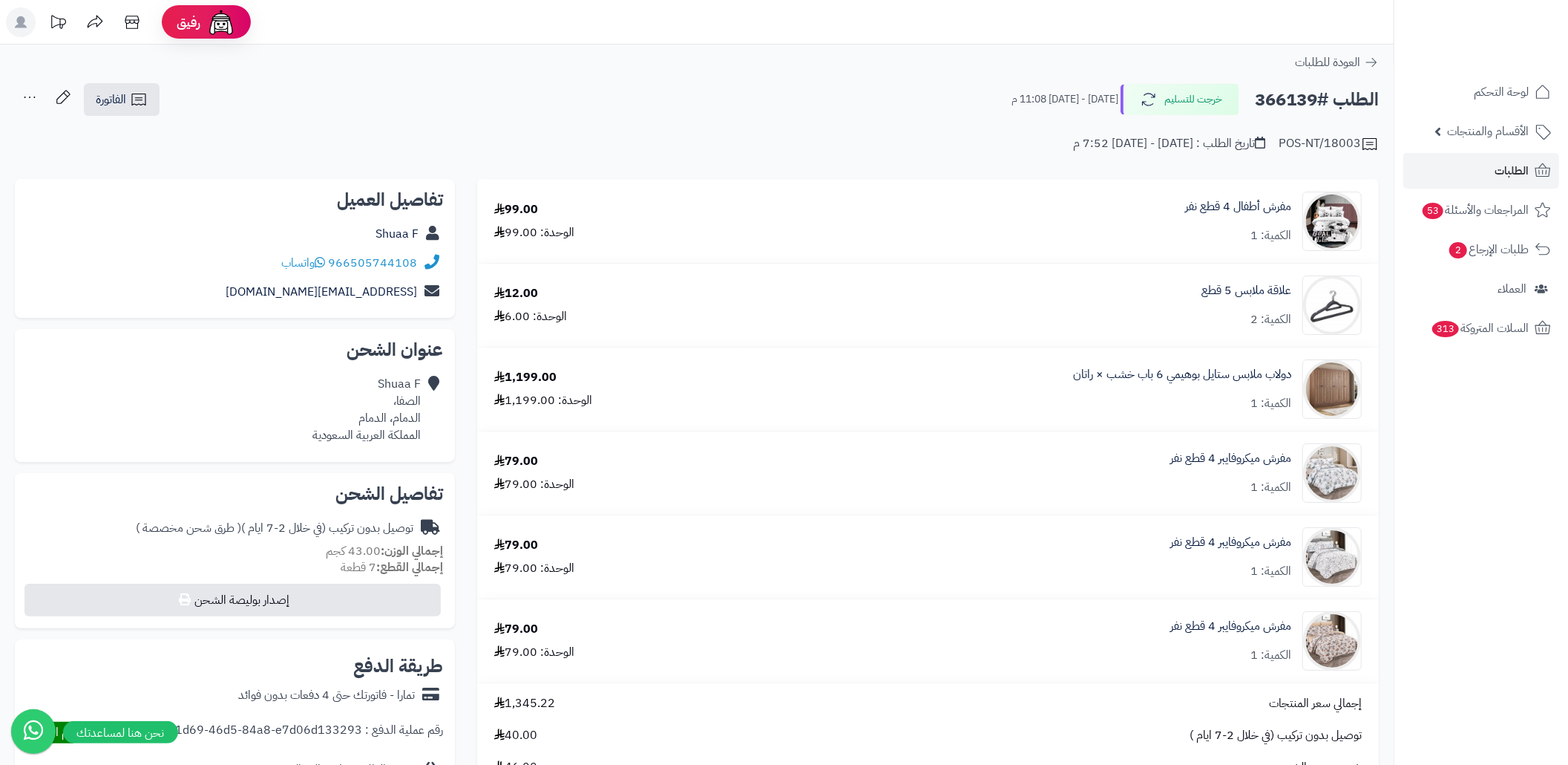
click at [1293, 101] on h2 "الطلب #366139" at bounding box center [1317, 100] width 124 height 30
copy h2 "366139"
copy div "9"
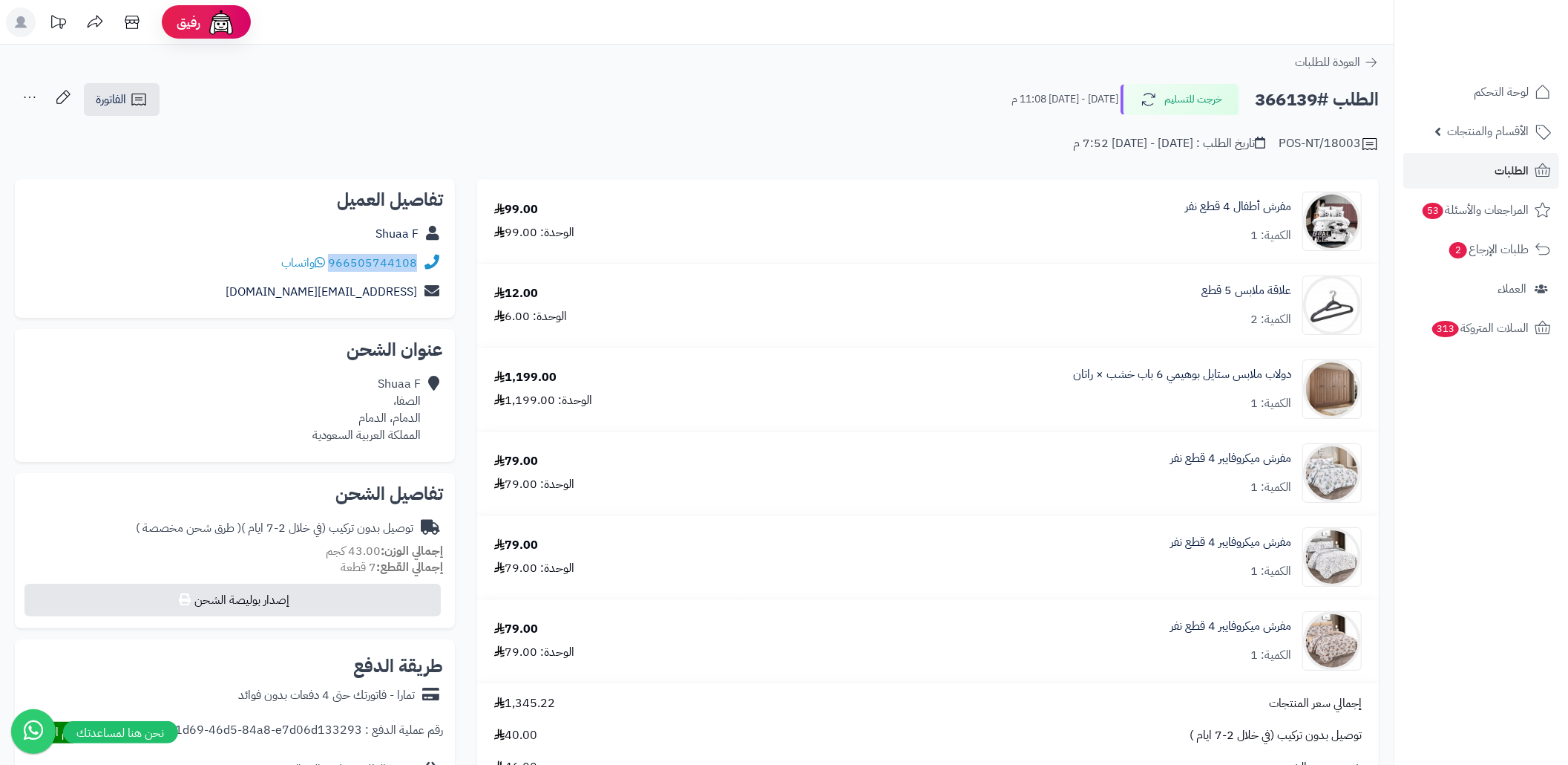
copy div "966505744108"
drag, startPoint x: 421, startPoint y: 259, endPoint x: 334, endPoint y: 266, distance: 87.3
click at [334, 266] on div "966505744108 واتساب" at bounding box center [235, 263] width 416 height 29
click at [1298, 110] on h2 "الطلب #366139" at bounding box center [1317, 100] width 124 height 30
copy h2 "366139"
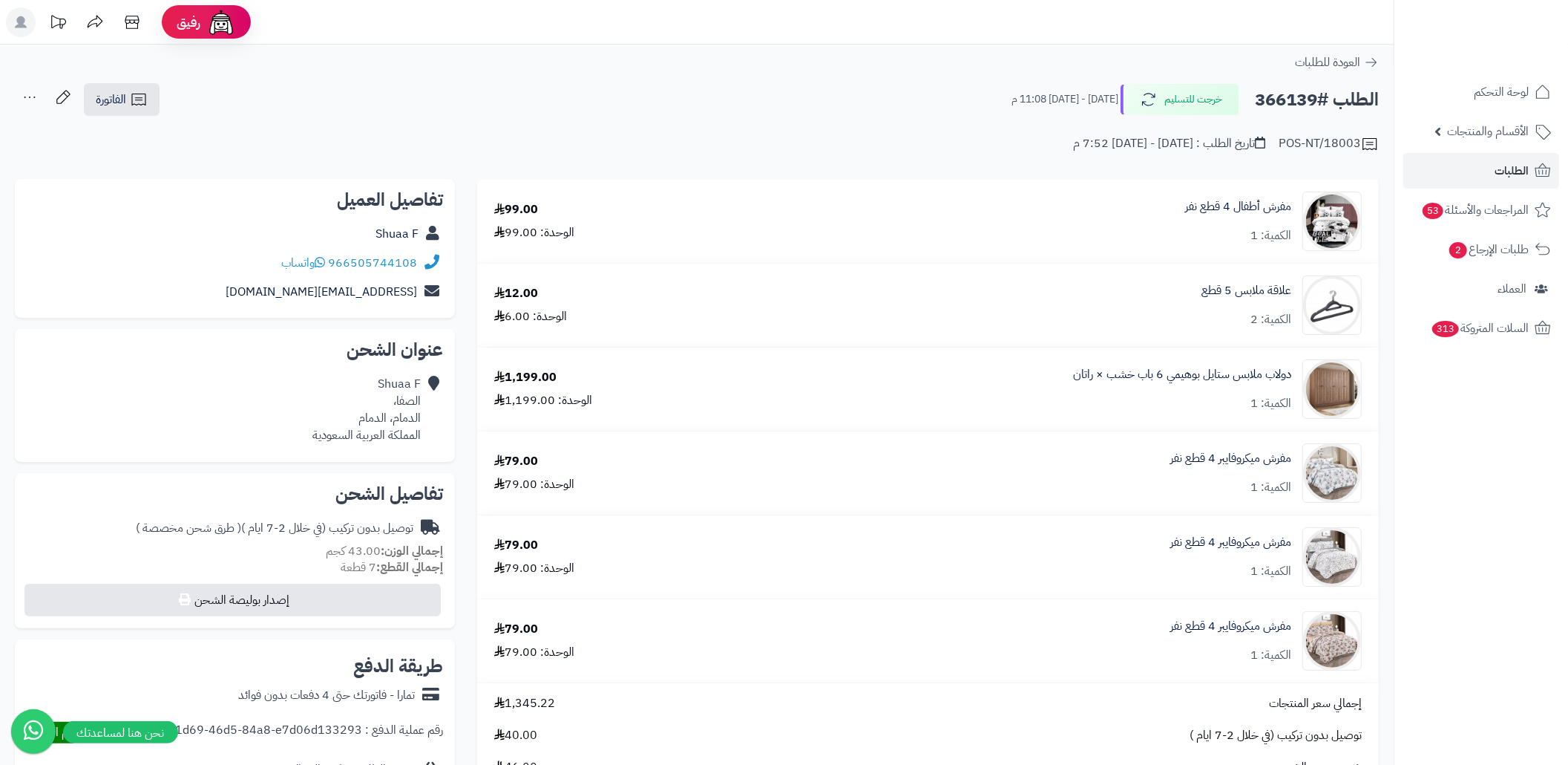
click at [1298, 110] on h2 "الطلب #366139" at bounding box center [1317, 100] width 124 height 30
drag, startPoint x: 419, startPoint y: 264, endPoint x: 333, endPoint y: 266, distance: 86.0
click at [333, 266] on div "966505744108 واتساب" at bounding box center [235, 263] width 416 height 29
copy div "966505744108"
click at [1505, 179] on span "الطلبات" at bounding box center [1511, 171] width 34 height 21
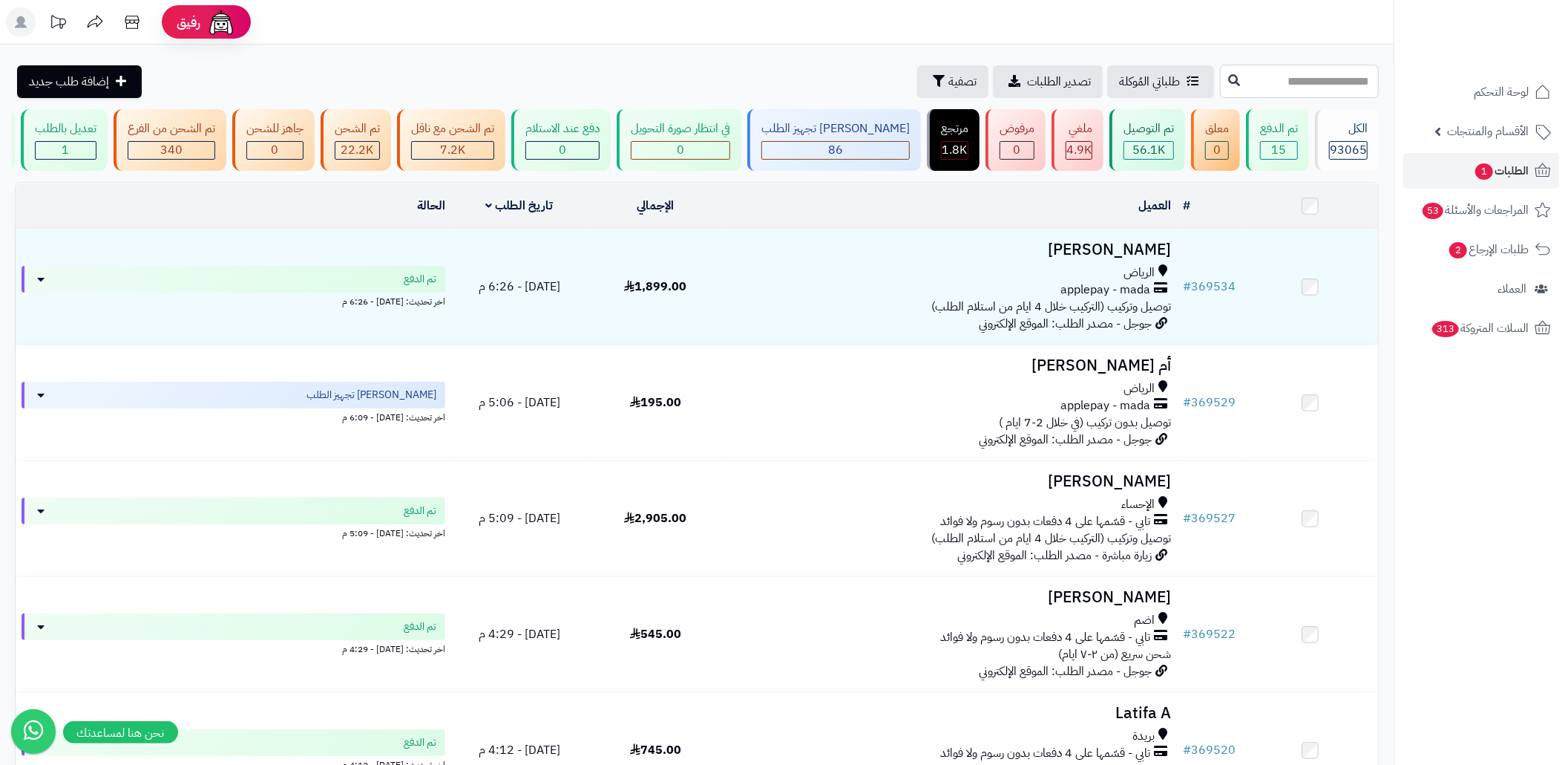
click at [1274, 85] on input "text" at bounding box center [1299, 81] width 159 height 33
paste input "******"
type input "******"
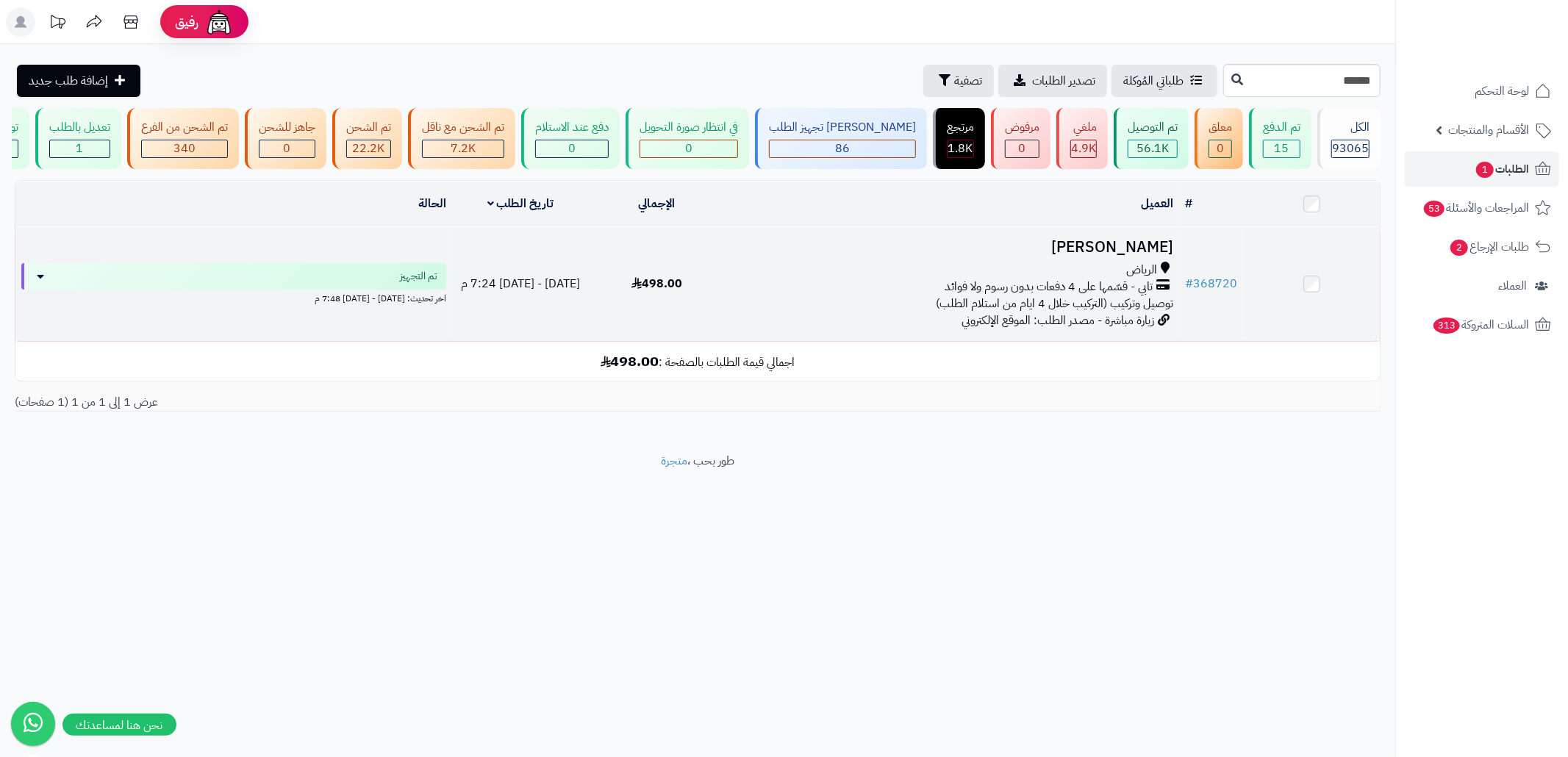
click at [774, 279] on div "الرياض" at bounding box center [951, 270] width 442 height 17
